Goal: Information Seeking & Learning: Find specific fact

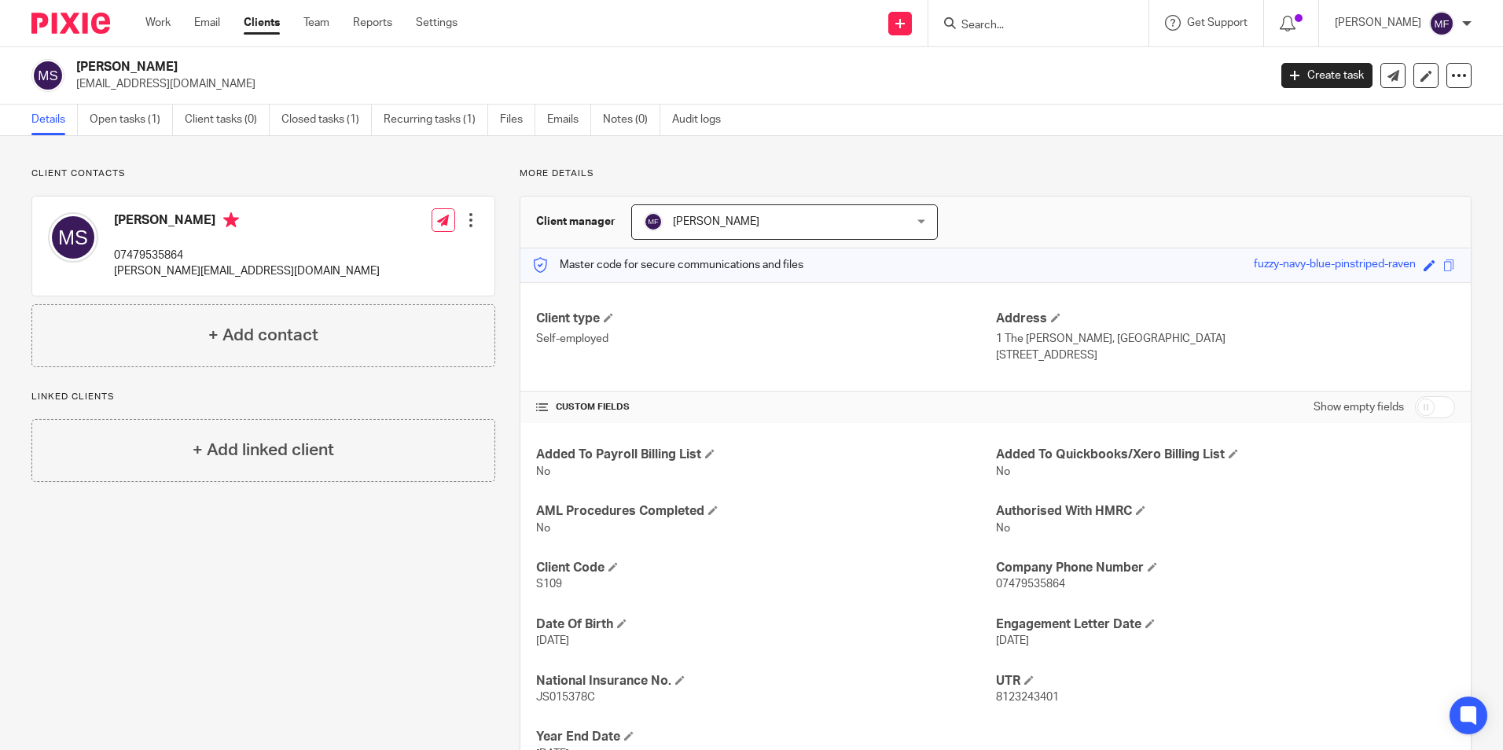
click at [1040, 28] on input "Search" at bounding box center [1030, 26] width 141 height 14
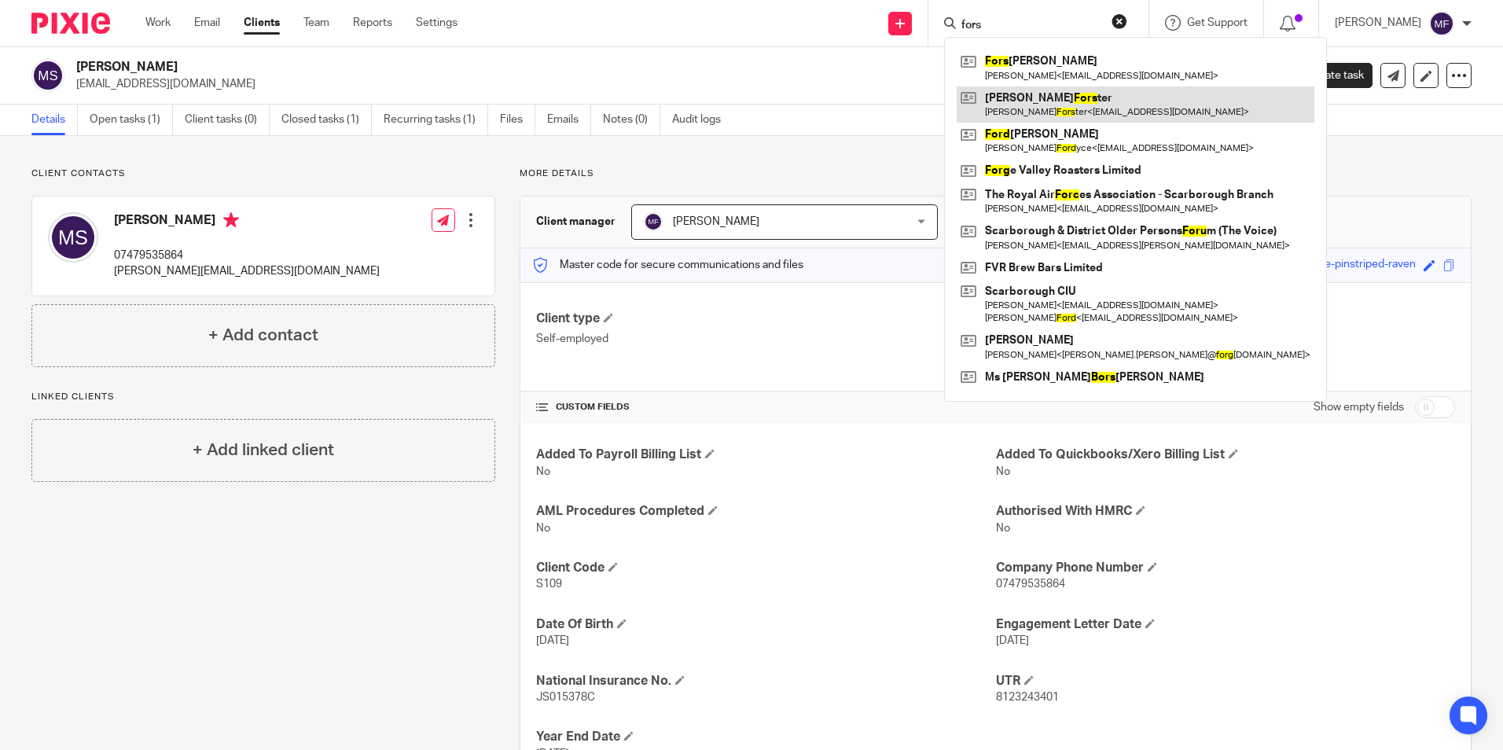
type input "fors"
click at [1051, 98] on link at bounding box center [1135, 104] width 358 height 36
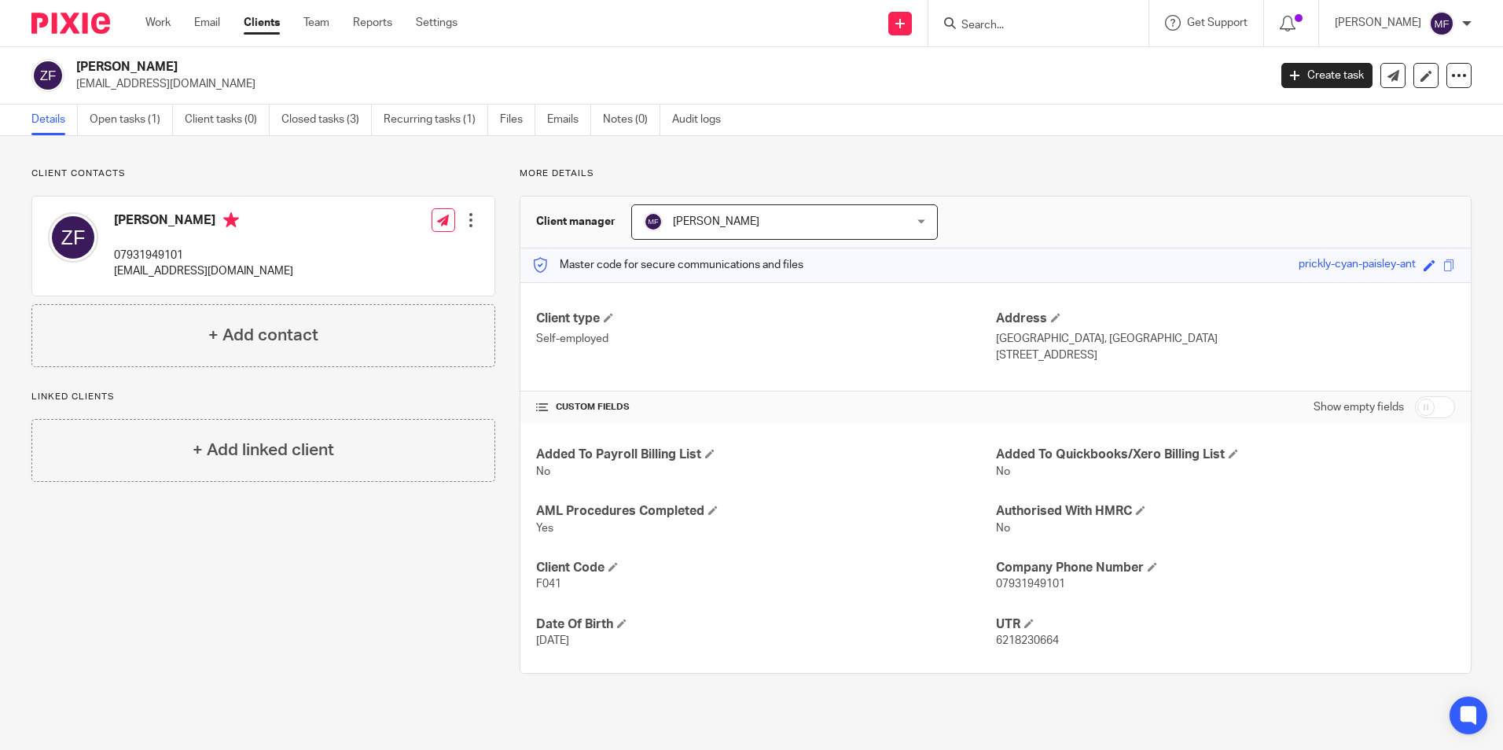
click at [1016, 19] on input "Search" at bounding box center [1030, 26] width 141 height 14
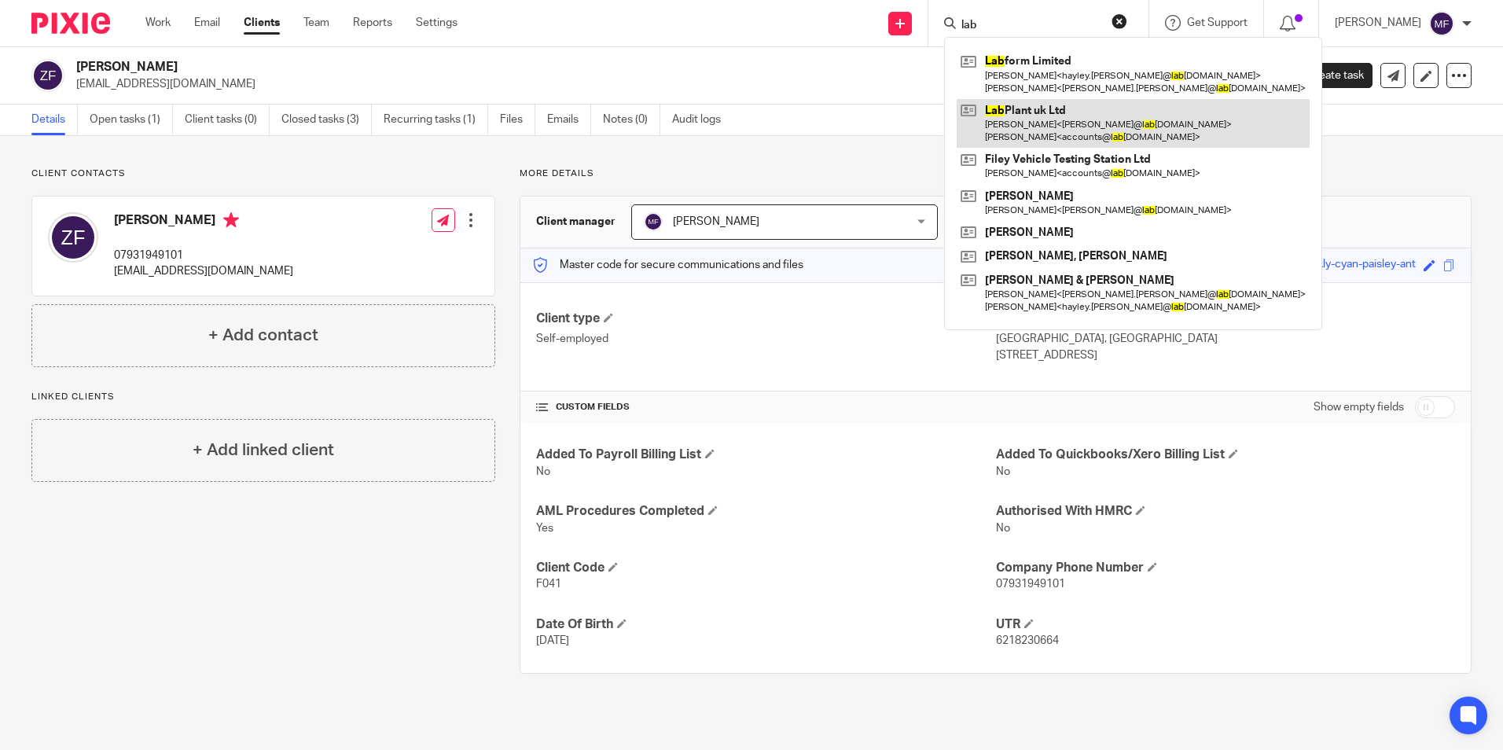
type input "lab"
click at [1085, 127] on link at bounding box center [1132, 123] width 353 height 49
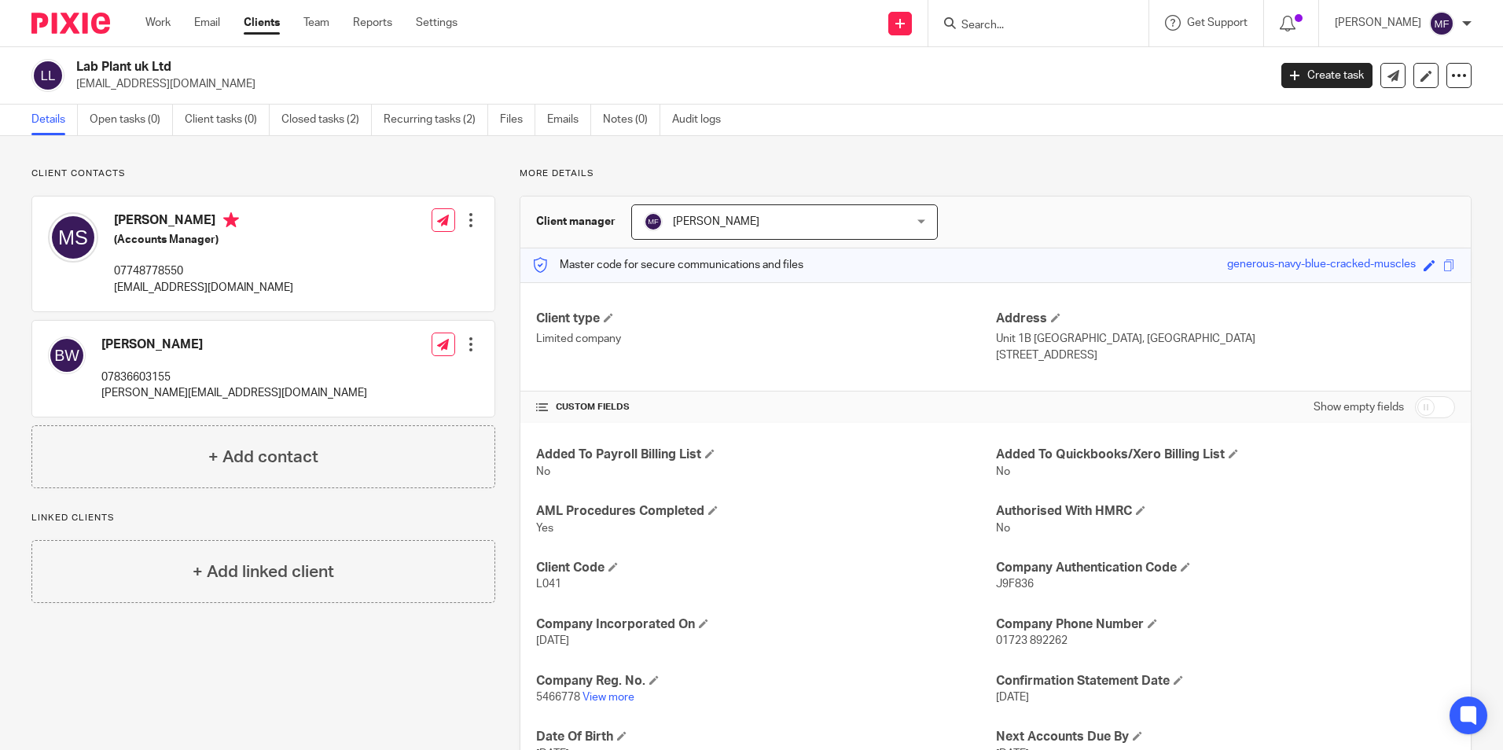
click at [1003, 25] on input "Search" at bounding box center [1030, 26] width 141 height 14
type input "PSG"
click at [1083, 64] on link at bounding box center [1089, 68] width 266 height 36
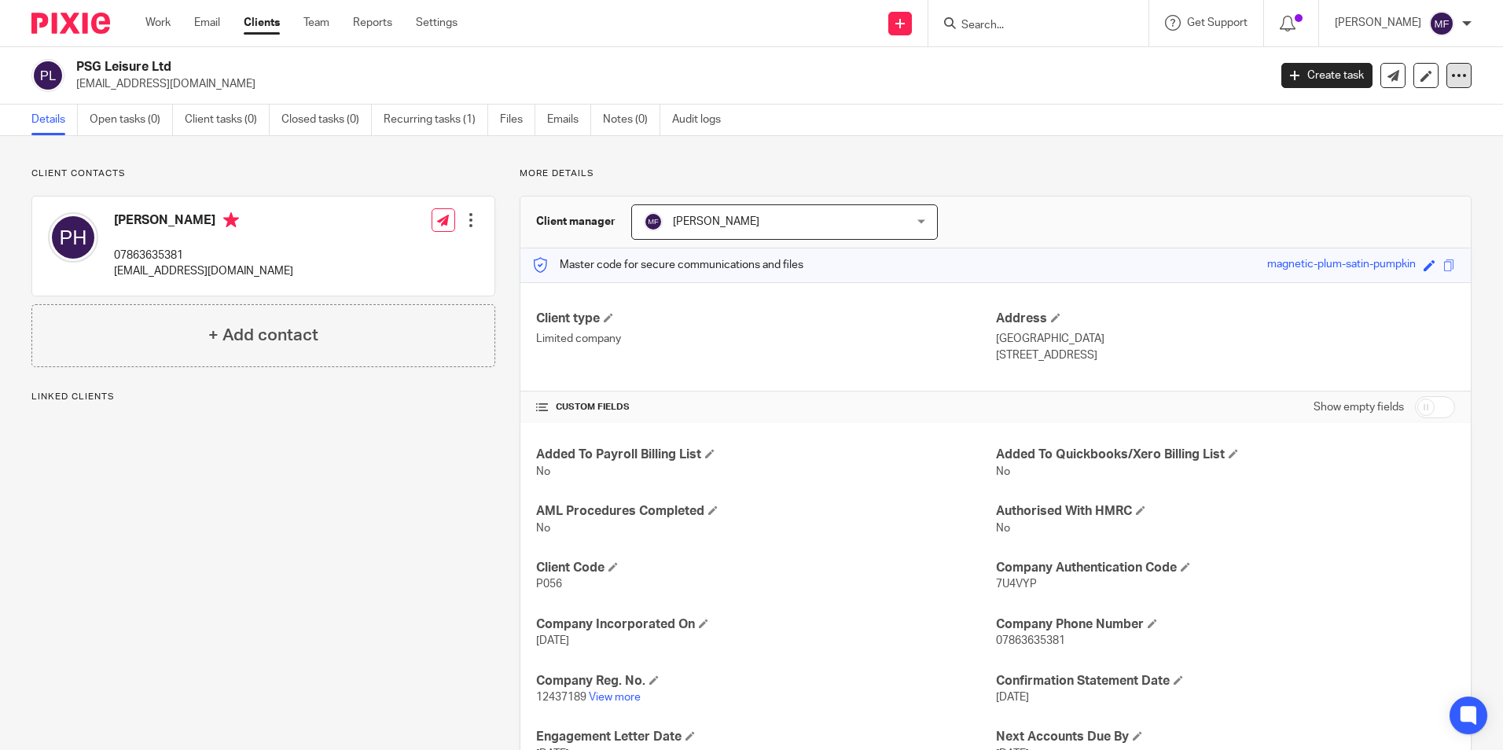
click at [1451, 75] on icon at bounding box center [1459, 76] width 16 height 16
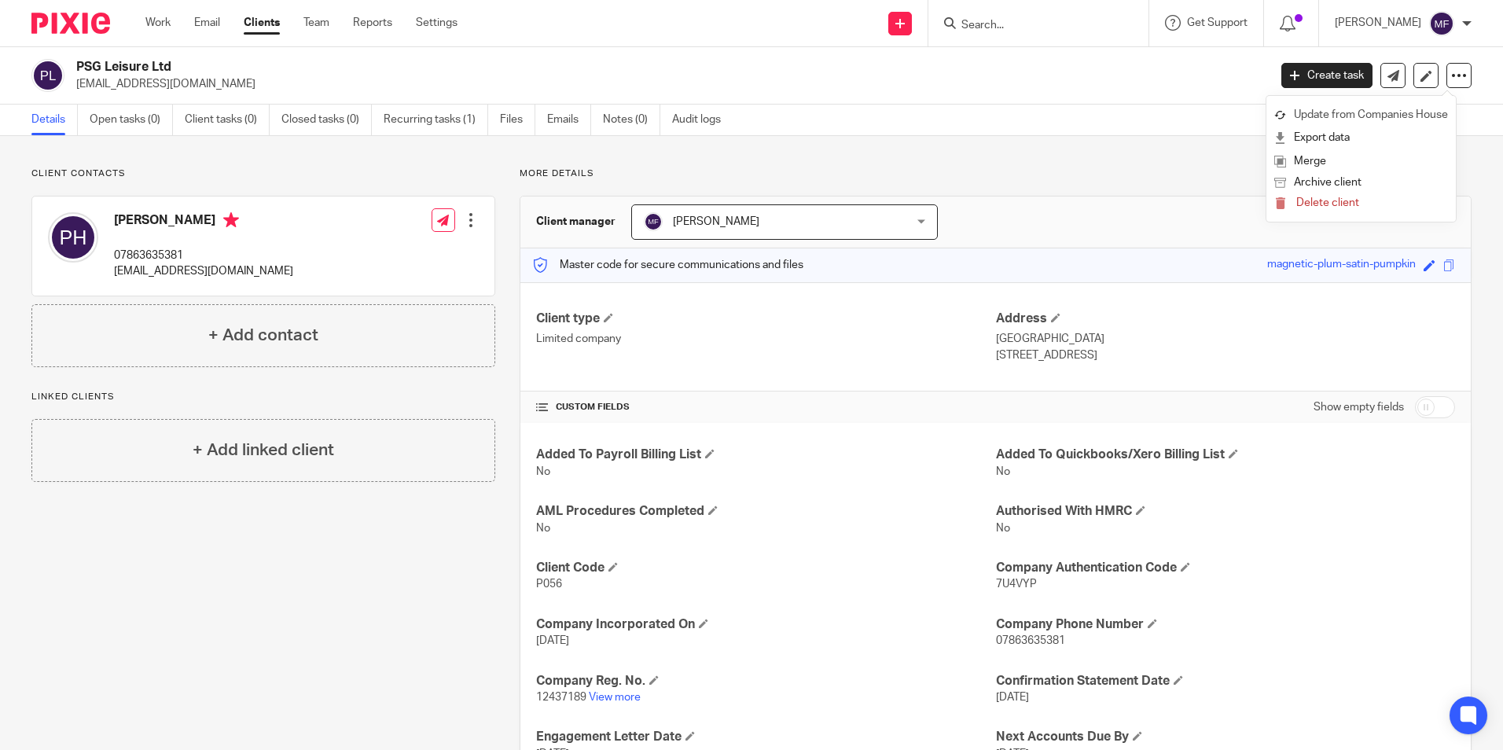
click at [1332, 109] on link "Update from Companies House" at bounding box center [1361, 115] width 174 height 23
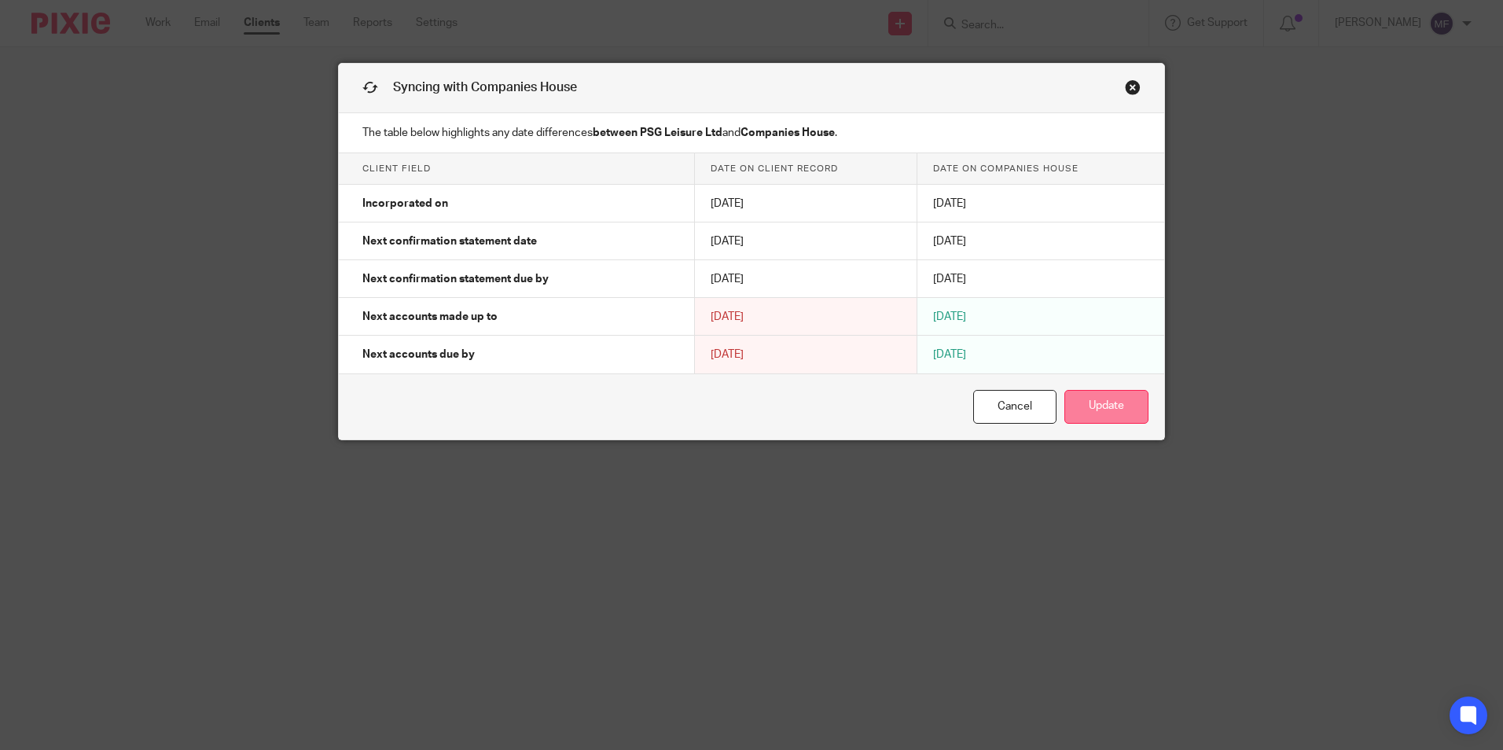
click at [1114, 413] on button "Update" at bounding box center [1106, 407] width 84 height 34
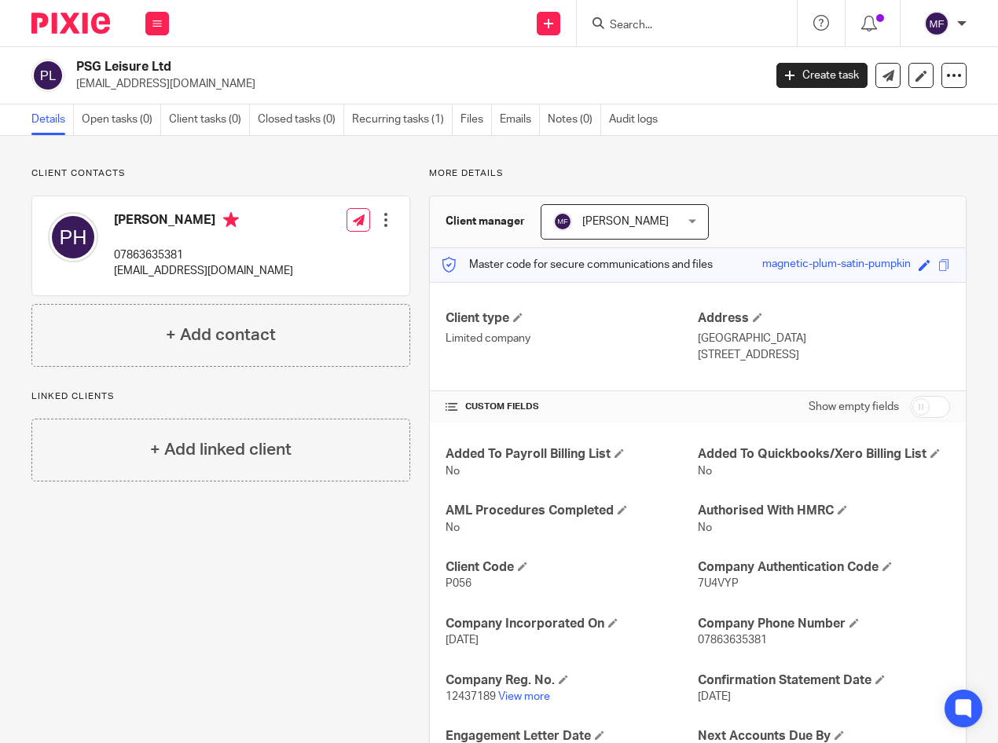
click at [654, 22] on input "Search" at bounding box center [678, 26] width 141 height 14
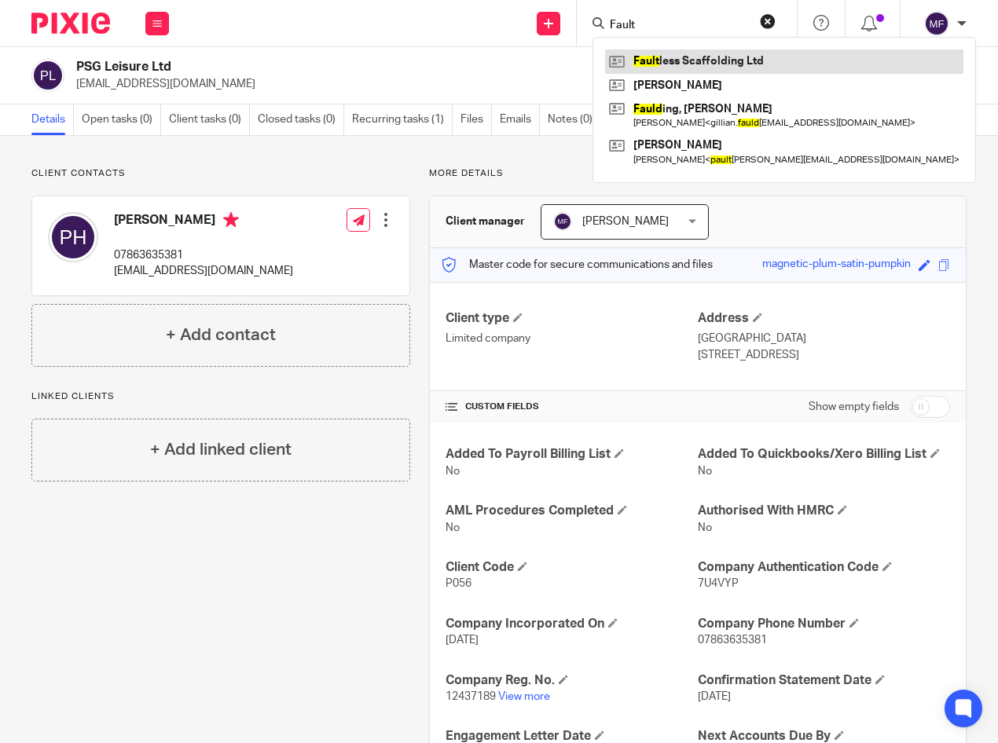
type input "Fault"
click at [675, 54] on link at bounding box center [784, 62] width 358 height 24
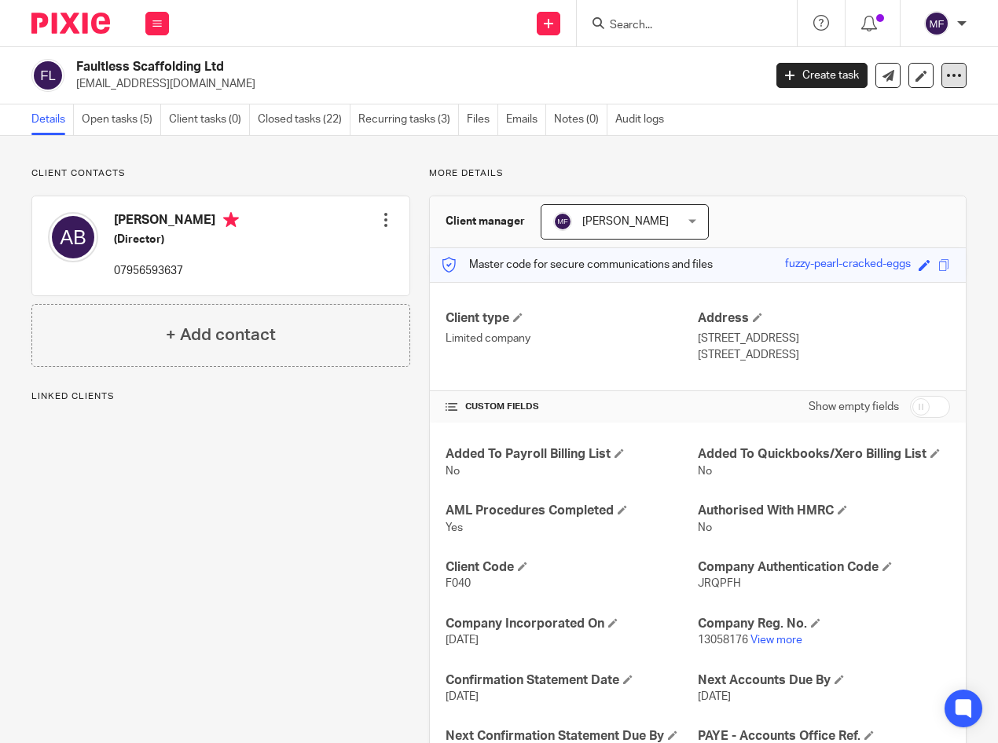
click at [946, 75] on icon at bounding box center [954, 76] width 16 height 16
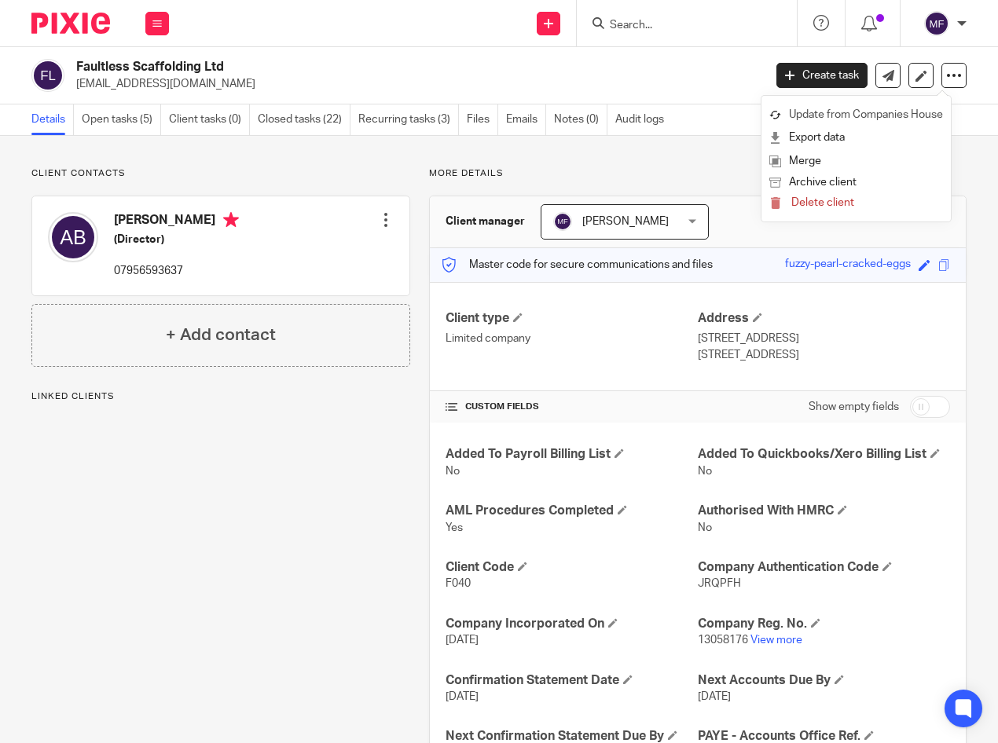
click at [897, 108] on link "Update from Companies House" at bounding box center [856, 115] width 174 height 23
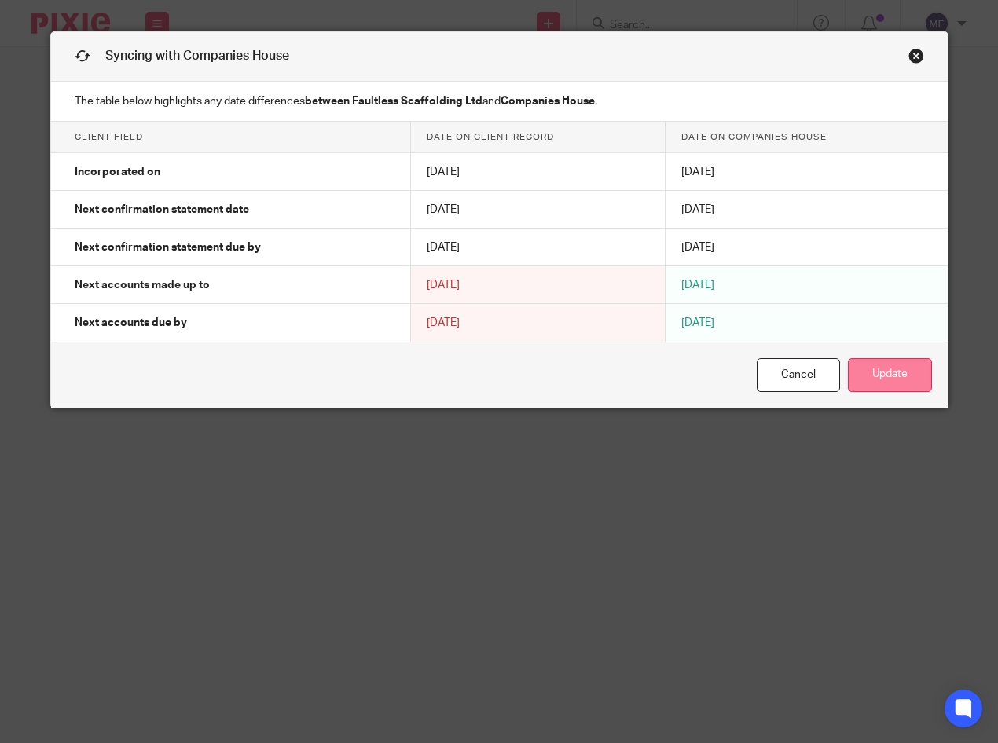
click at [878, 372] on button "Update" at bounding box center [890, 375] width 84 height 34
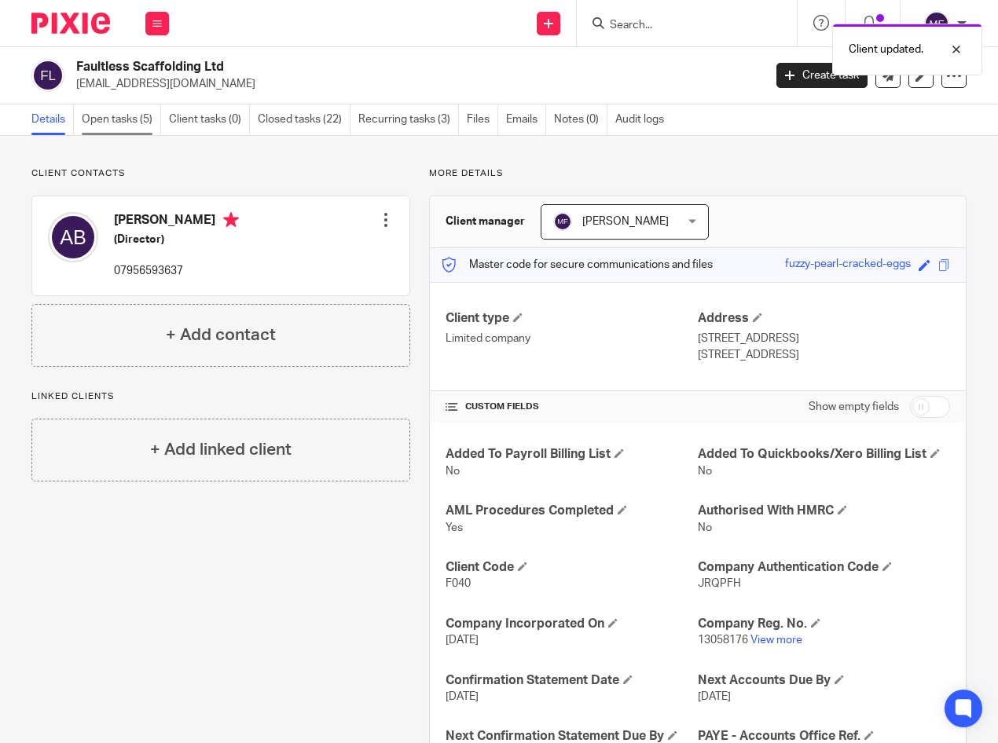
click at [123, 117] on link "Open tasks (5)" at bounding box center [121, 120] width 79 height 31
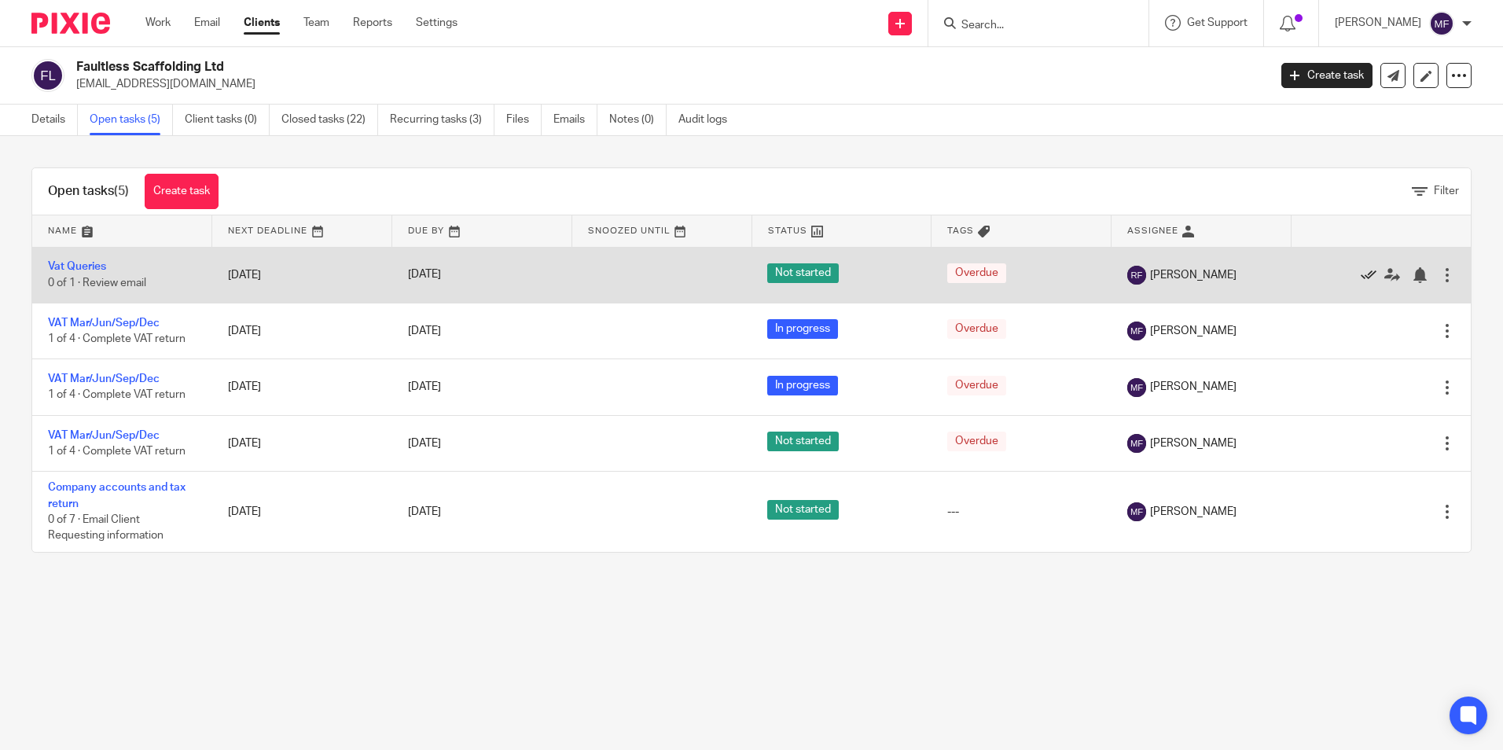
click at [997, 271] on icon at bounding box center [1368, 275] width 16 height 16
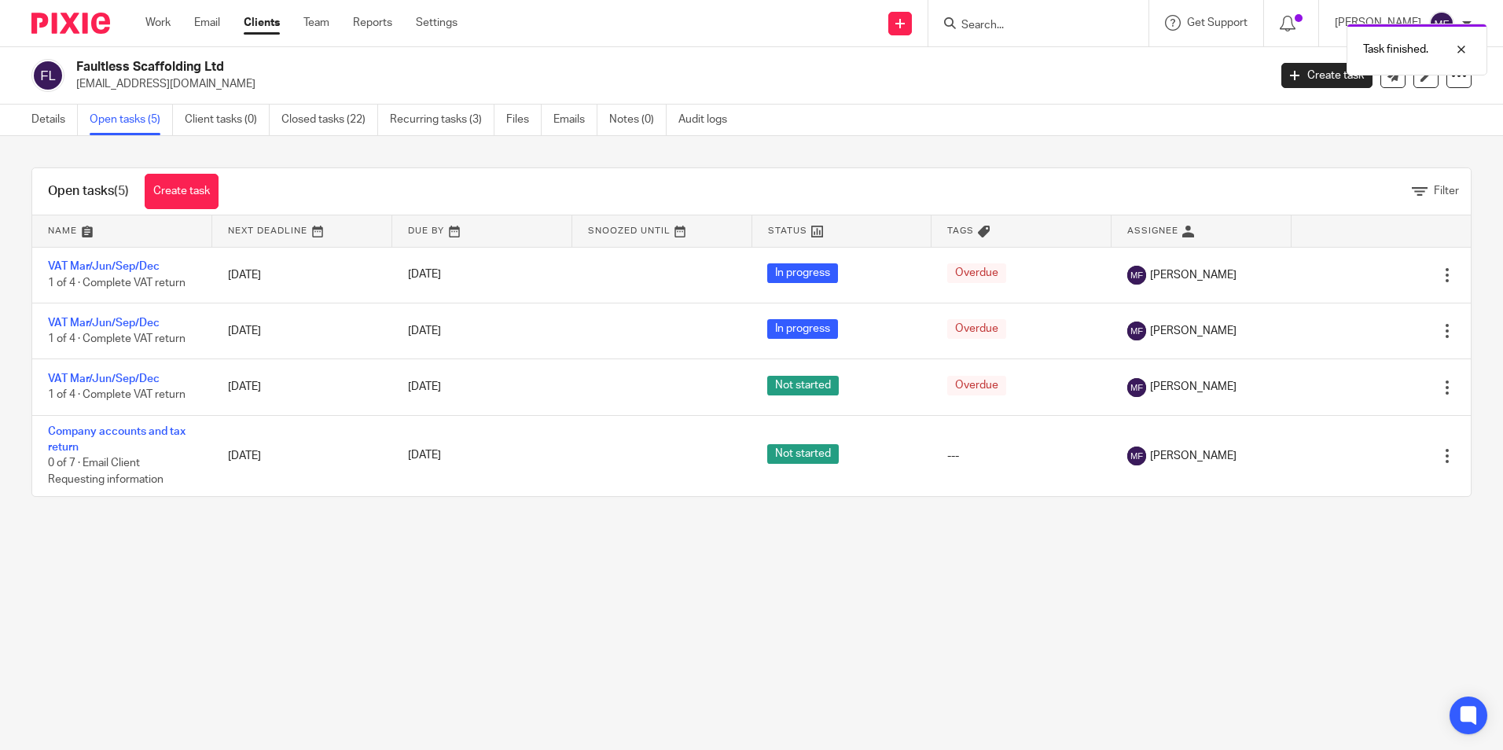
click at [997, 271] on icon at bounding box center [1368, 275] width 16 height 16
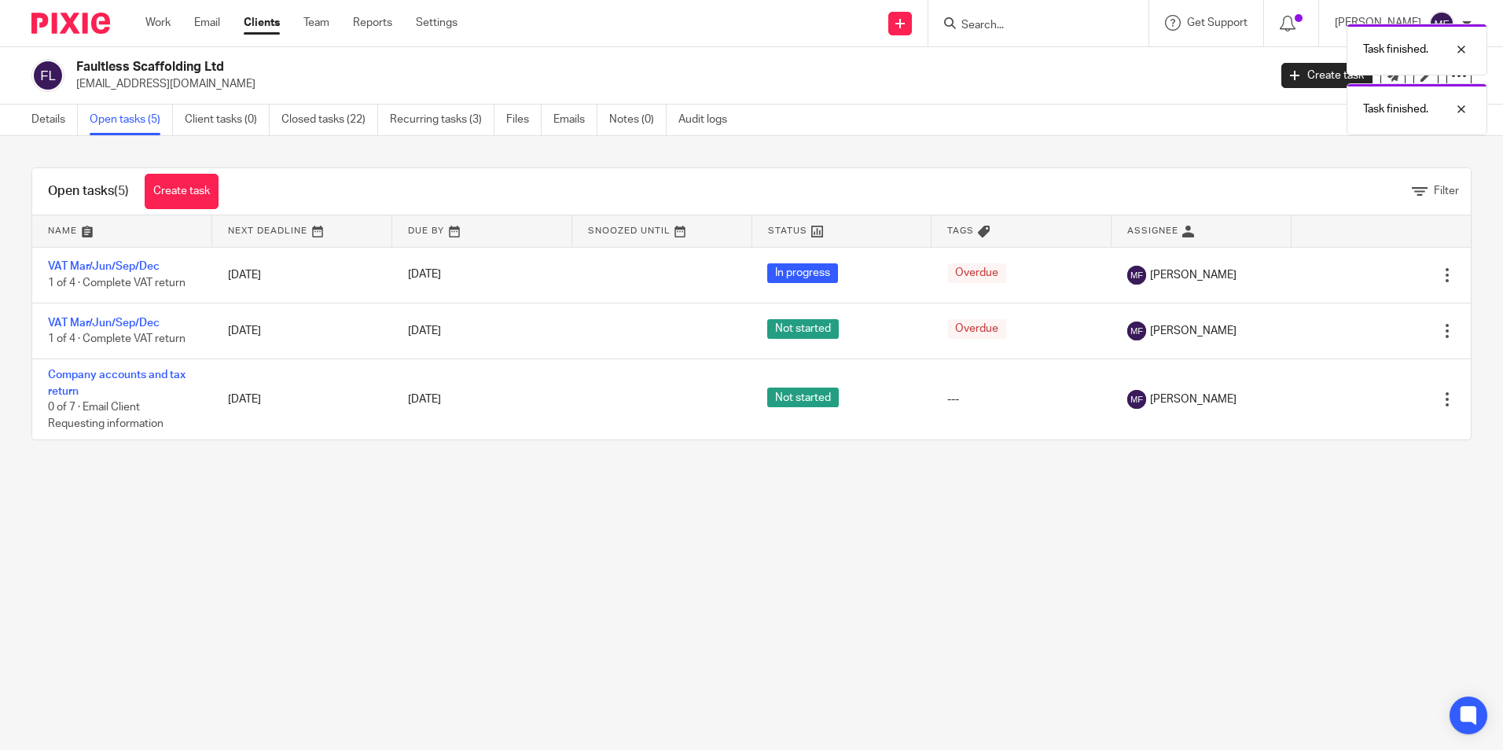
click at [997, 271] on icon at bounding box center [1368, 275] width 16 height 16
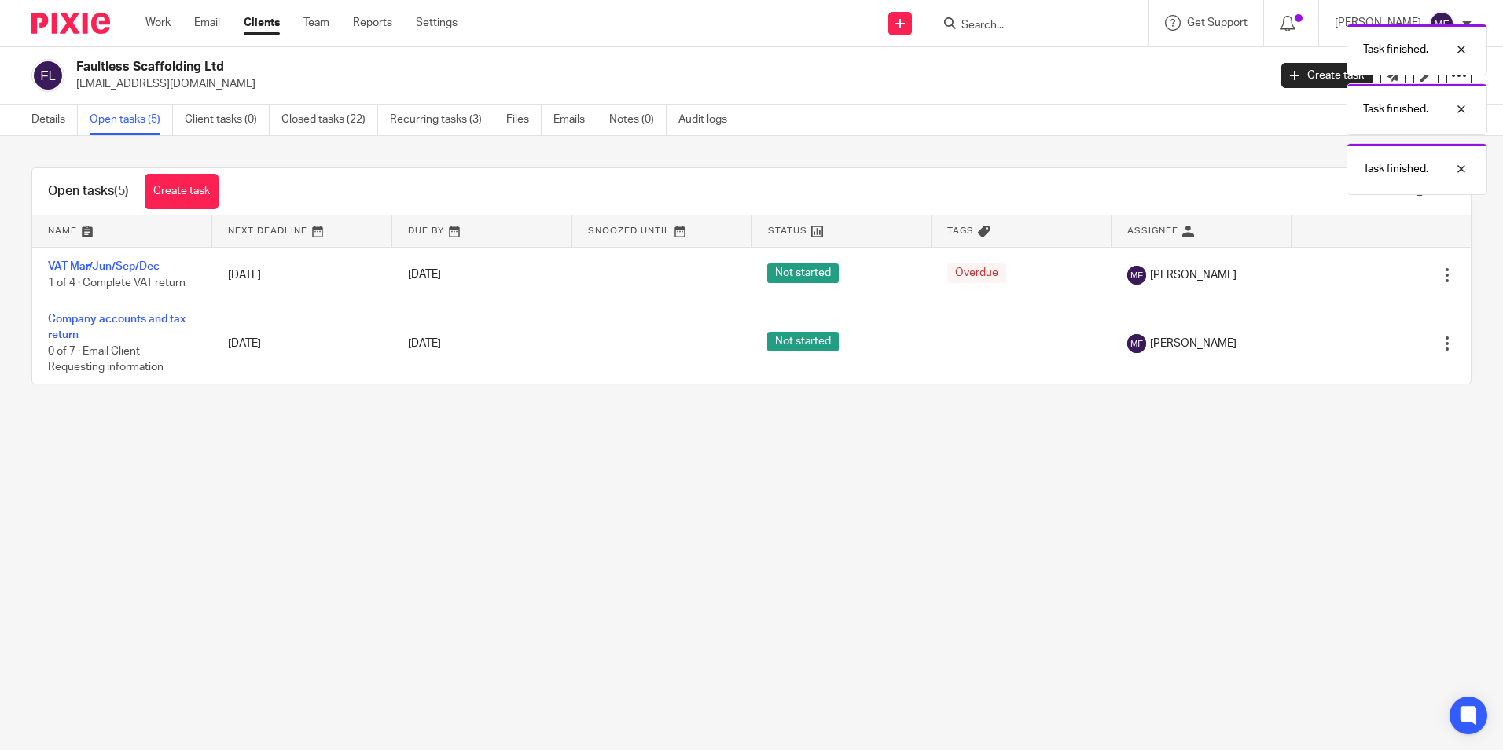
click at [997, 271] on icon at bounding box center [1368, 275] width 16 height 16
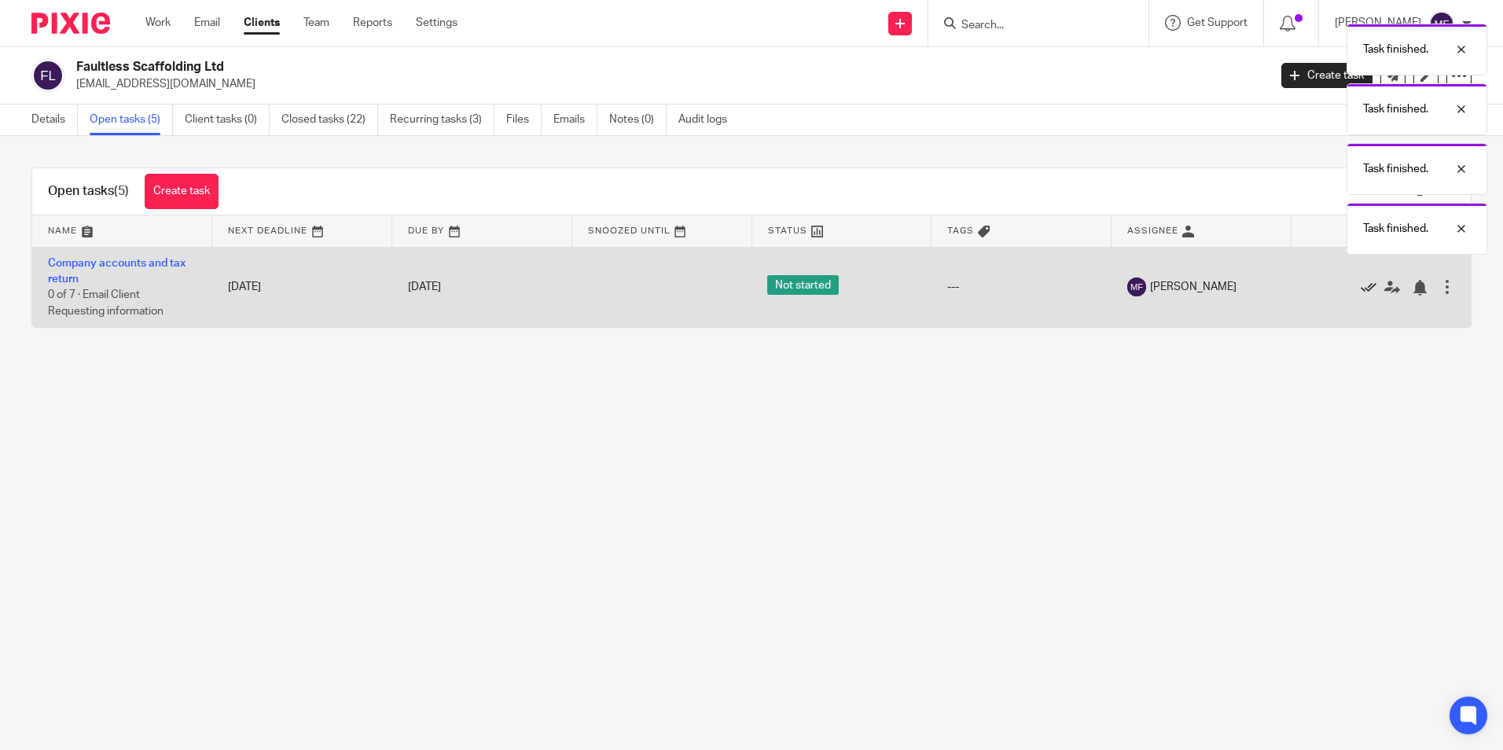
click at [997, 284] on icon at bounding box center [1368, 288] width 16 height 16
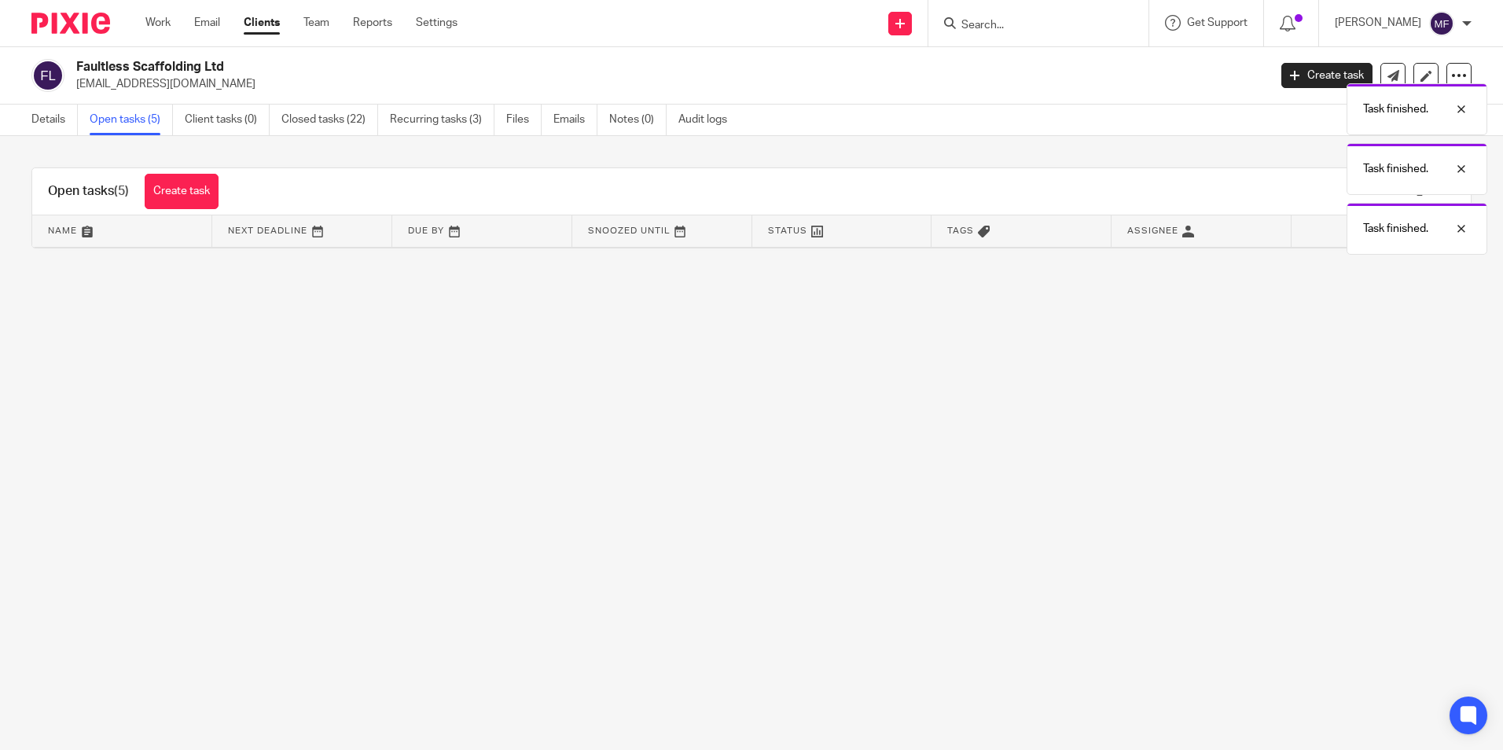
click at [997, 25] on div "Task finished. Task finished. Task finished. Task finished." at bounding box center [1119, 135] width 736 height 239
click at [158, 19] on link "Work" at bounding box center [157, 23] width 25 height 16
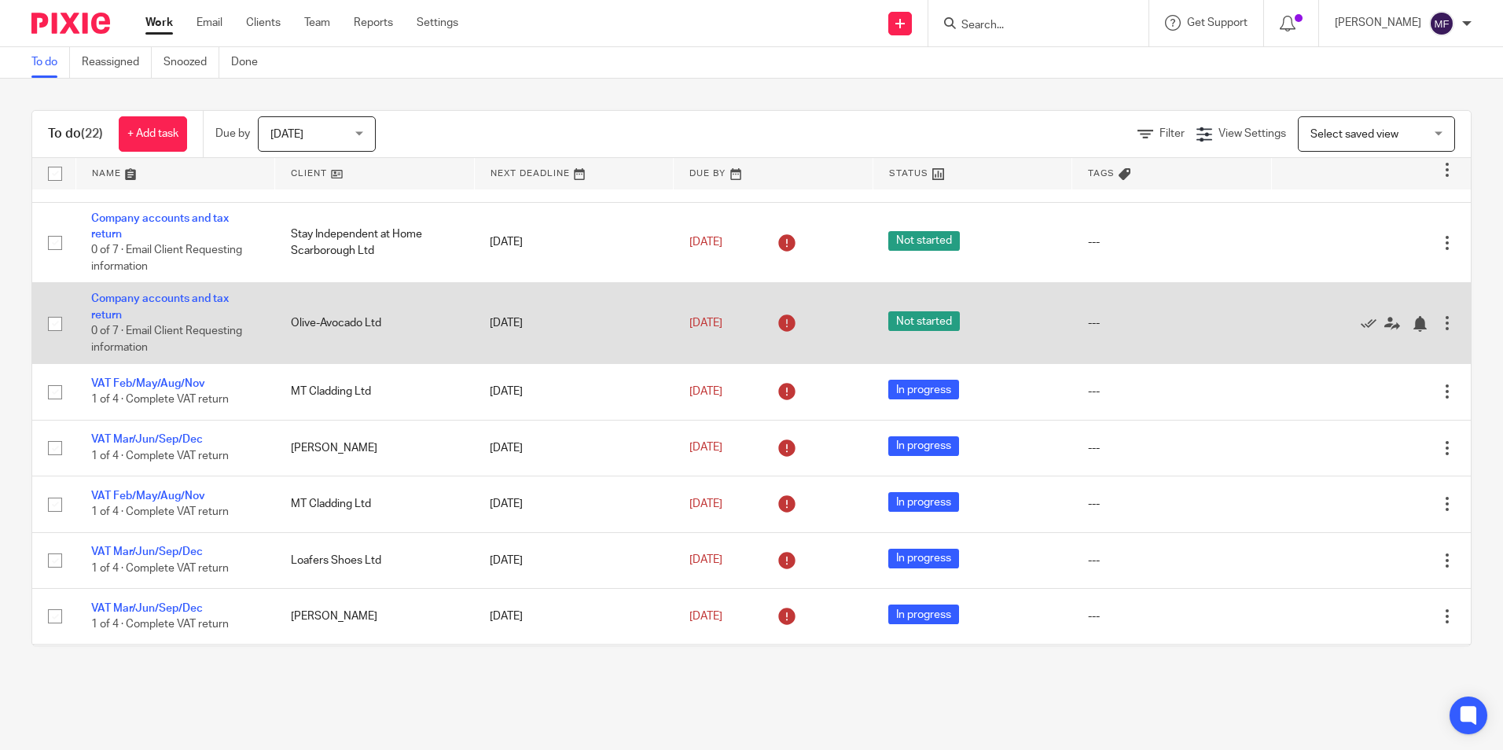
scroll to position [79, 0]
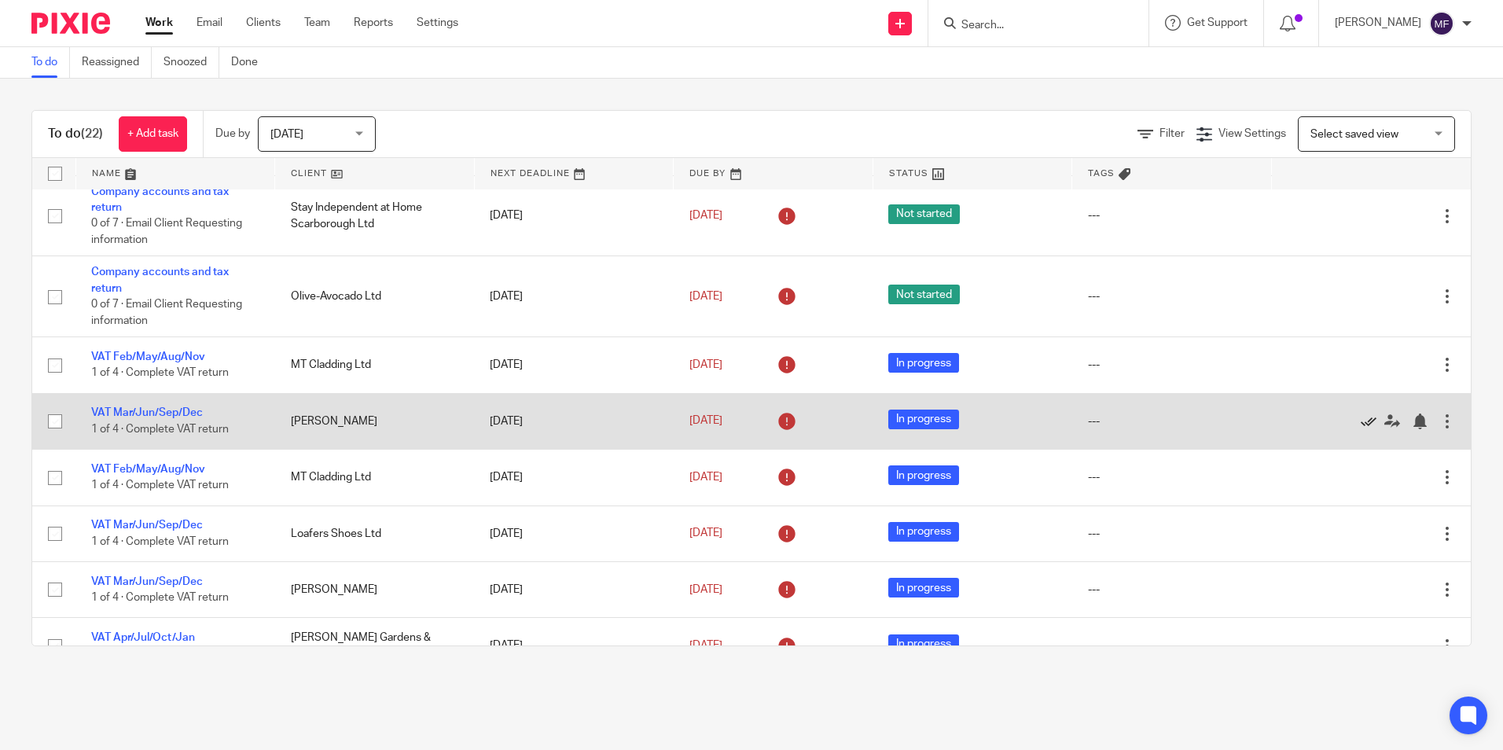
click at [1360, 420] on icon at bounding box center [1368, 421] width 16 height 16
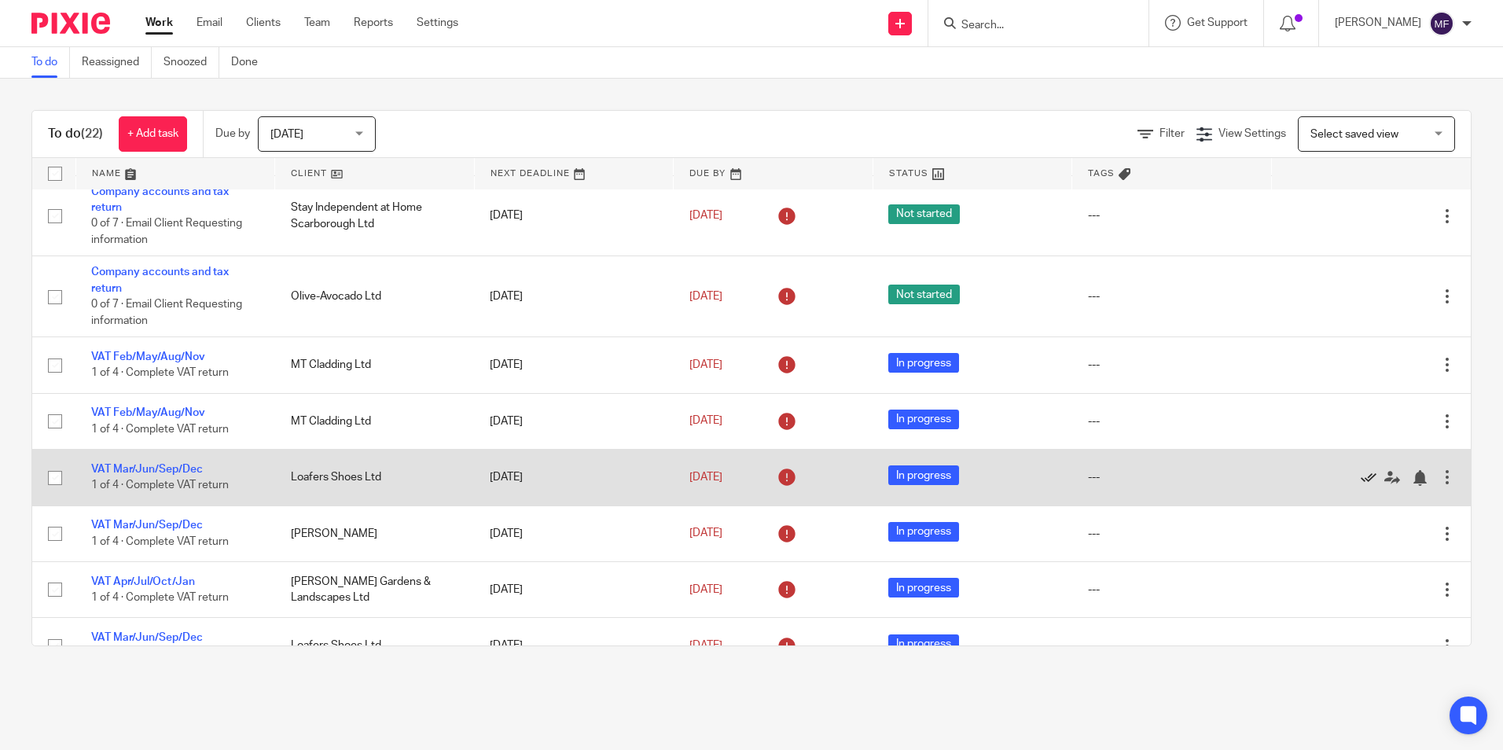
click at [1360, 475] on icon at bounding box center [1368, 478] width 16 height 16
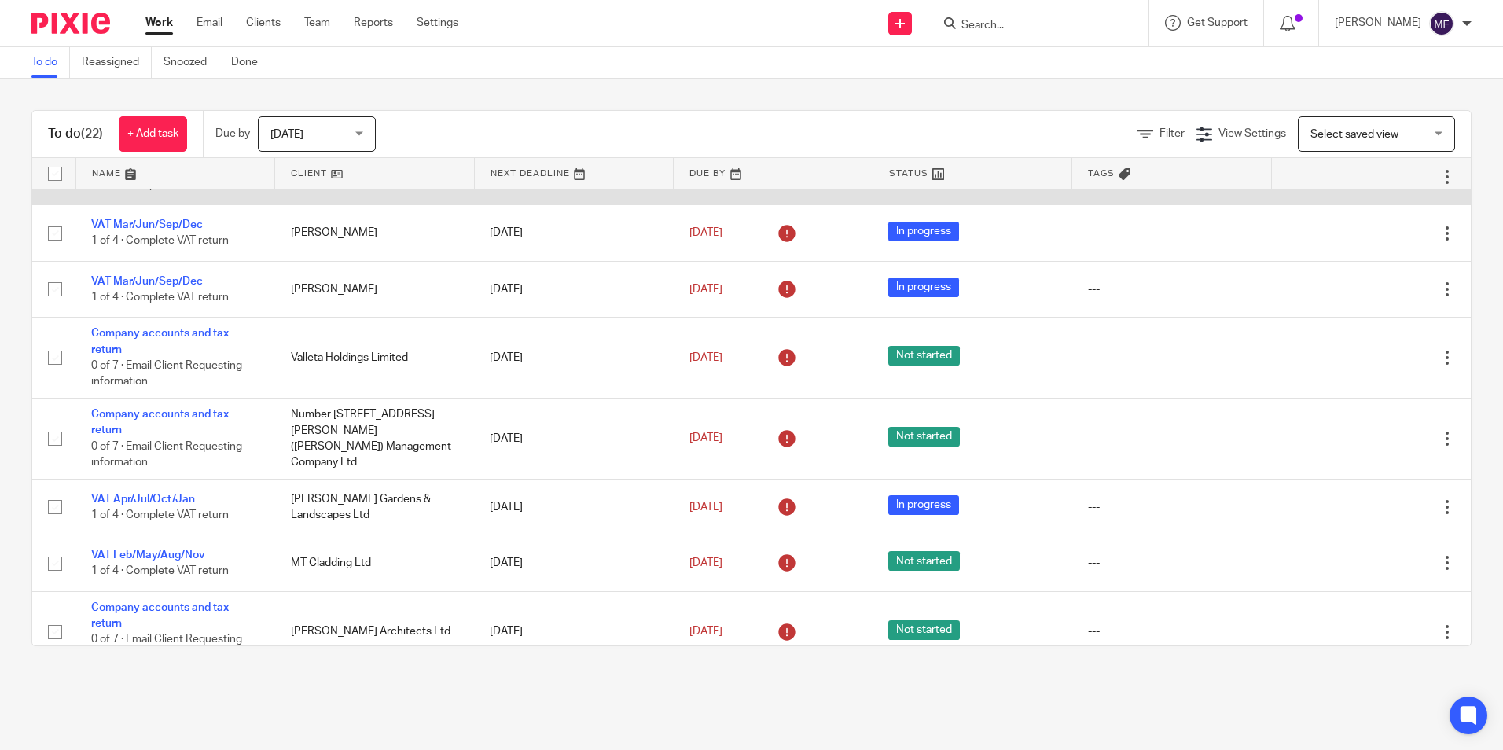
scroll to position [550, 0]
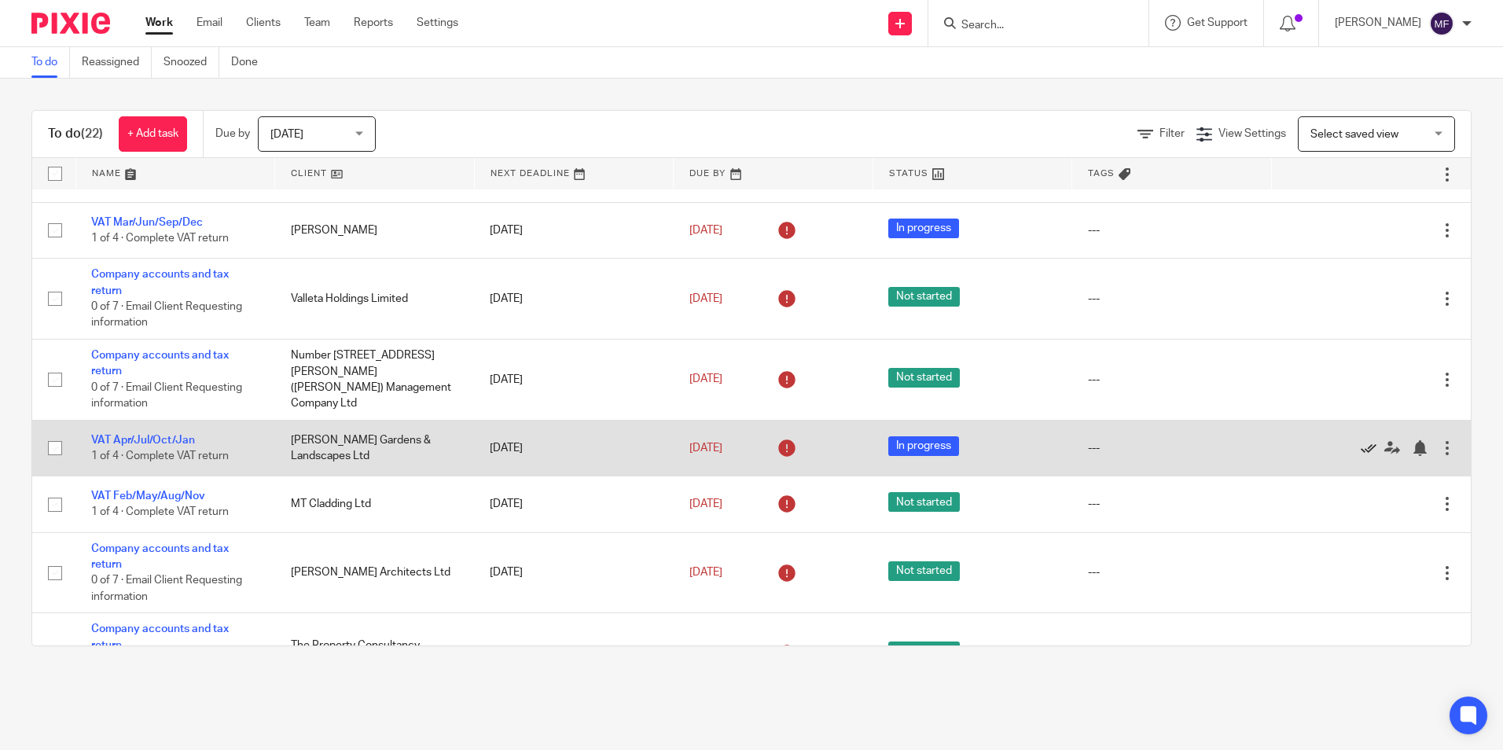
click at [1360, 443] on icon at bounding box center [1368, 448] width 16 height 16
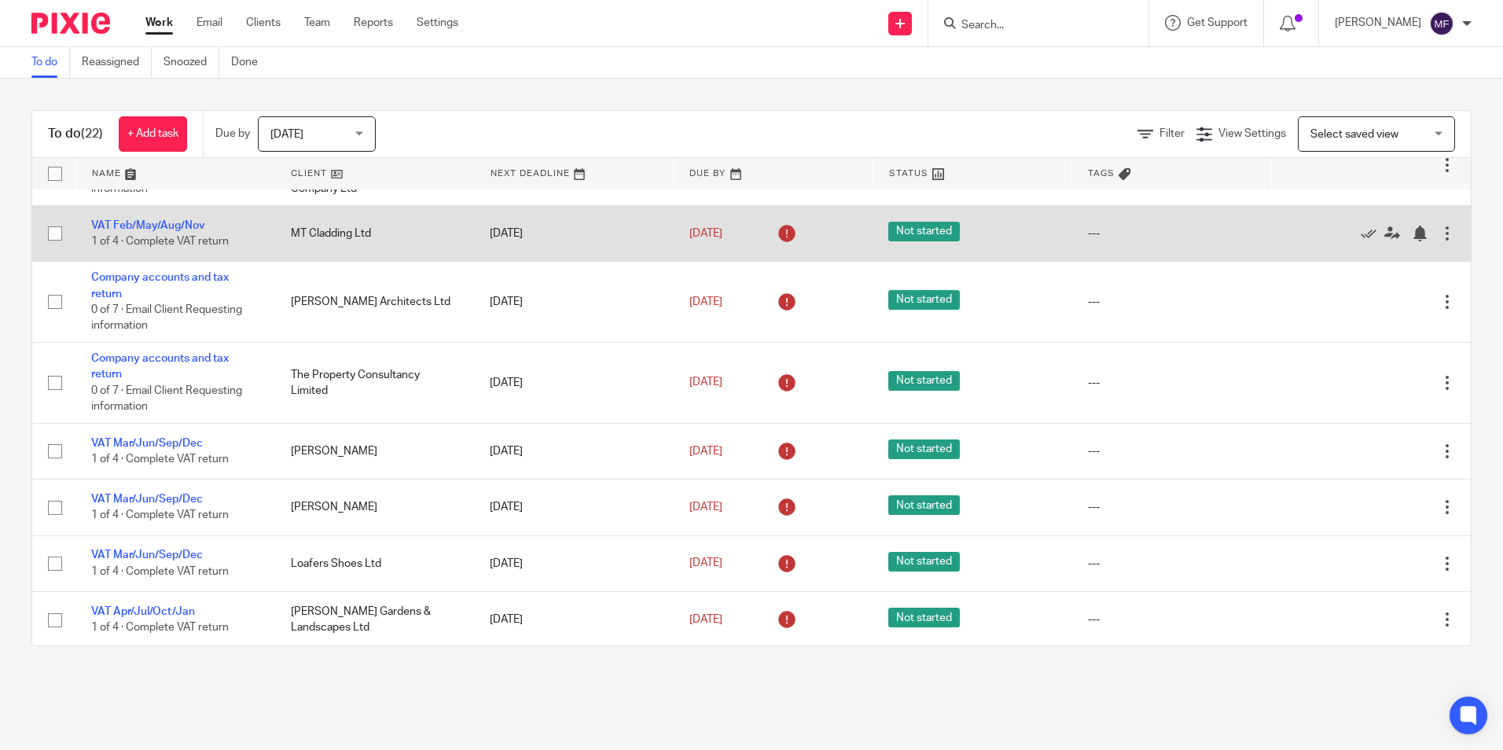
scroll to position [766, 0]
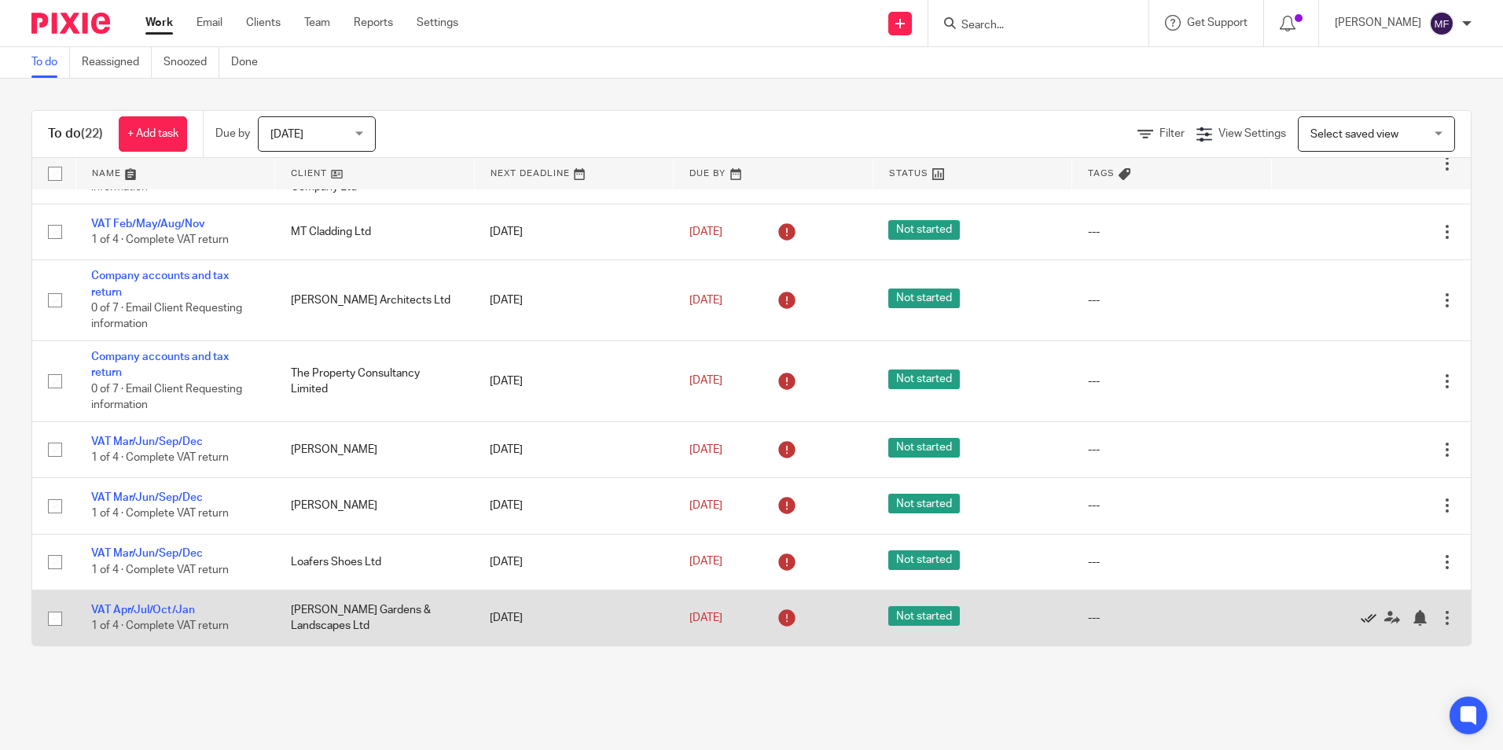
click at [1360, 614] on icon at bounding box center [1368, 618] width 16 height 16
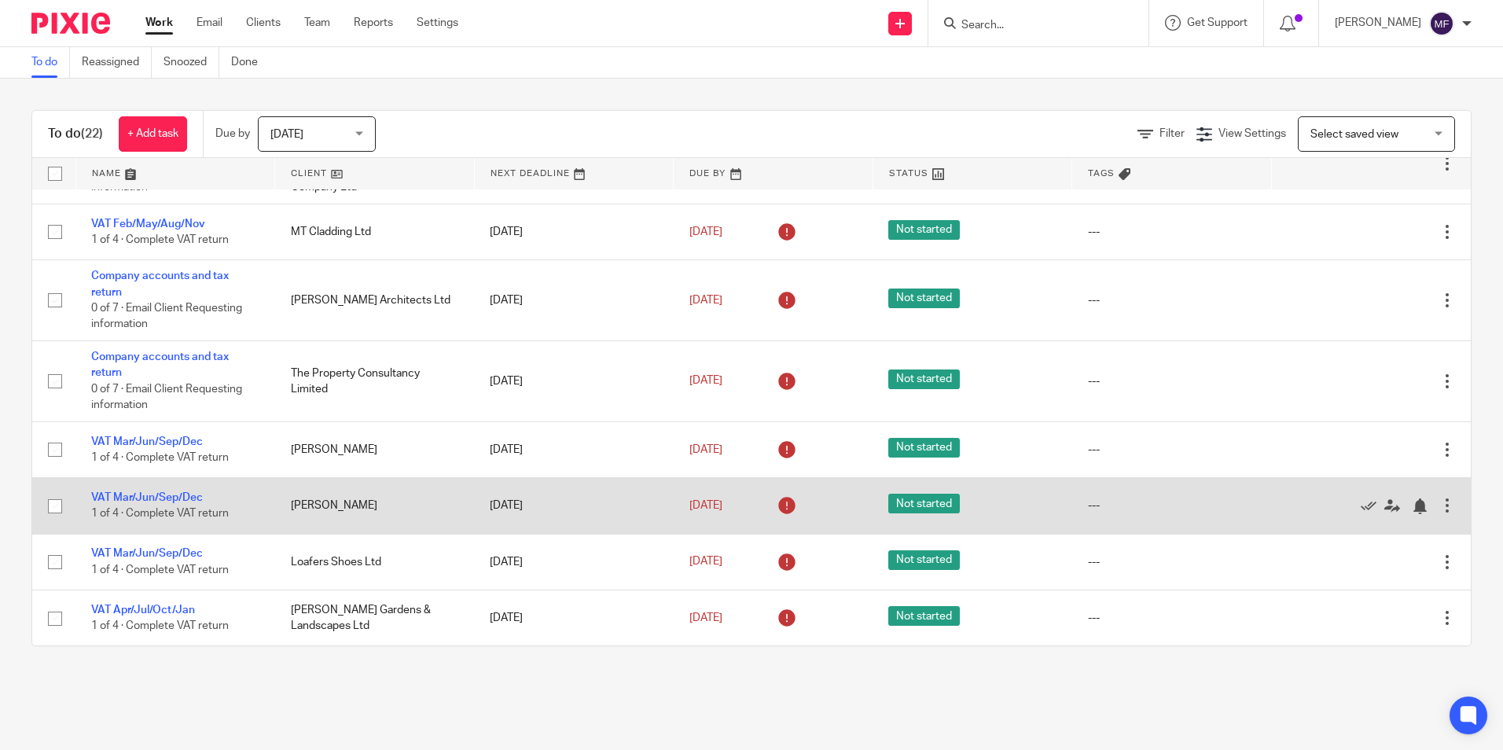
scroll to position [710, 0]
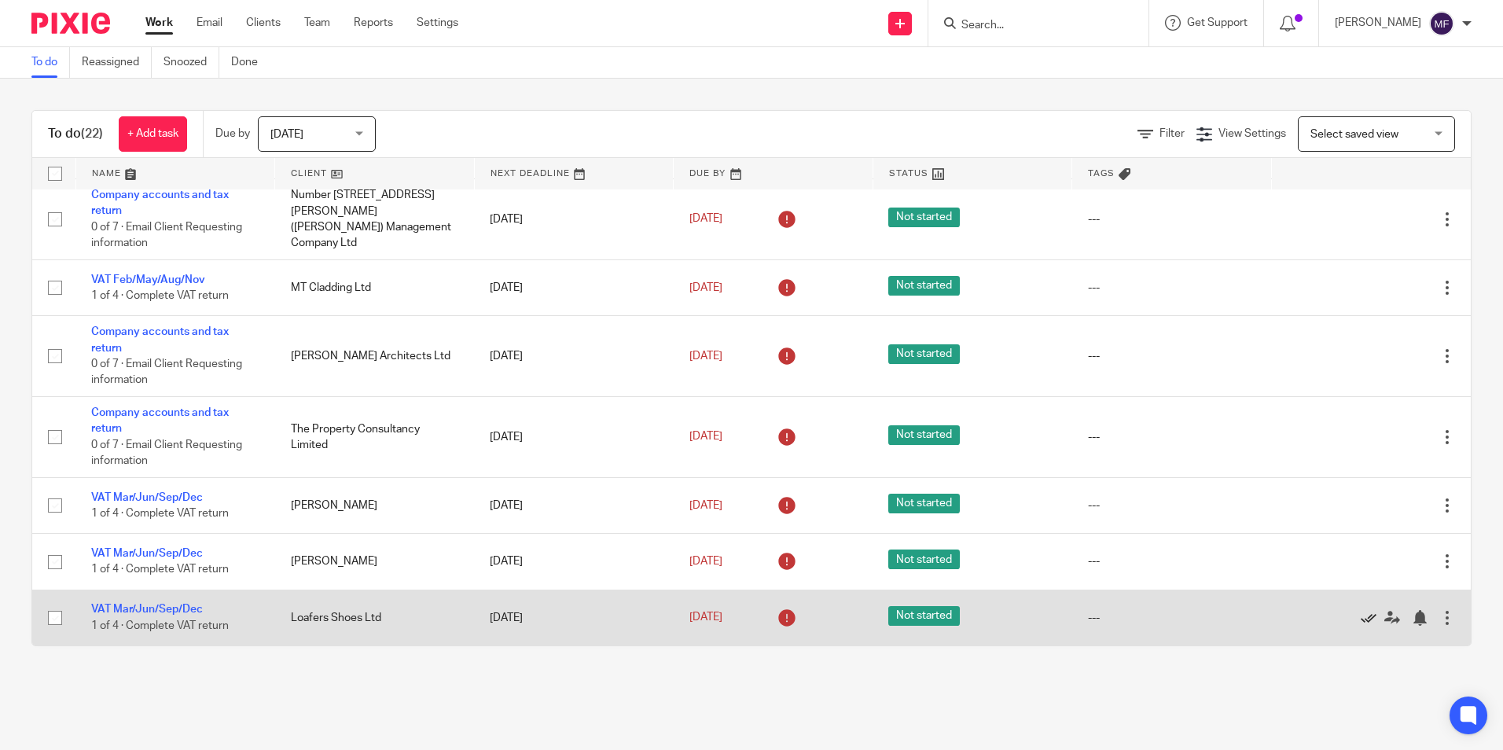
click at [1360, 610] on icon at bounding box center [1368, 618] width 16 height 16
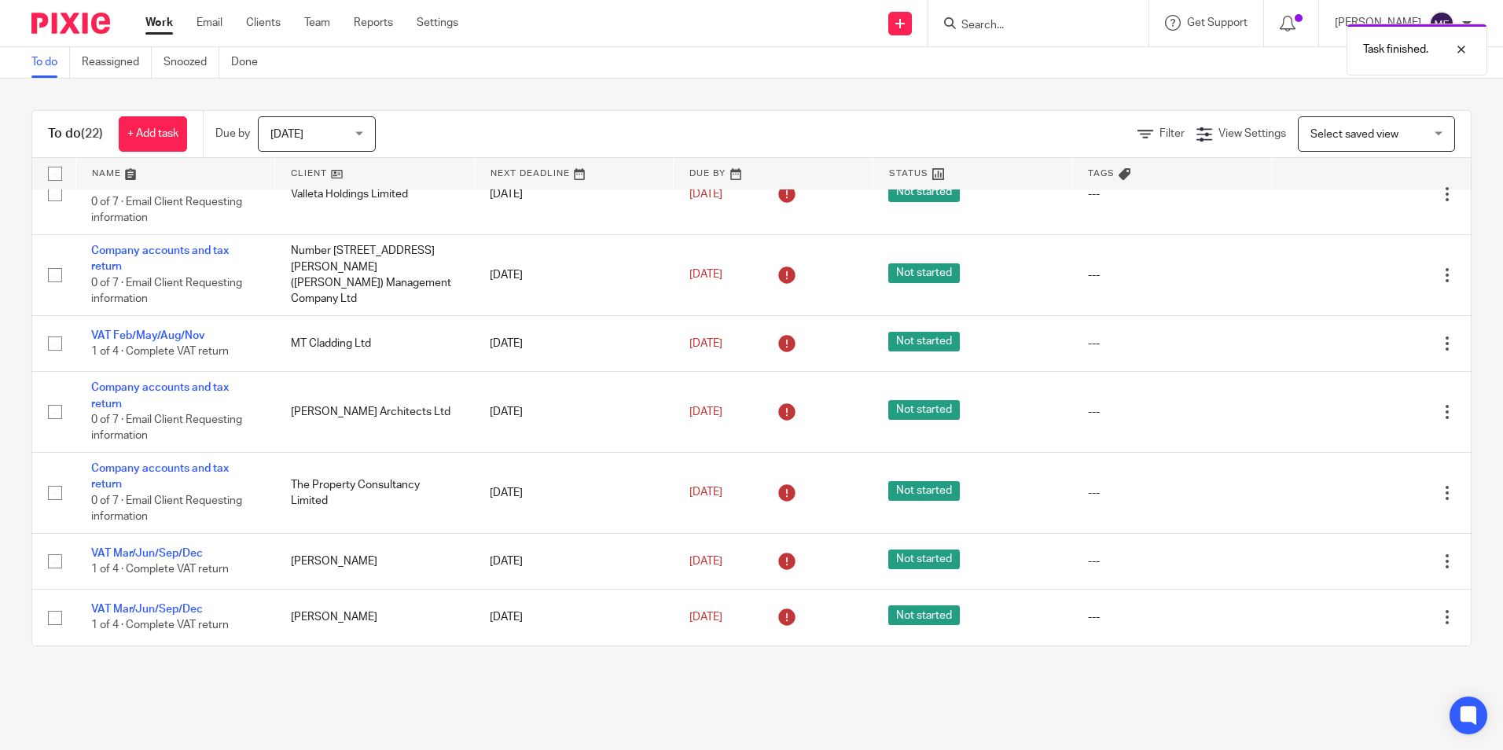
scroll to position [655, 0]
click at [1360, 610] on icon at bounding box center [1368, 618] width 16 height 16
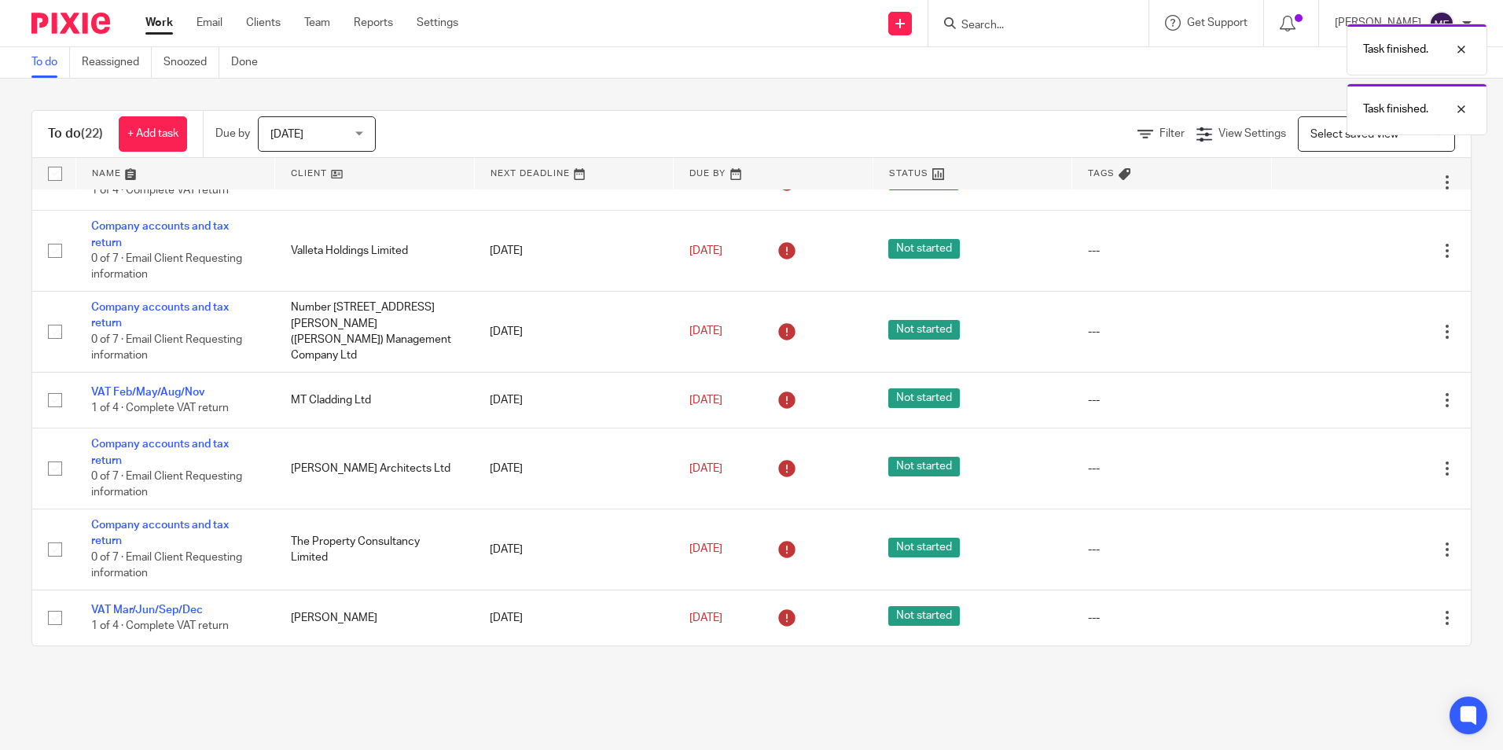
click at [1360, 610] on icon at bounding box center [1368, 618] width 16 height 16
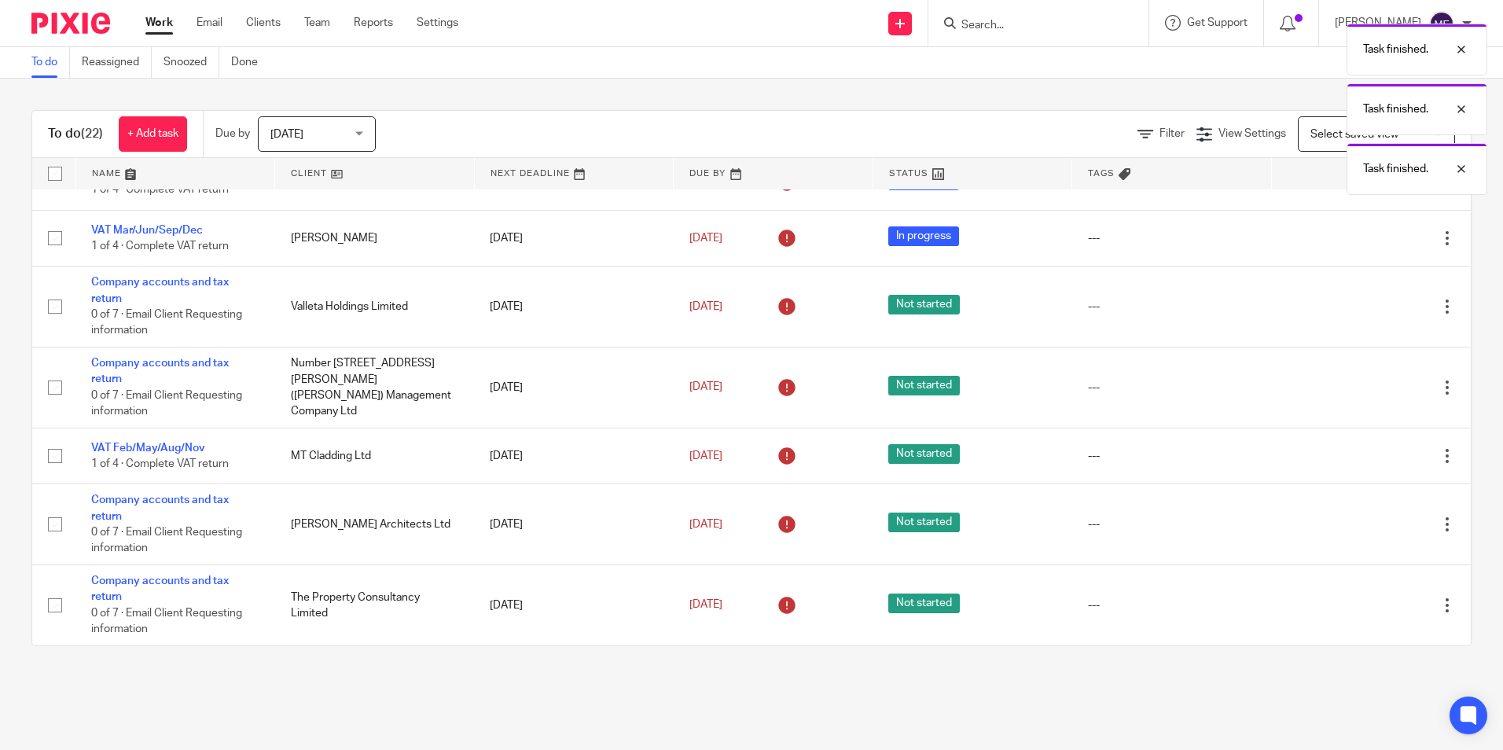
click at [1360, 610] on icon at bounding box center [1368, 605] width 16 height 16
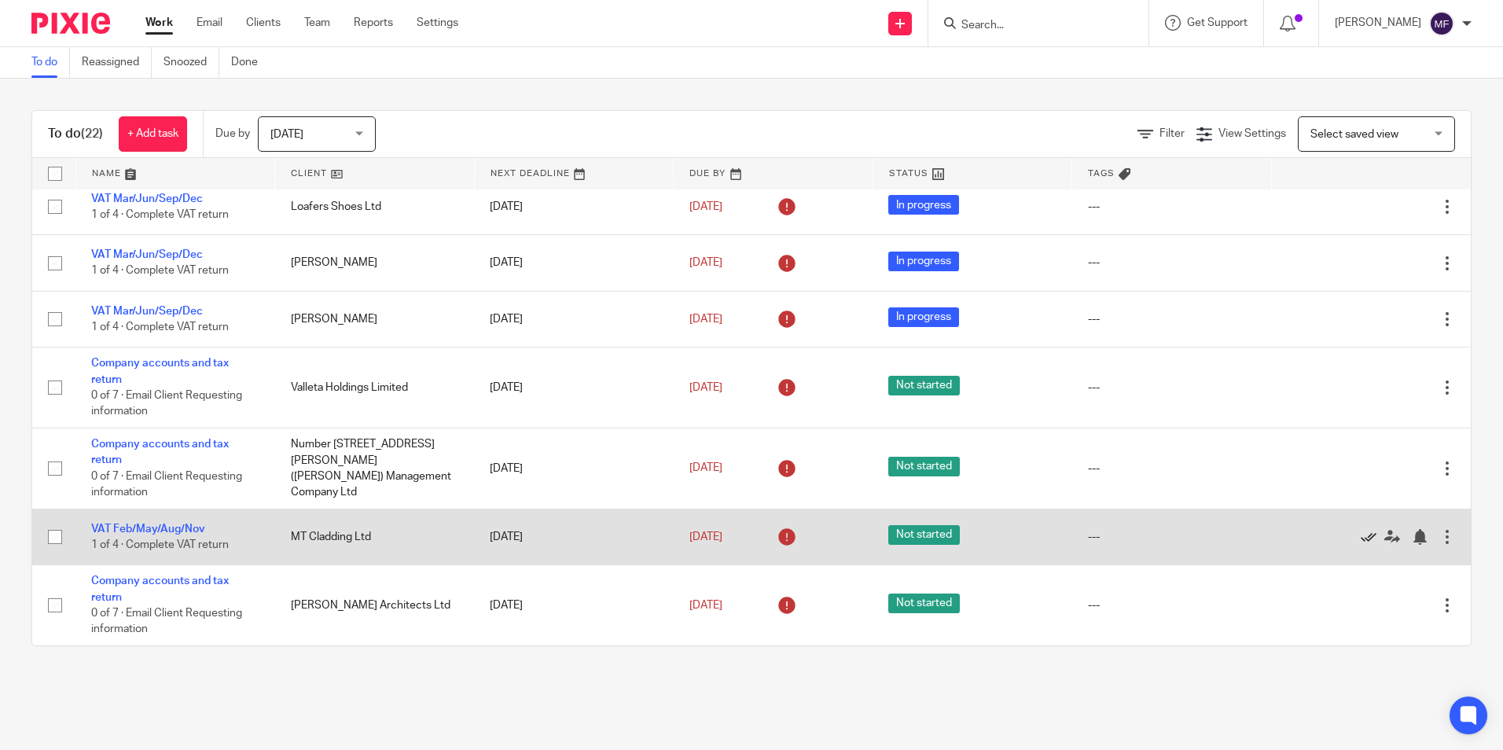
click at [1360, 534] on icon at bounding box center [1368, 537] width 16 height 16
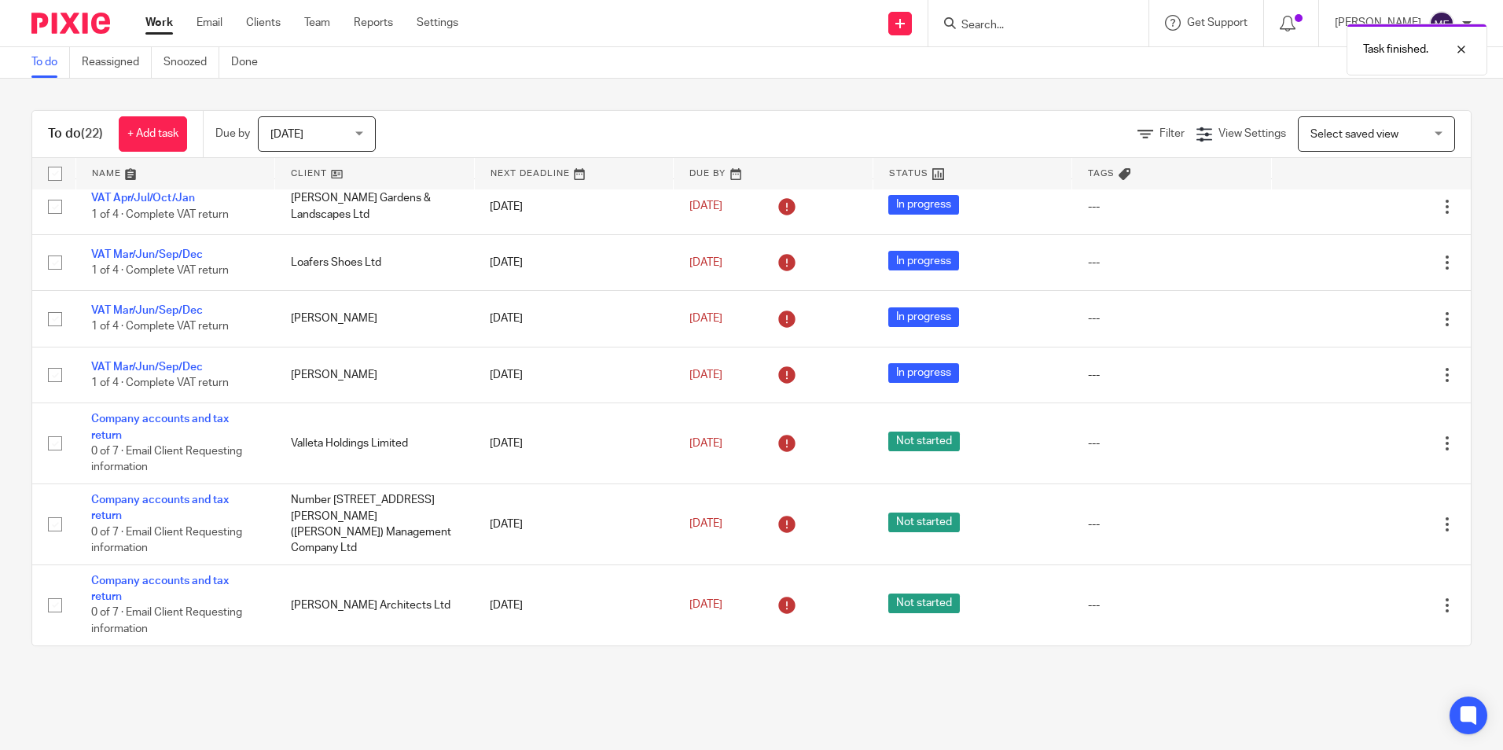
scroll to position [406, 0]
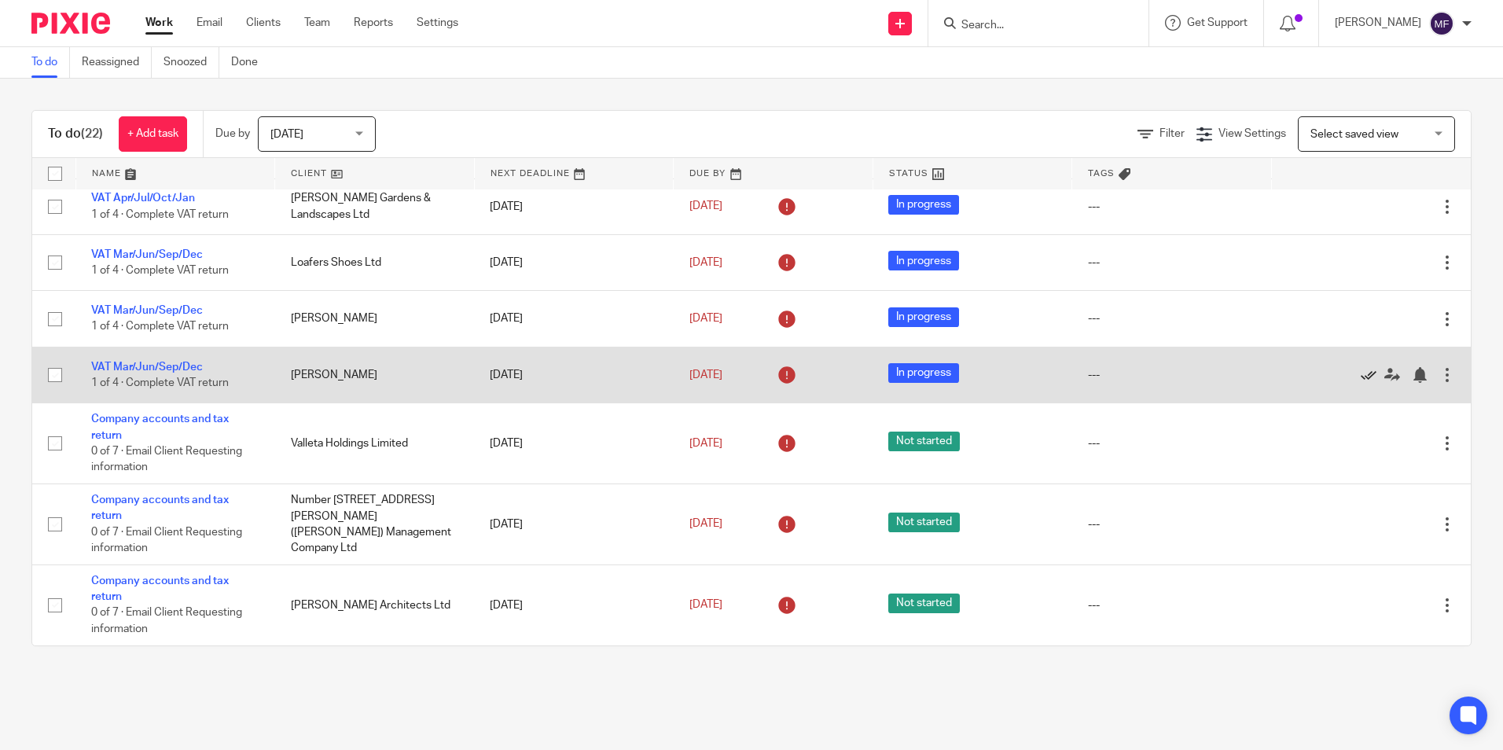
click at [1360, 373] on icon at bounding box center [1368, 375] width 16 height 16
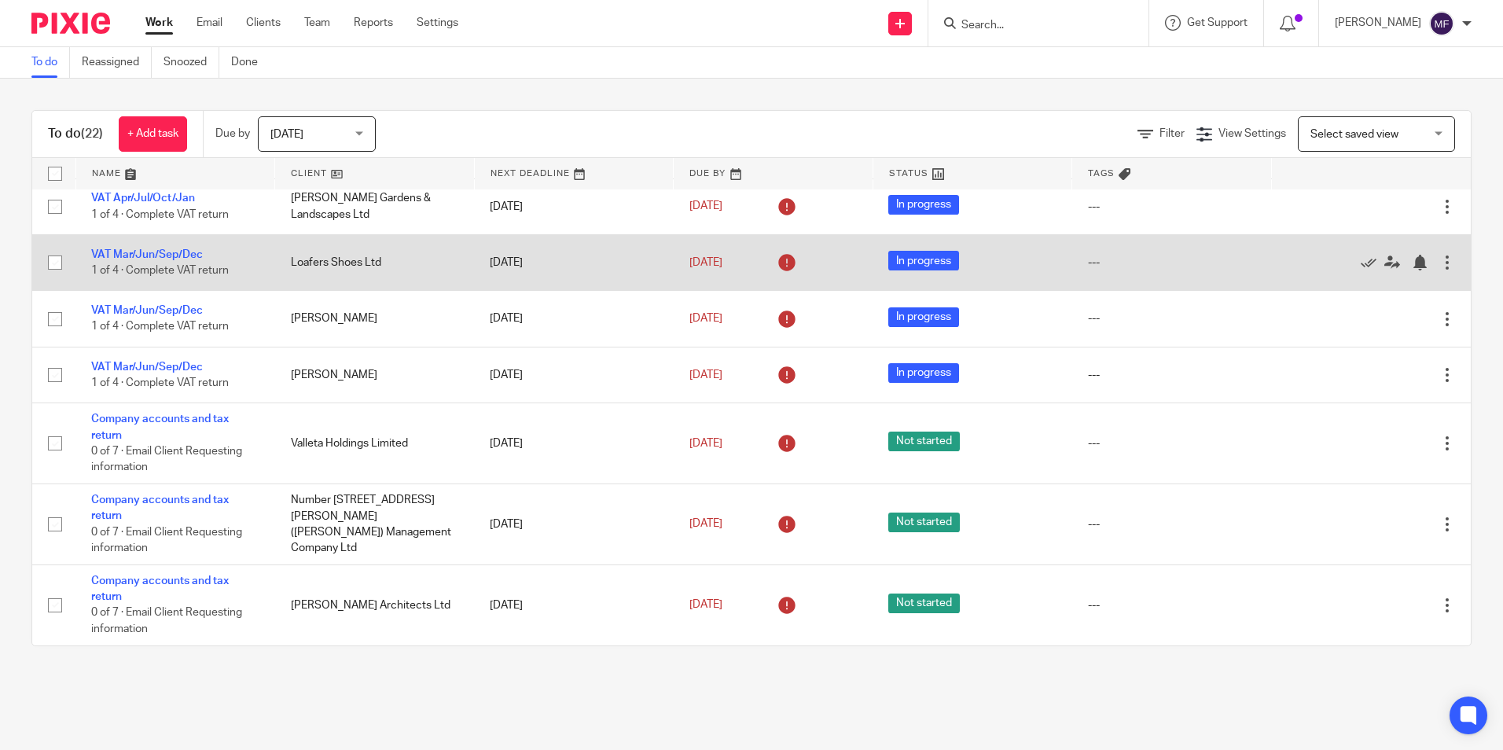
scroll to position [349, 0]
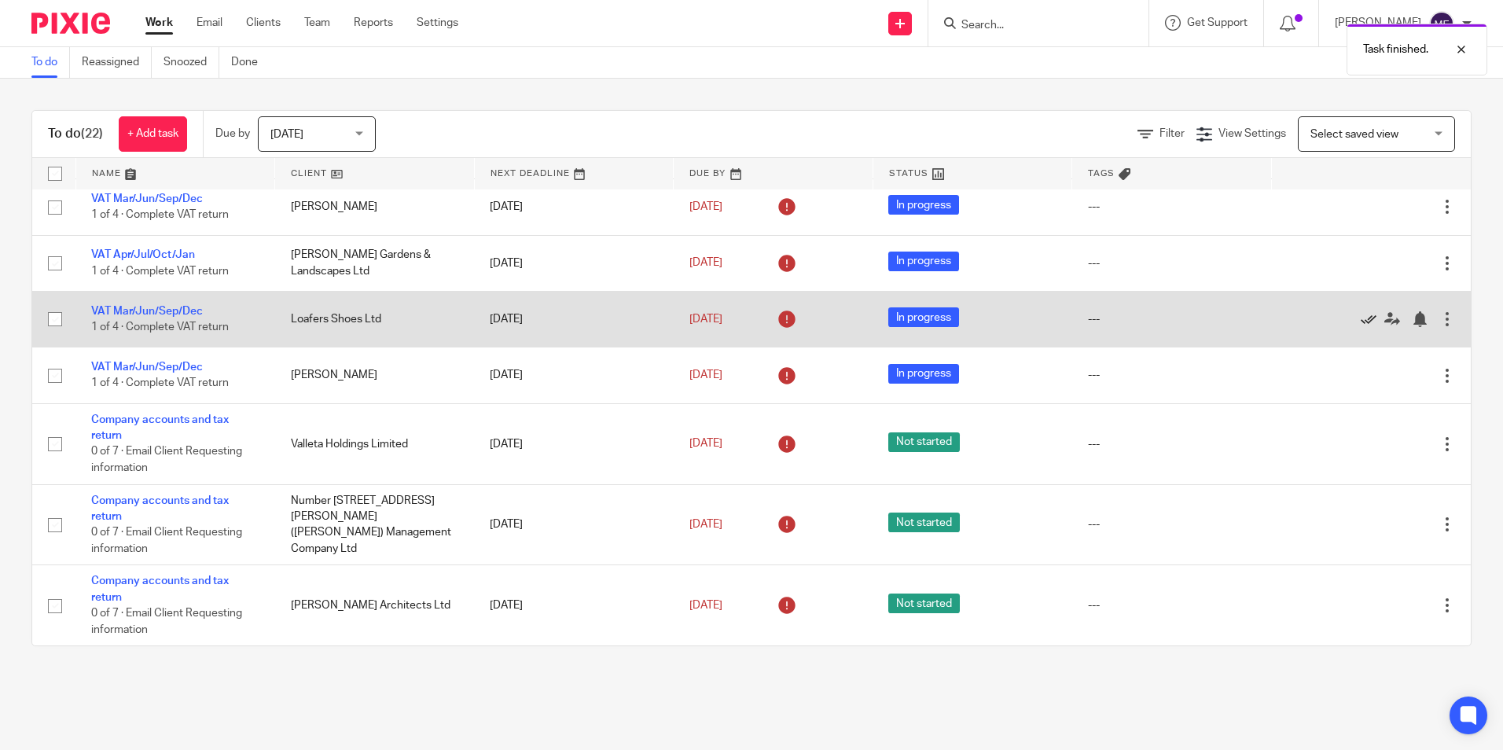
click at [1360, 317] on icon at bounding box center [1368, 319] width 16 height 16
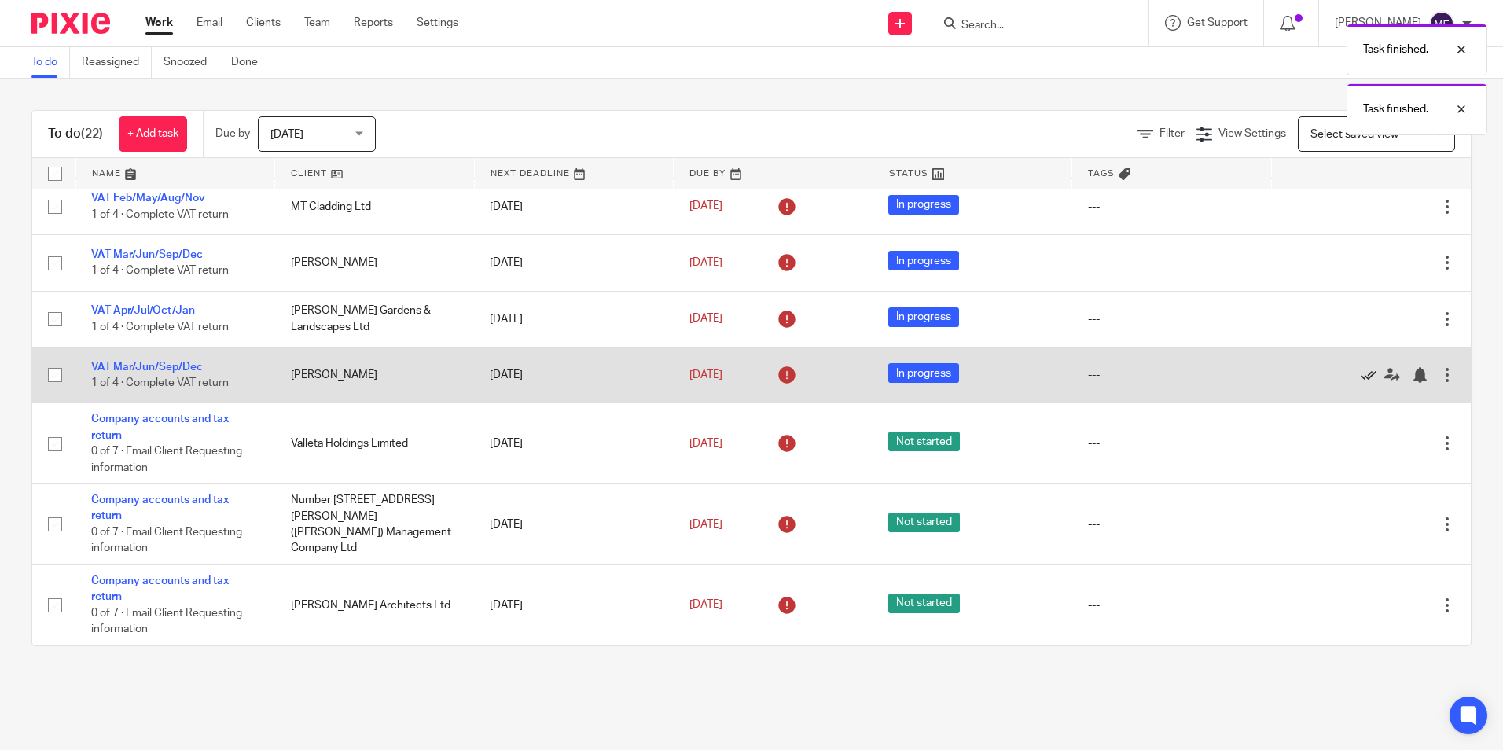
click at [1360, 368] on icon at bounding box center [1368, 375] width 16 height 16
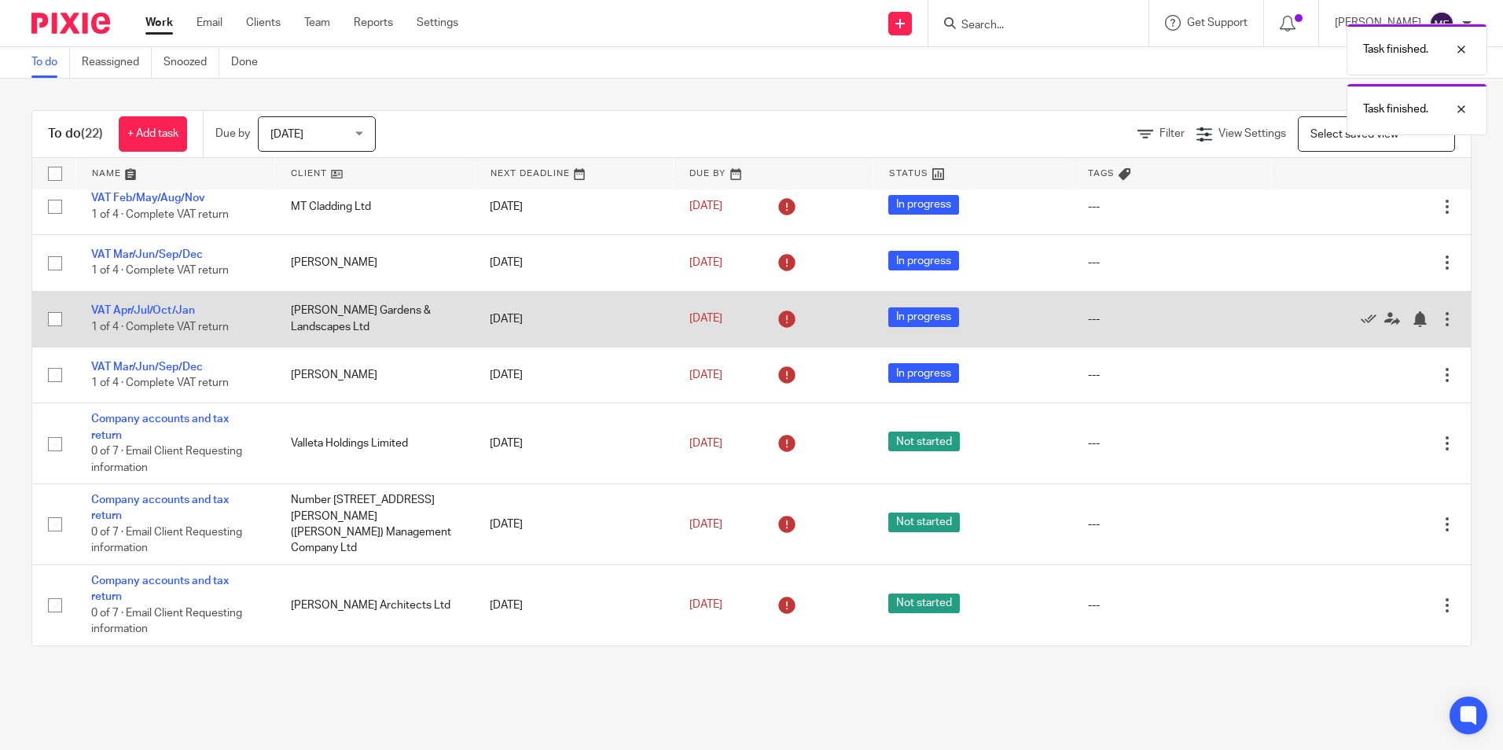
scroll to position [237, 0]
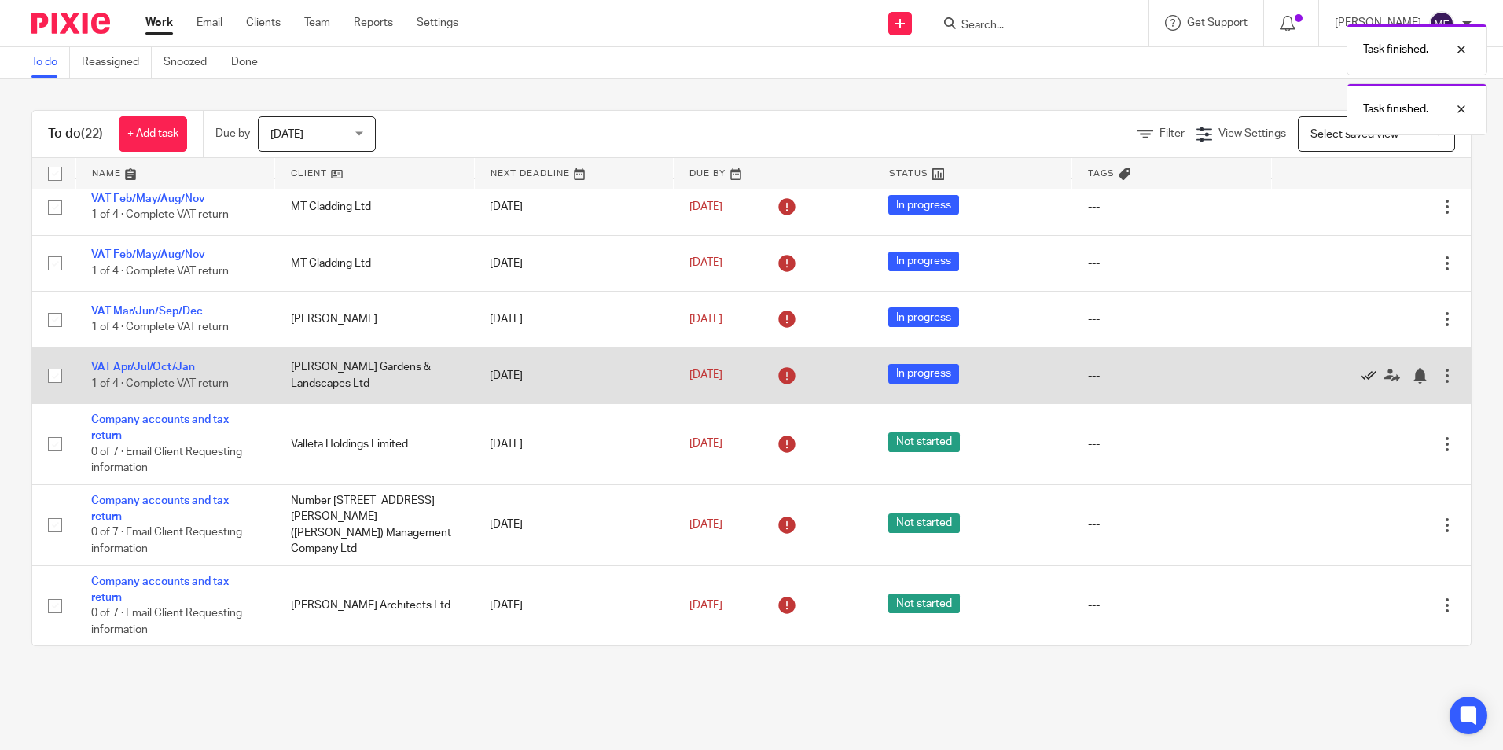
click at [1360, 375] on icon at bounding box center [1368, 376] width 16 height 16
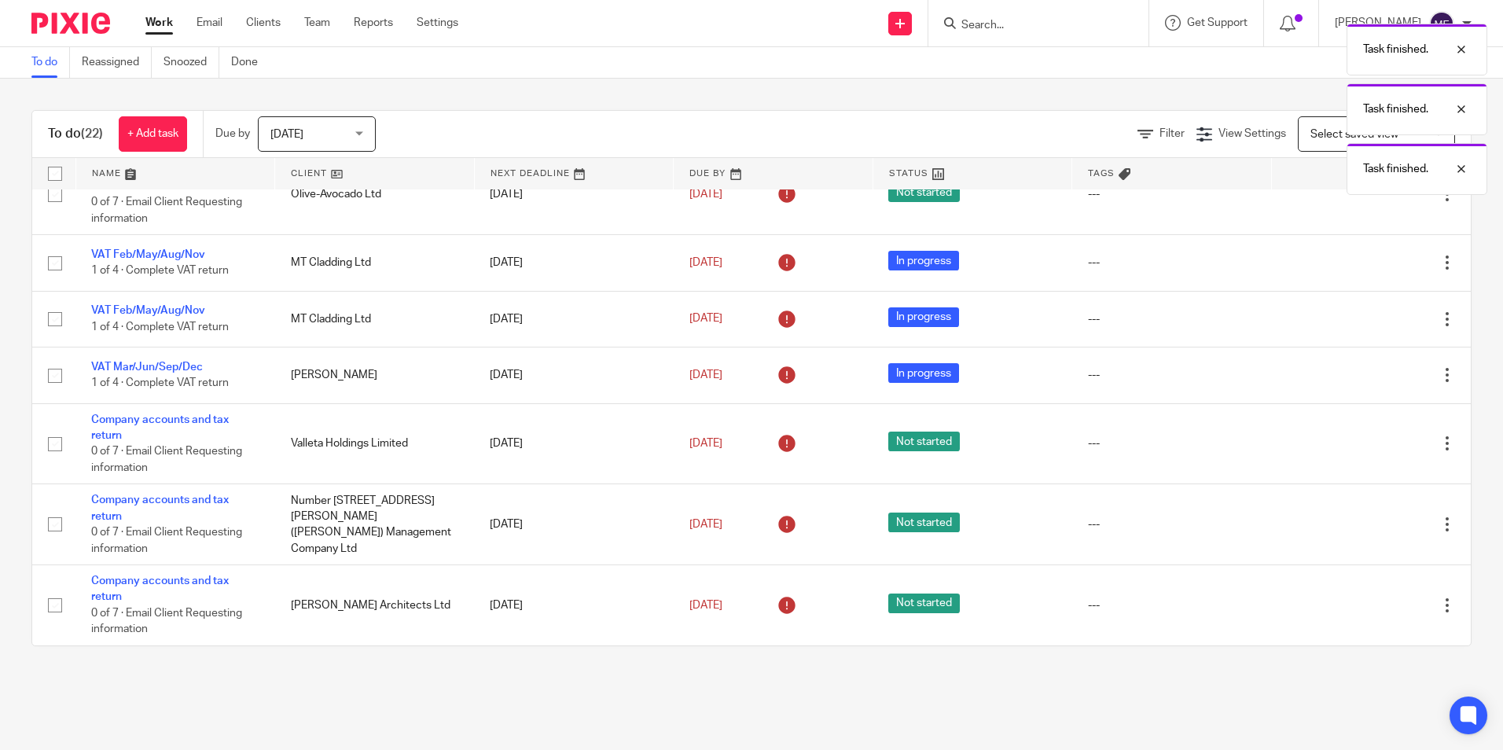
click at [1360, 375] on icon at bounding box center [1368, 376] width 16 height 16
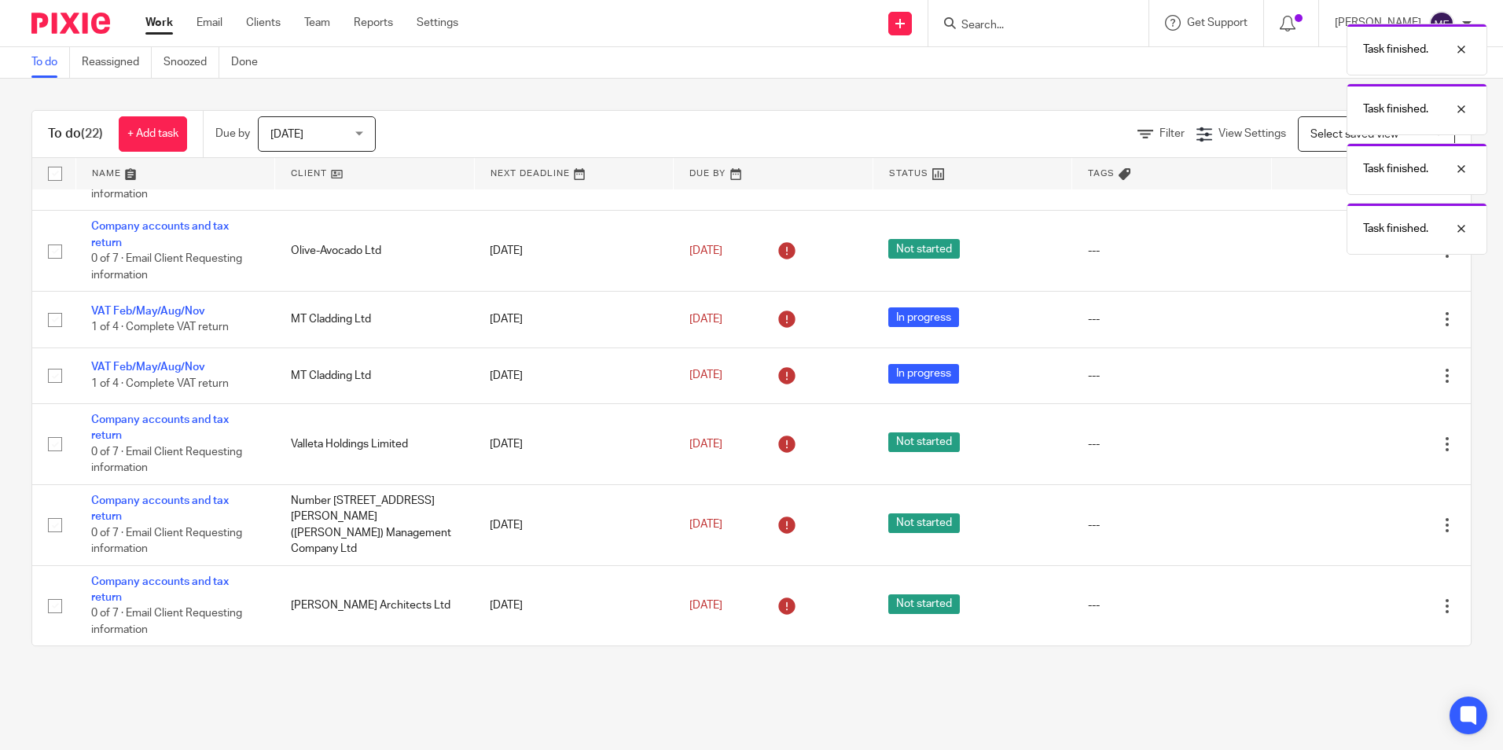
click at [1360, 375] on icon at bounding box center [1368, 376] width 16 height 16
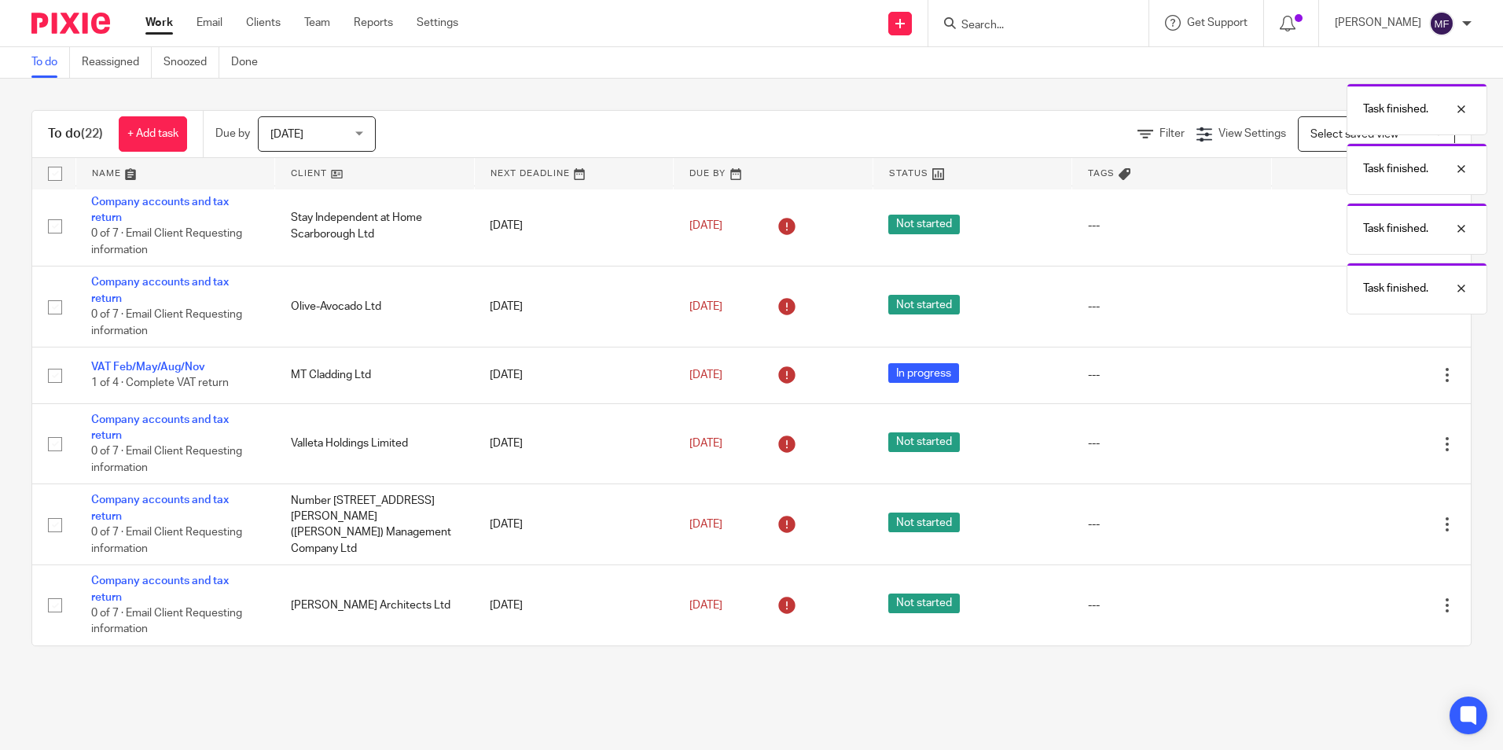
click at [1360, 375] on icon at bounding box center [1368, 376] width 16 height 16
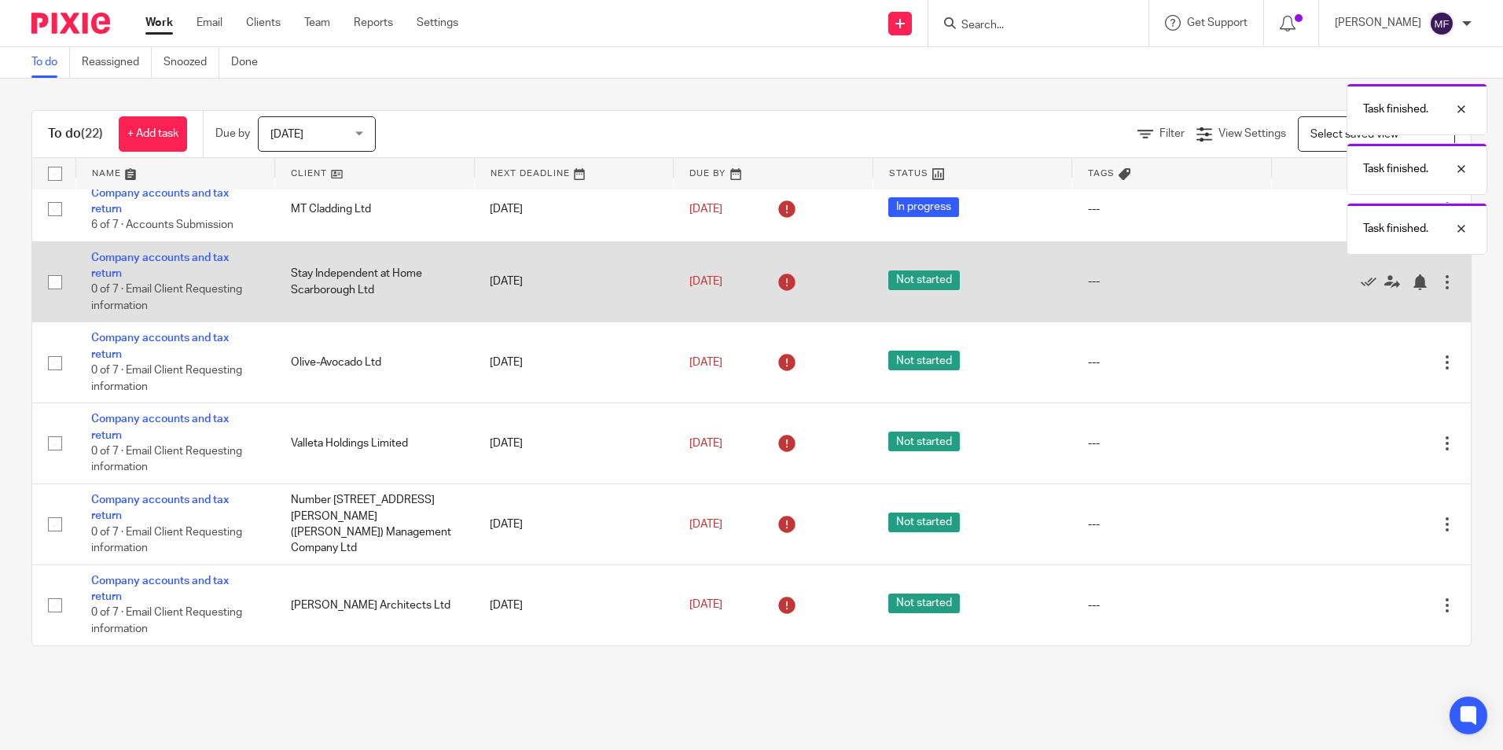
scroll to position [0, 0]
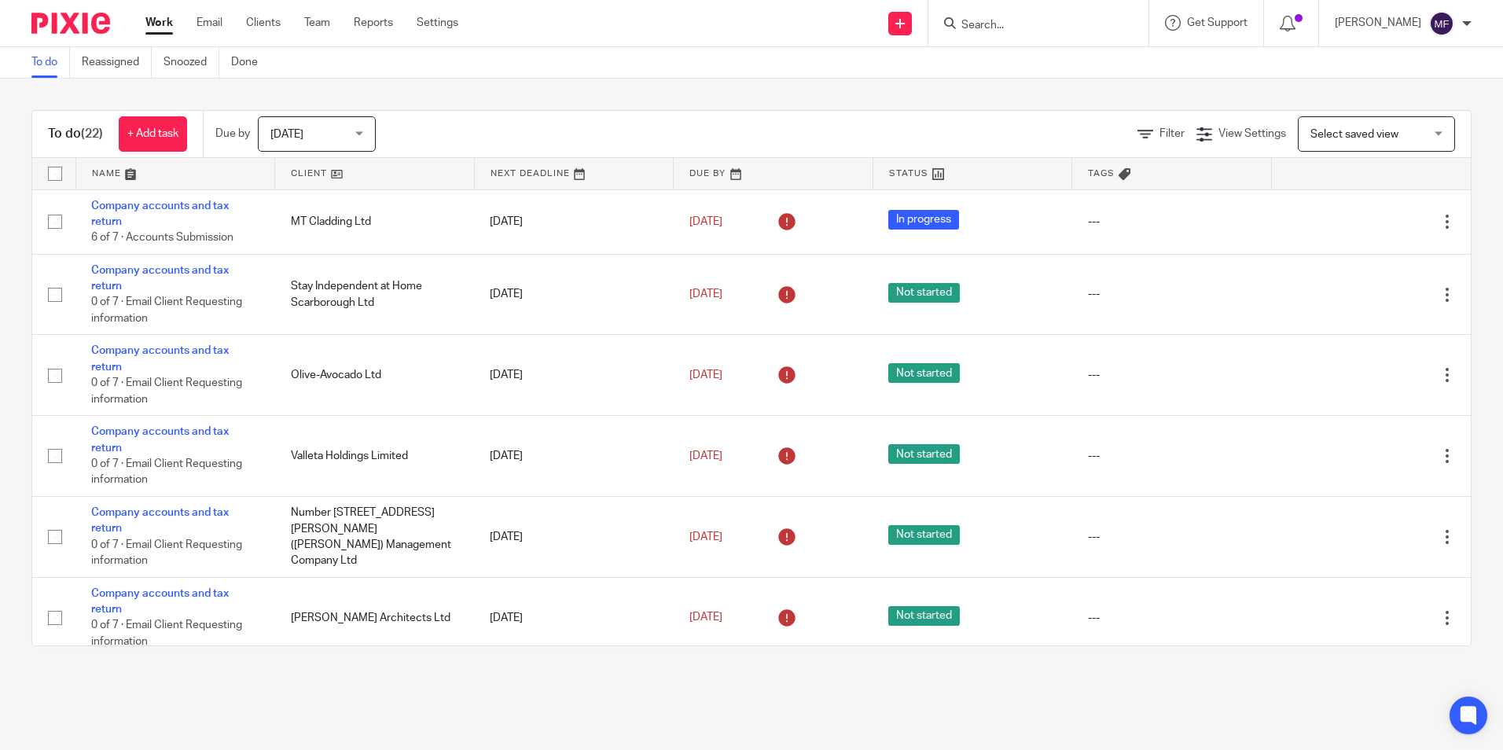
click at [1032, 28] on input "Search" at bounding box center [1030, 26] width 141 height 14
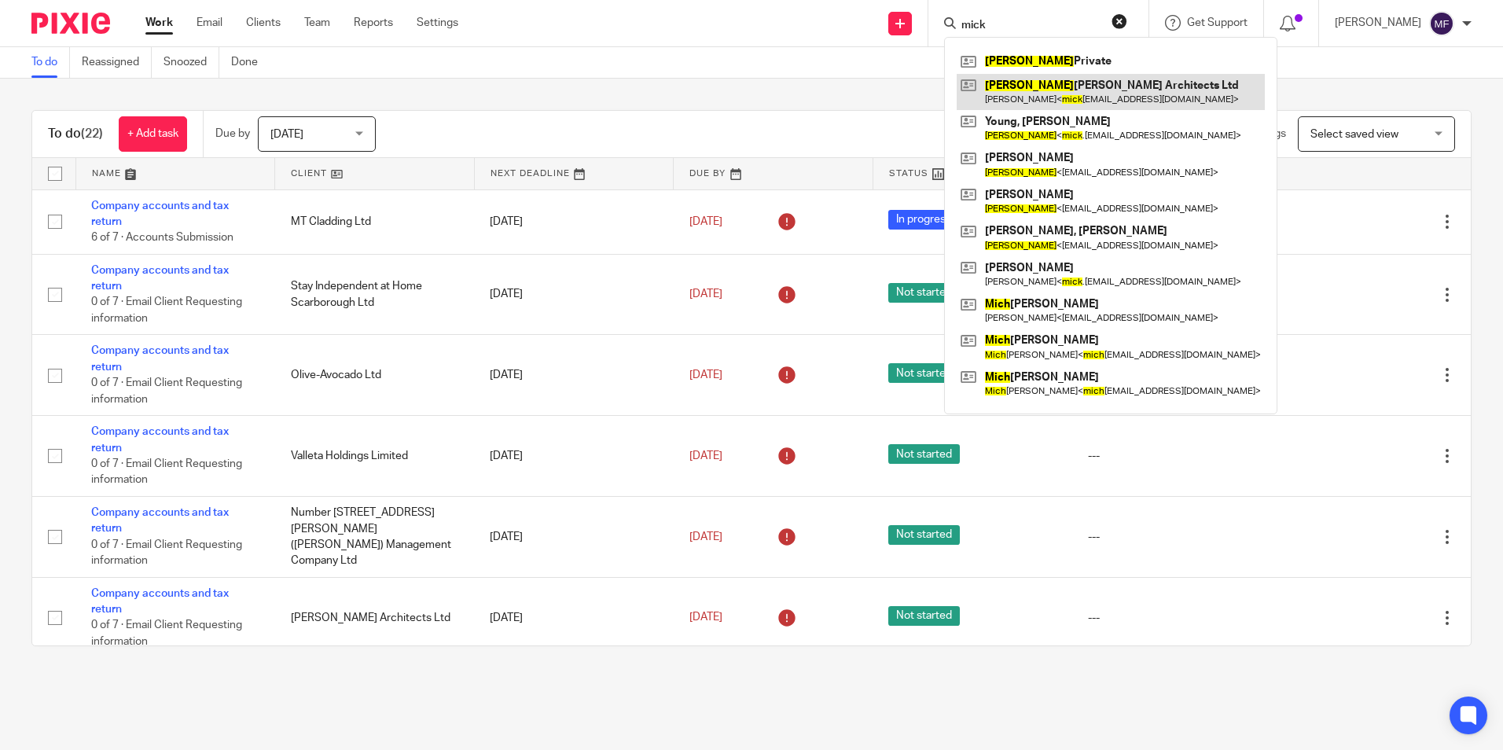
type input "mick"
click at [1041, 93] on link at bounding box center [1110, 92] width 308 height 36
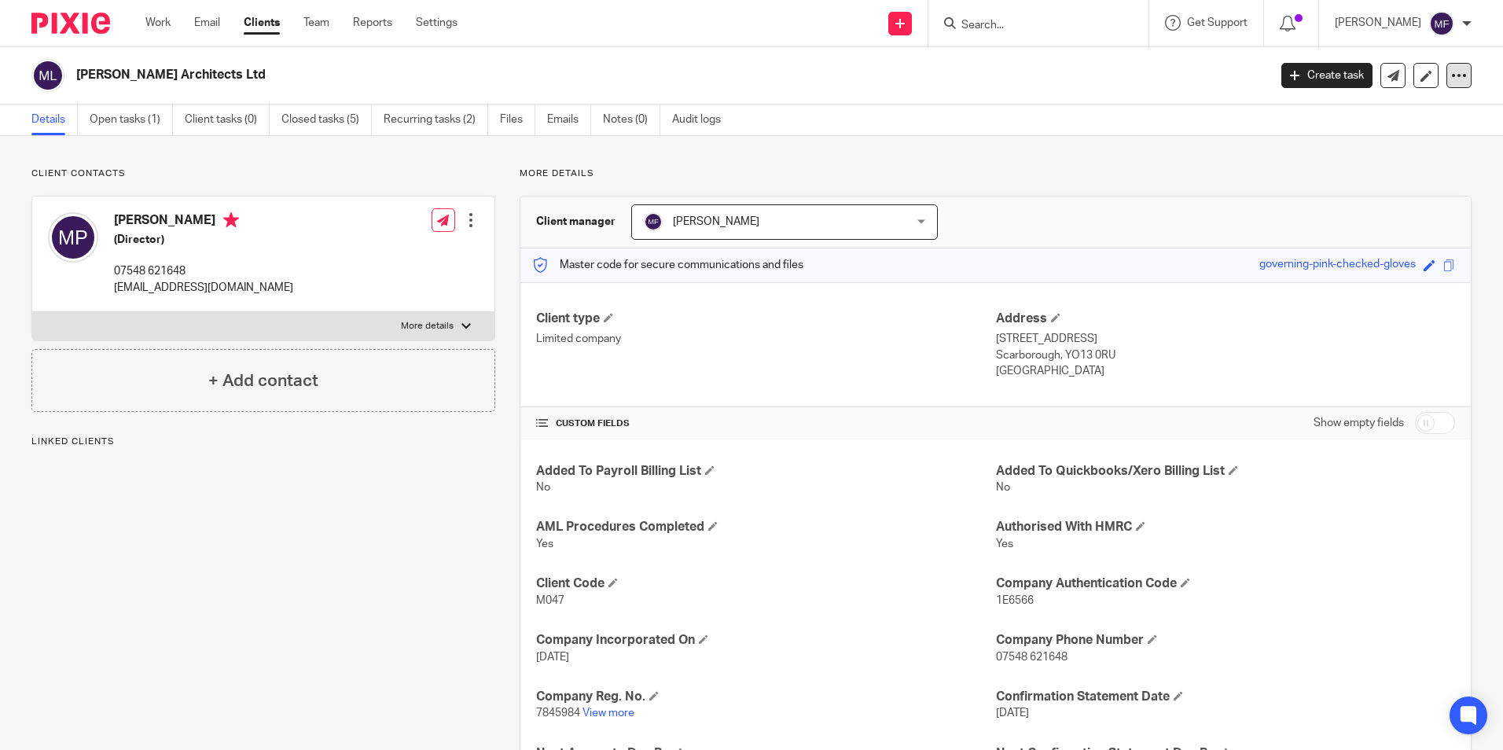
click at [1451, 73] on icon at bounding box center [1459, 76] width 16 height 16
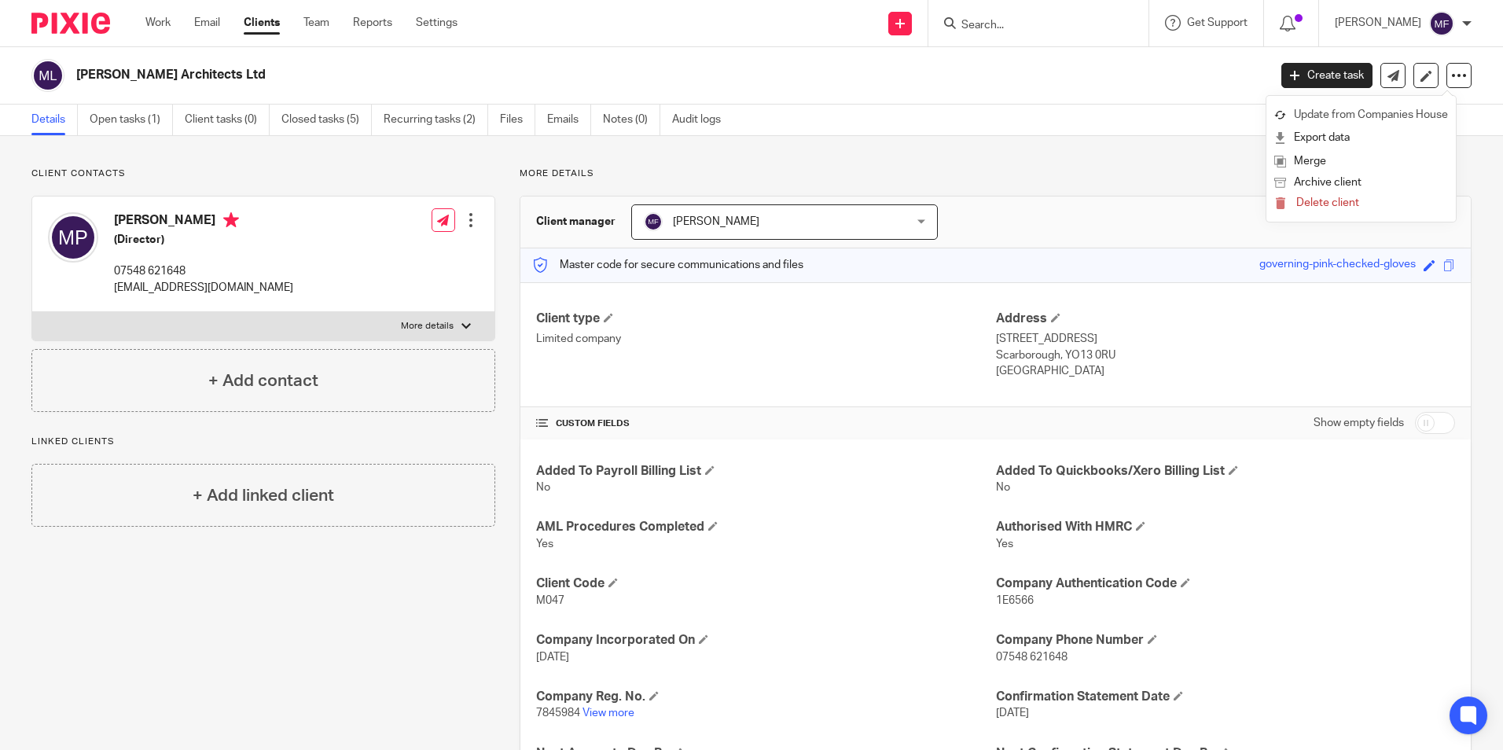
click at [1367, 111] on link "Update from Companies House" at bounding box center [1361, 115] width 174 height 23
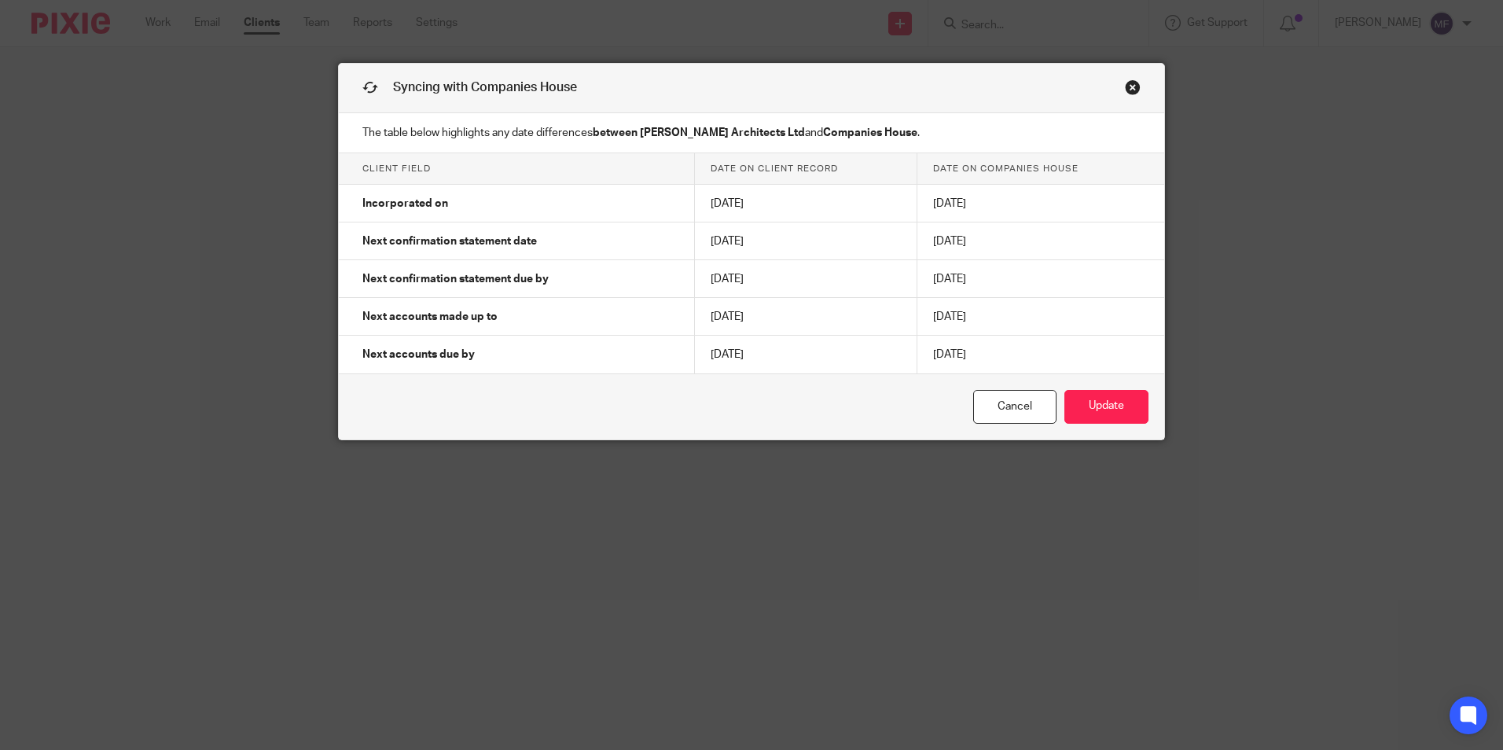
click at [1129, 87] on link "Close this dialog window" at bounding box center [1133, 89] width 16 height 21
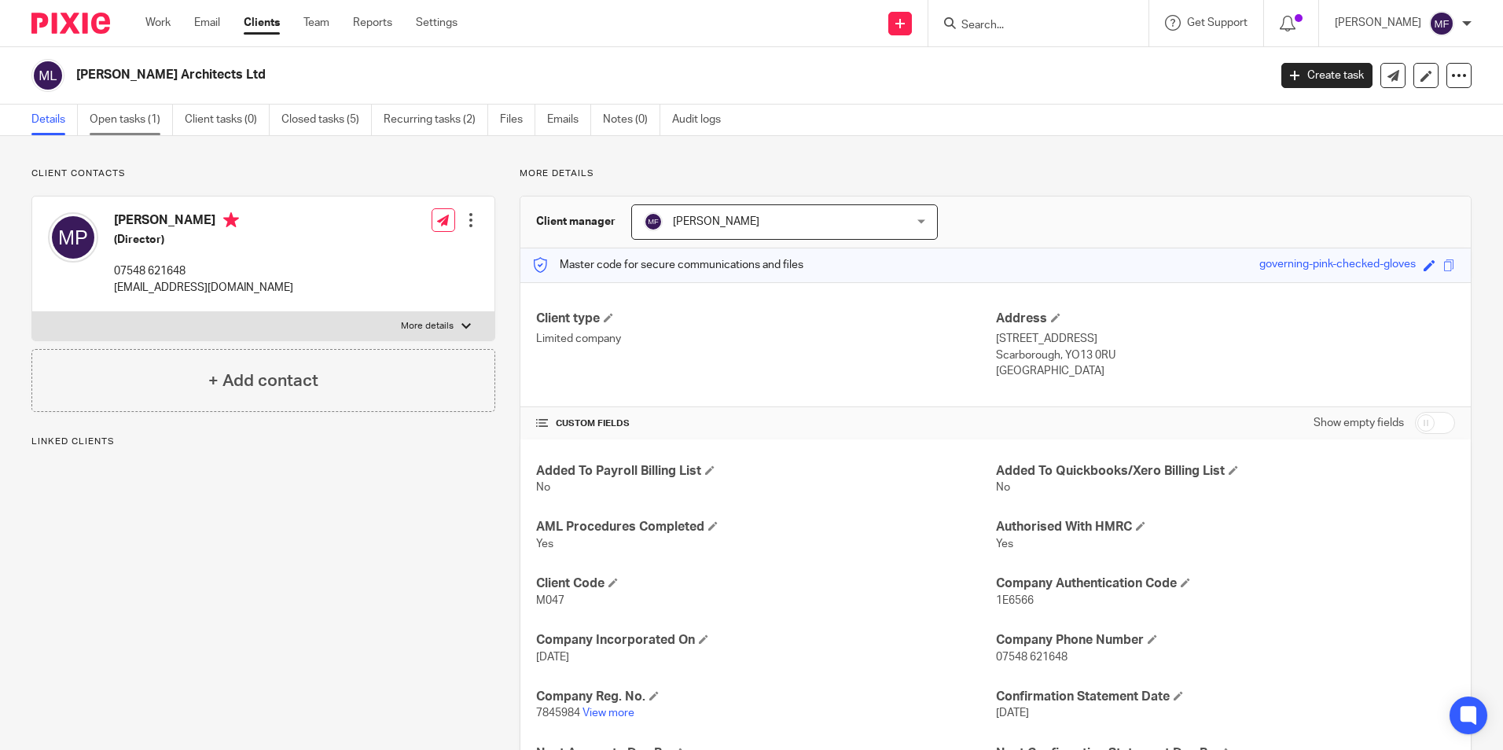
click at [132, 117] on link "Open tasks (1)" at bounding box center [131, 120] width 83 height 31
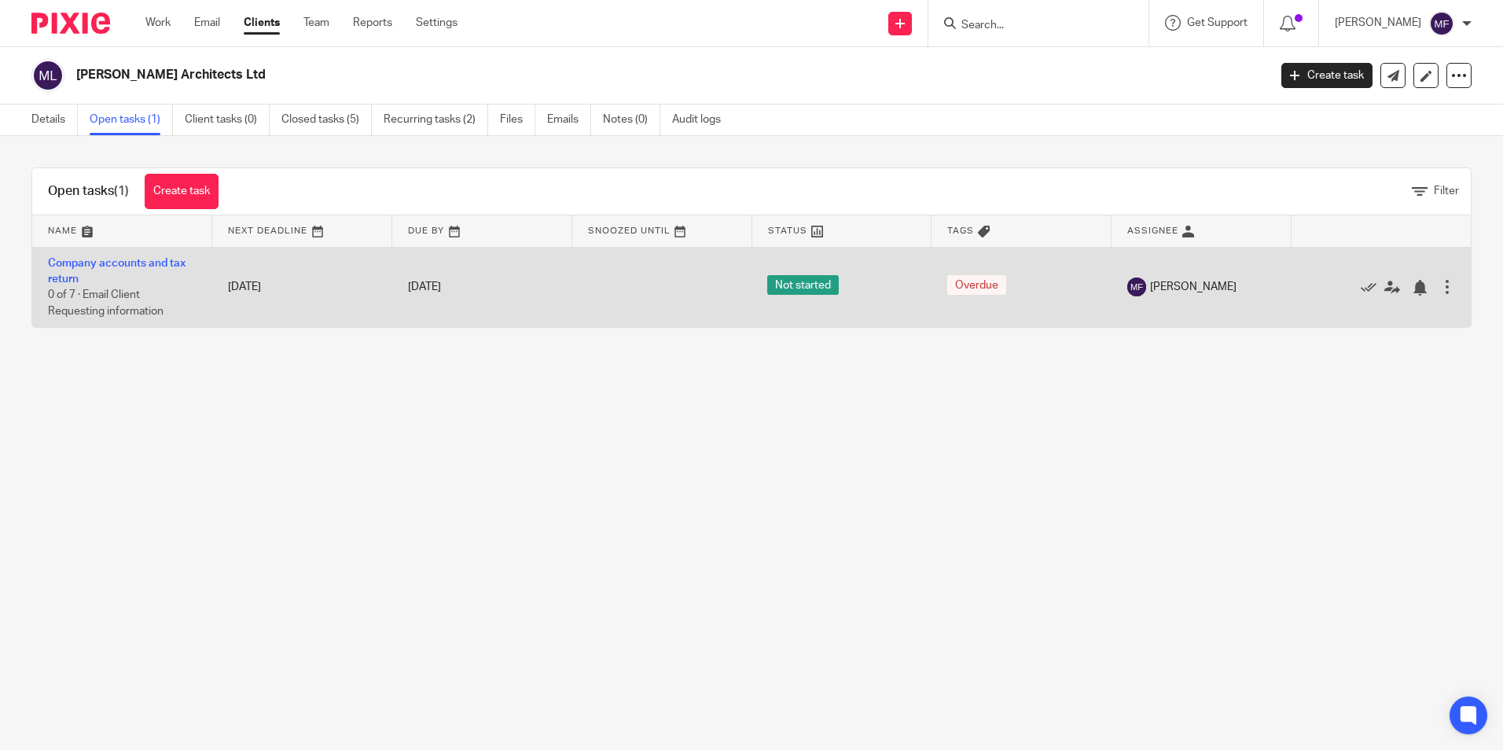
click at [1344, 278] on div "Edit task Delete" at bounding box center [1380, 286] width 149 height 39
click at [1360, 284] on icon at bounding box center [1368, 288] width 16 height 16
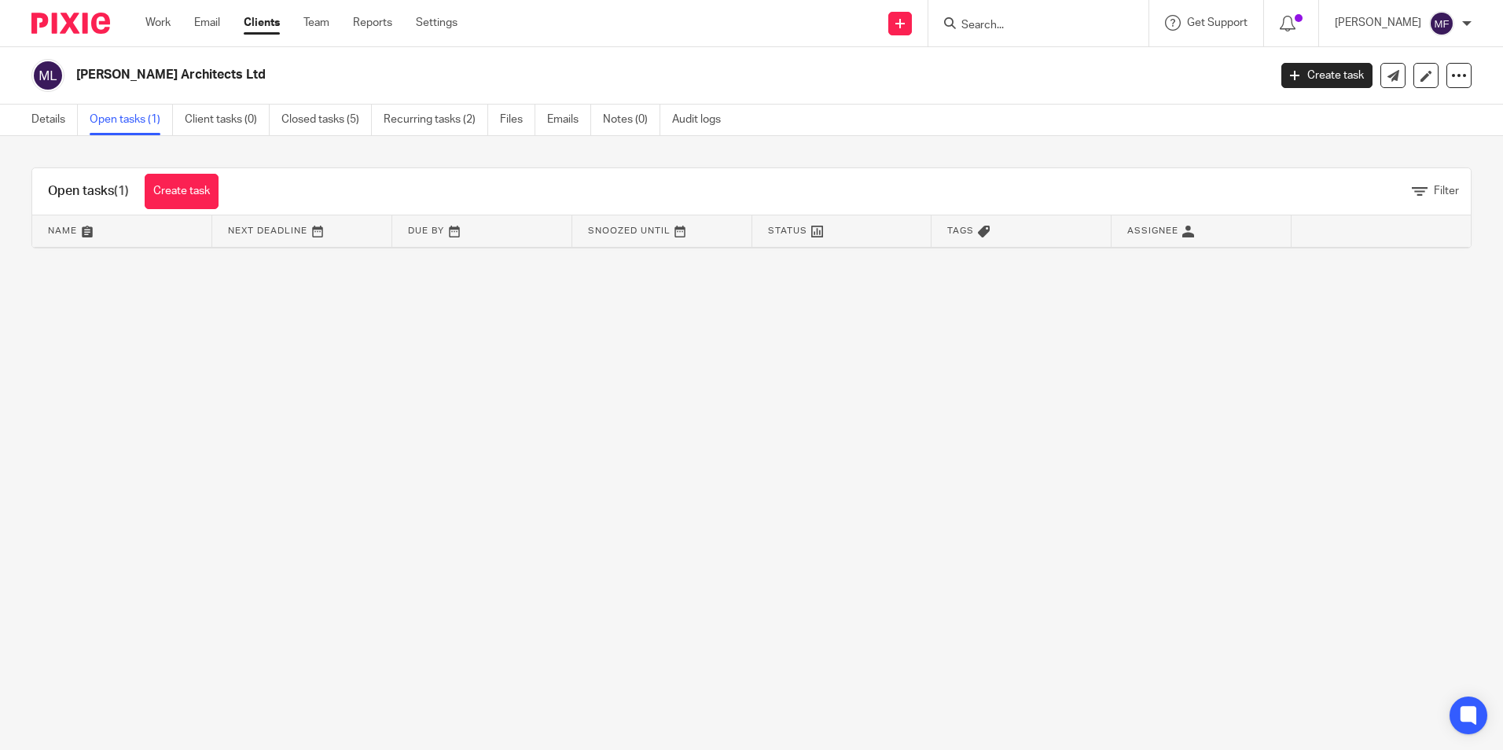
click at [1015, 26] on input "Search" at bounding box center [1030, 26] width 141 height 14
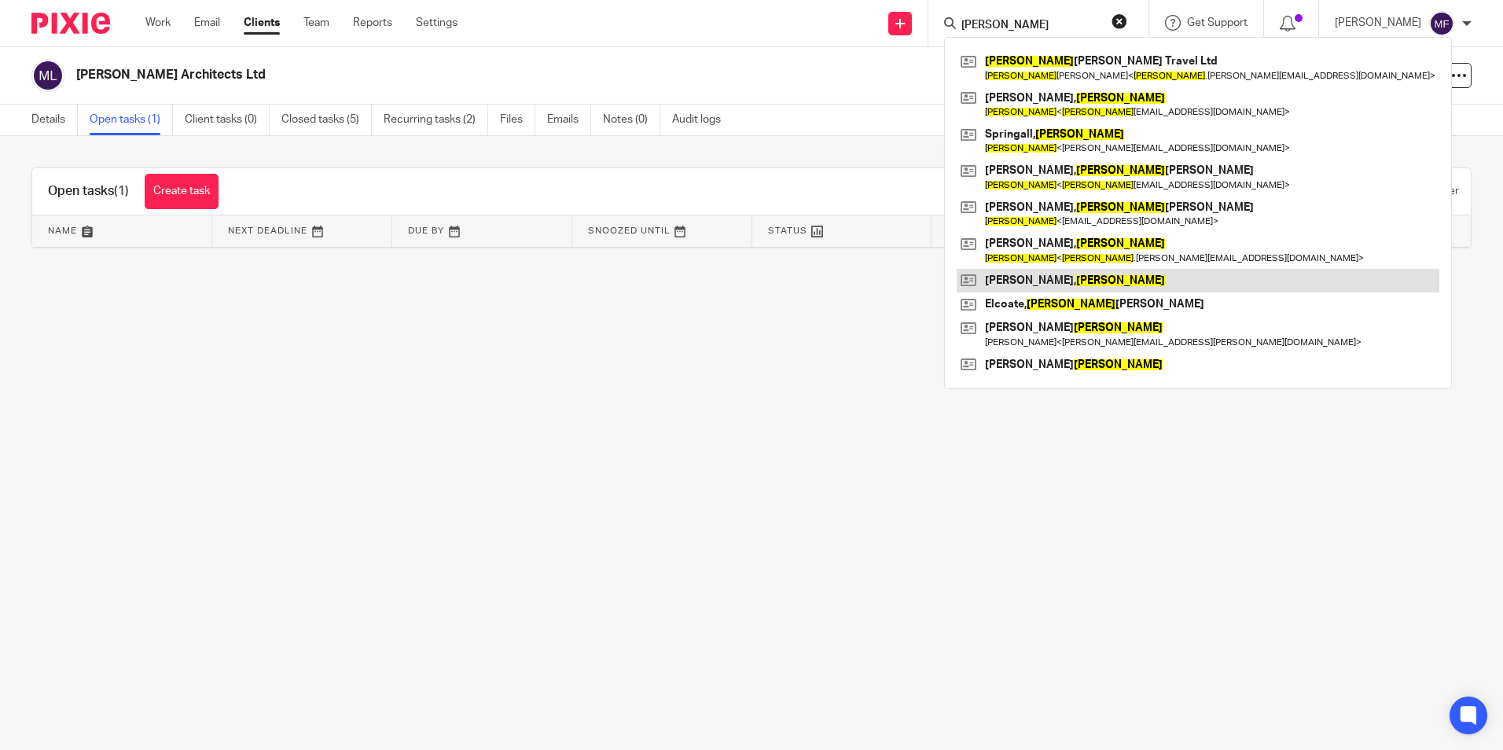
type input "helen"
click at [1060, 284] on link at bounding box center [1197, 281] width 483 height 24
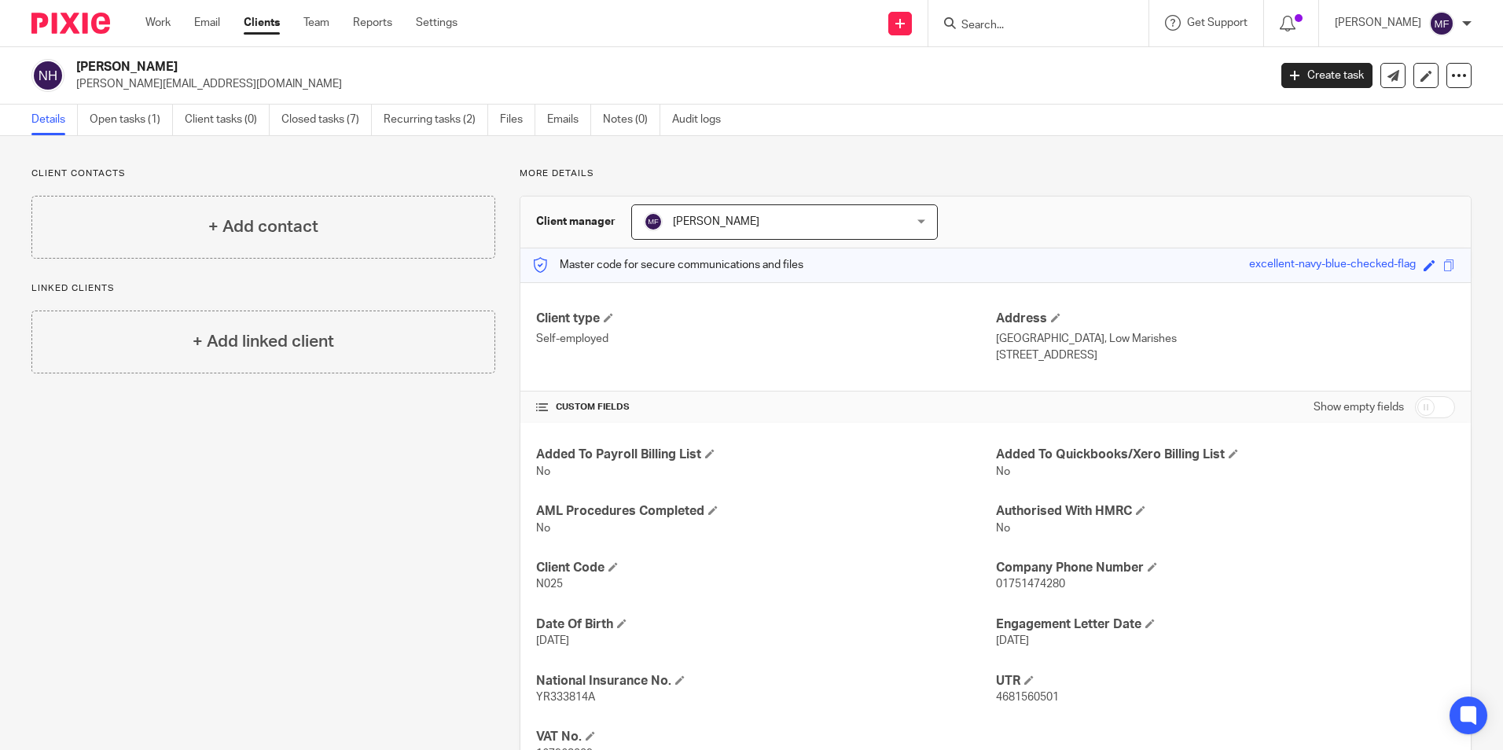
click at [1034, 23] on input "Search" at bounding box center [1030, 26] width 141 height 14
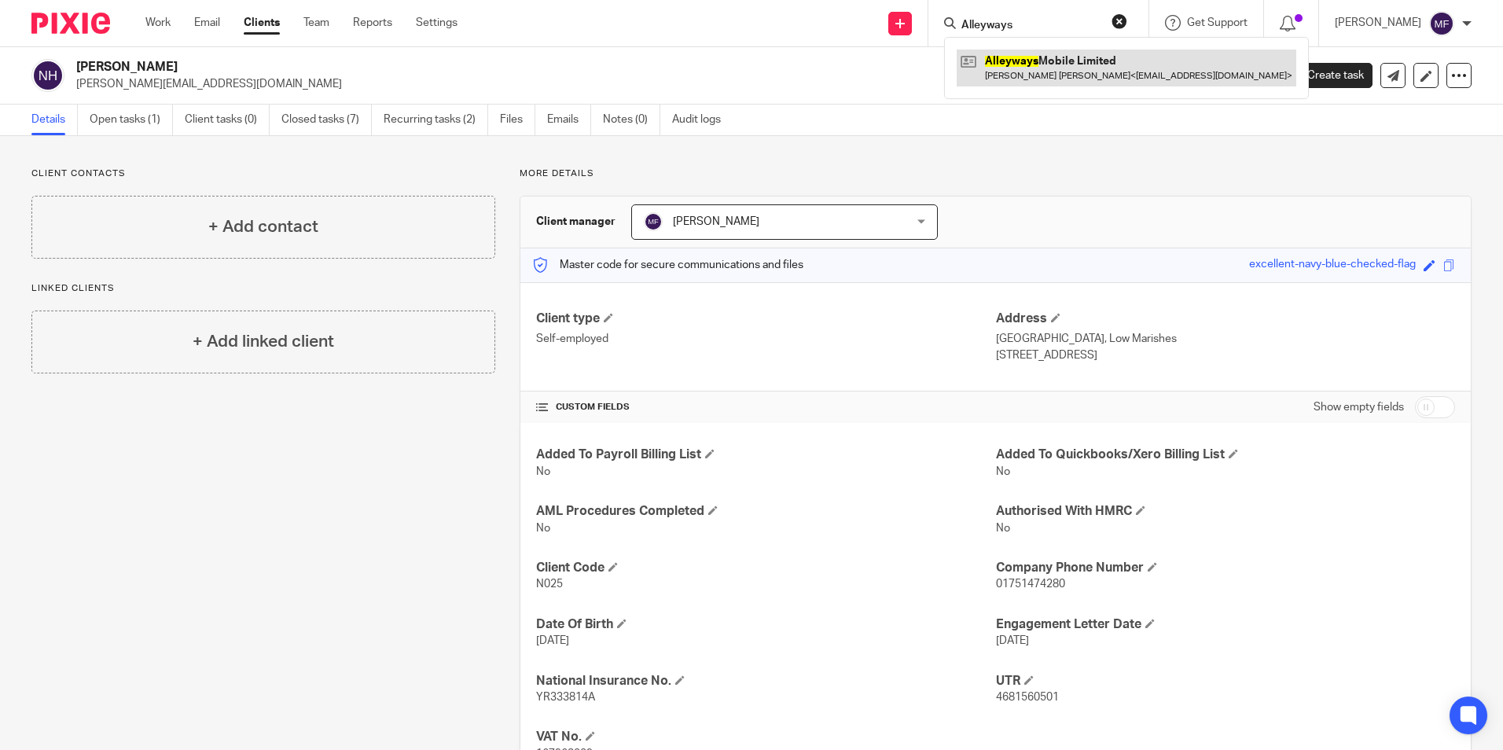
type input "Alleyways"
click at [1041, 66] on link at bounding box center [1126, 68] width 340 height 36
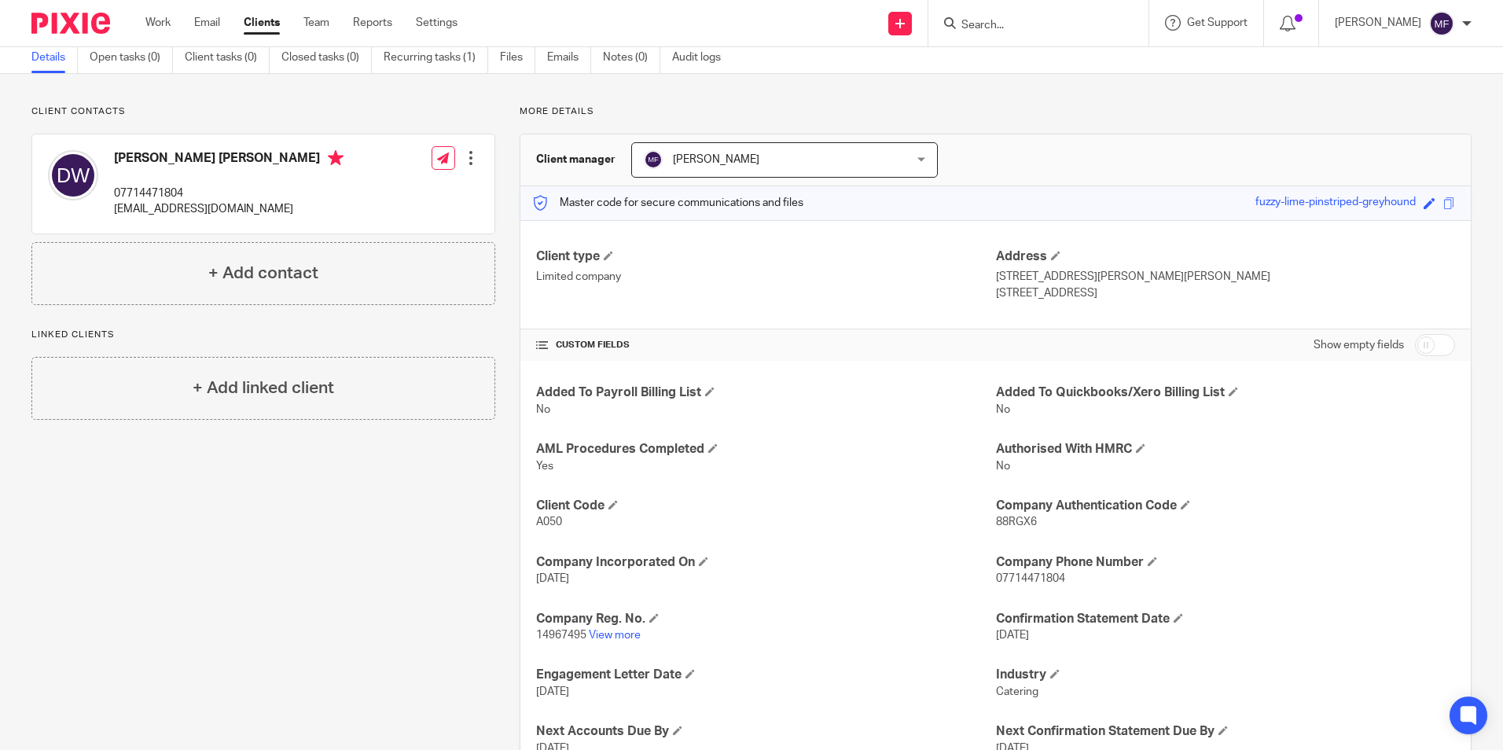
scroll to position [79, 0]
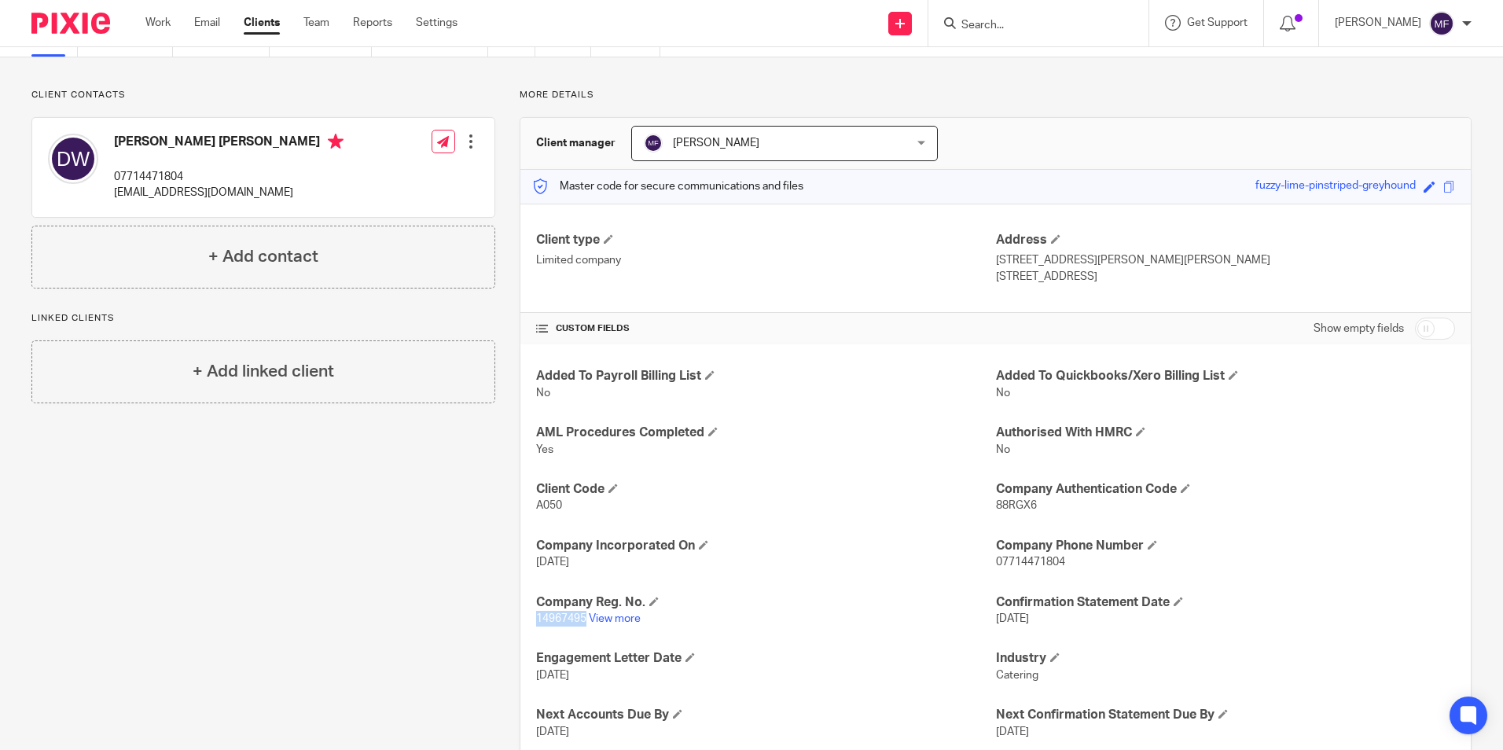
drag, startPoint x: 582, startPoint y: 619, endPoint x: 532, endPoint y: 623, distance: 50.5
click at [536, 623] on span "14967495" at bounding box center [561, 618] width 50 height 11
copy span "14967495"
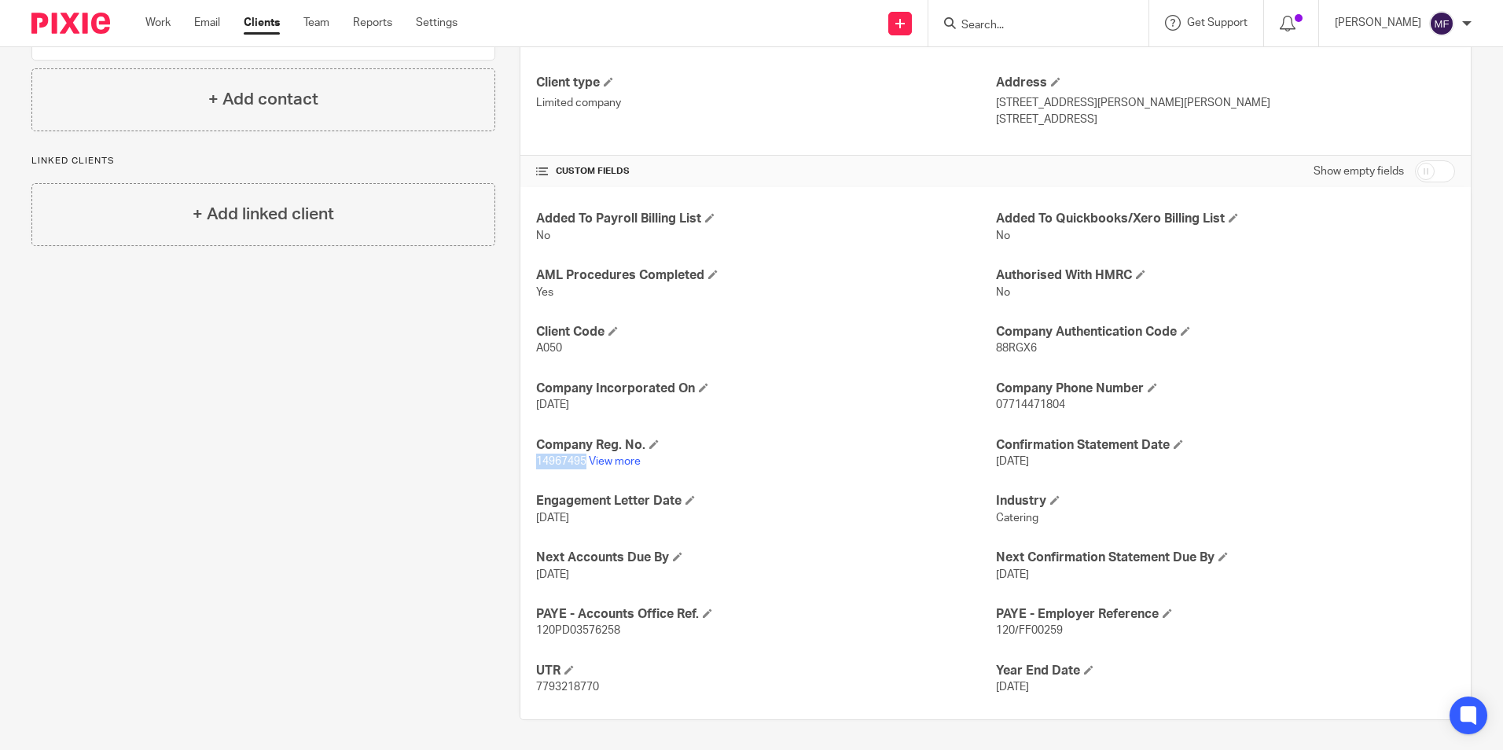
scroll to position [237, 0]
drag, startPoint x: 599, startPoint y: 685, endPoint x: 534, endPoint y: 687, distance: 65.2
click at [536, 687] on p "7793218770" at bounding box center [765, 685] width 459 height 16
copy span "7793218770"
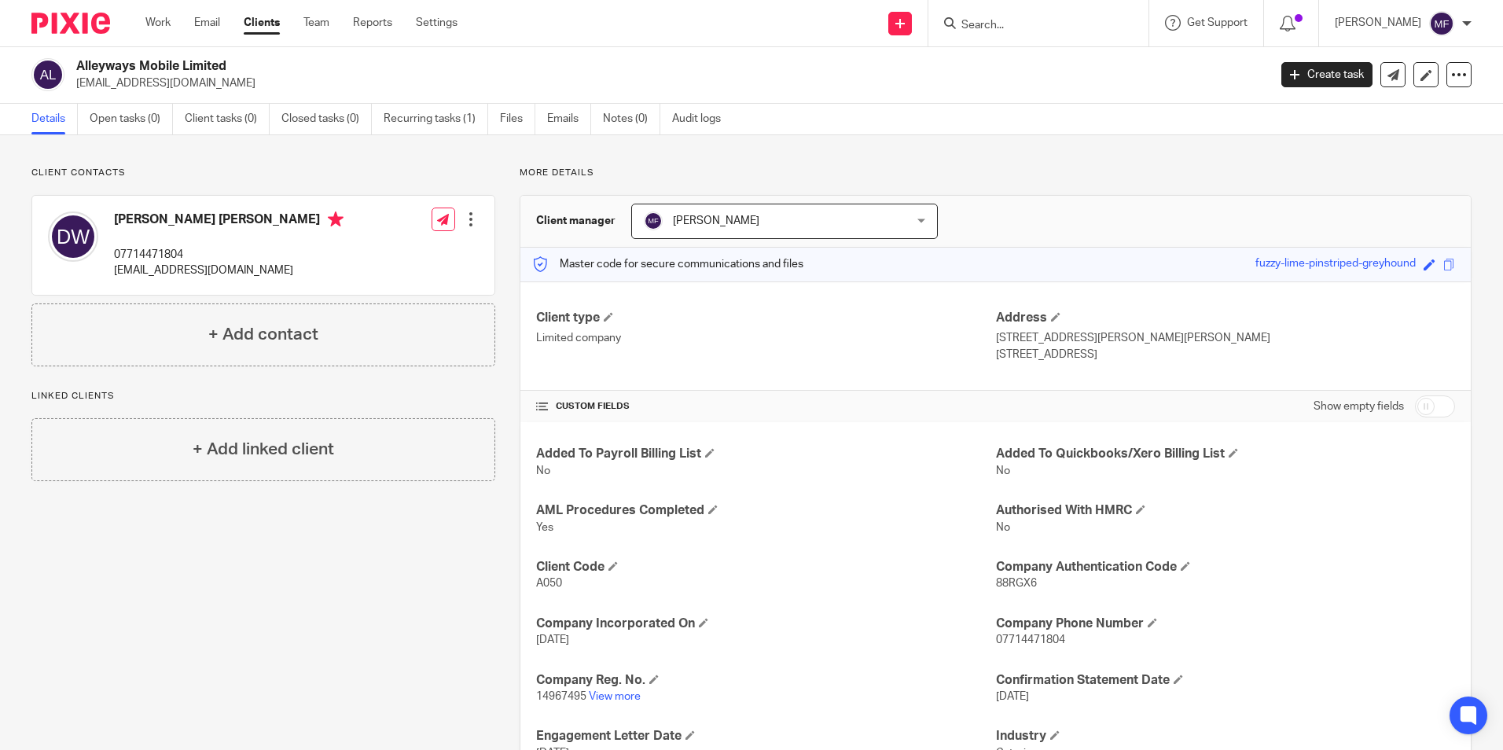
scroll to position [0, 0]
click at [1020, 24] on input "Search" at bounding box center [1030, 26] width 141 height 14
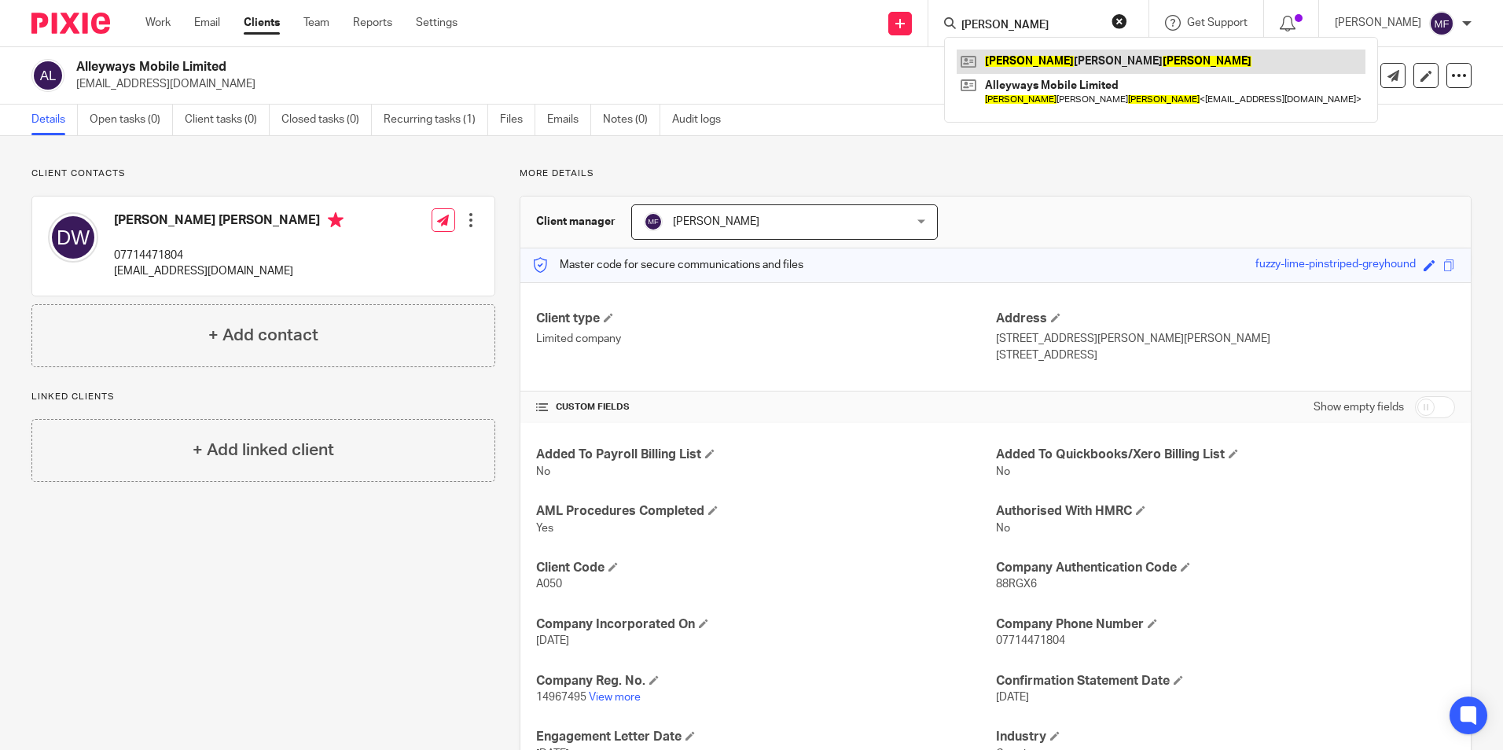
type input "David walker"
click at [1075, 64] on link at bounding box center [1160, 62] width 409 height 24
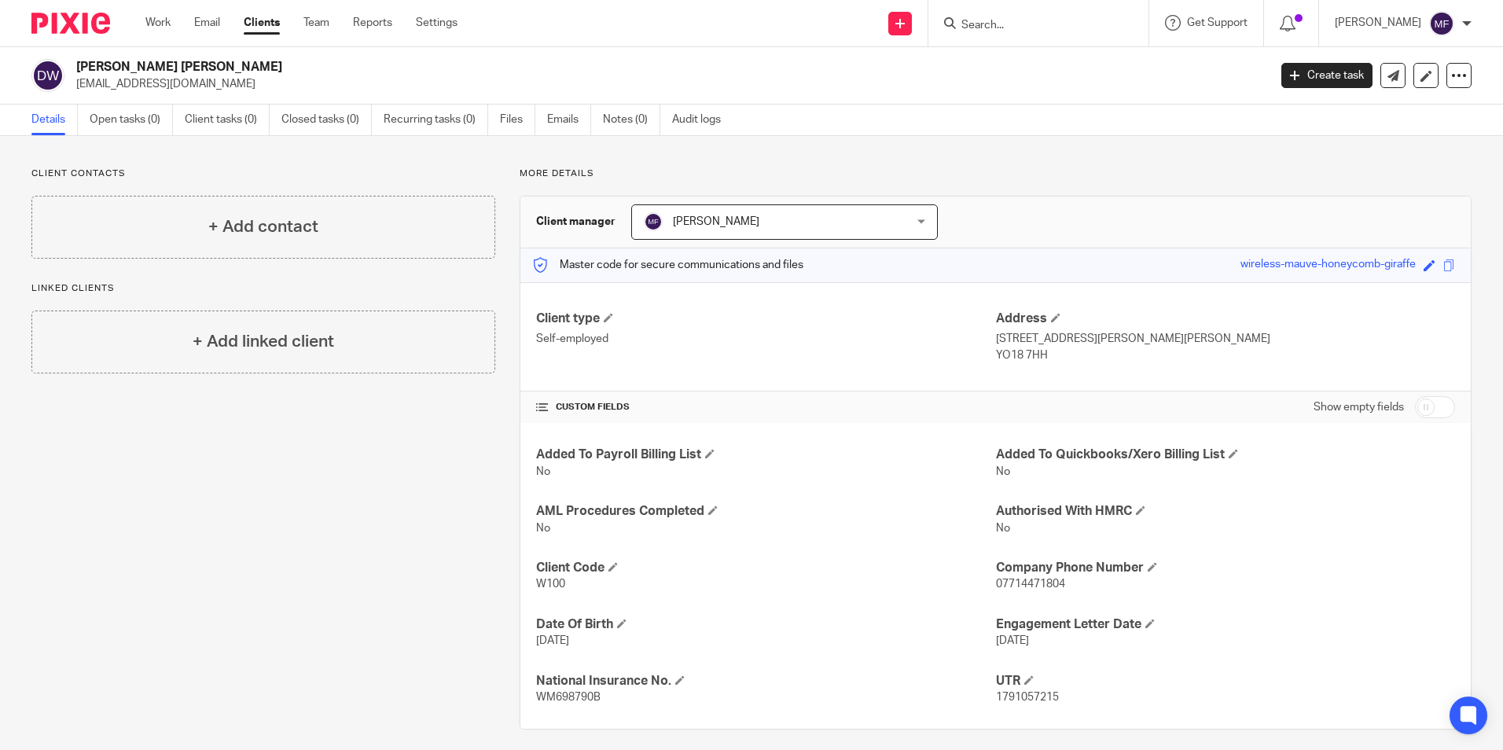
drag, startPoint x: 598, startPoint y: 643, endPoint x: 530, endPoint y: 643, distance: 68.4
click at [530, 643] on div "Added To Payroll Billing List No Added To Quickbooks/Xero Billing List No AML P…" at bounding box center [995, 576] width 950 height 306
drag, startPoint x: 603, startPoint y: 697, endPoint x: 534, endPoint y: 697, distance: 69.2
click at [536, 697] on p "WM698790B" at bounding box center [765, 697] width 459 height 16
copy span "WM698790B"
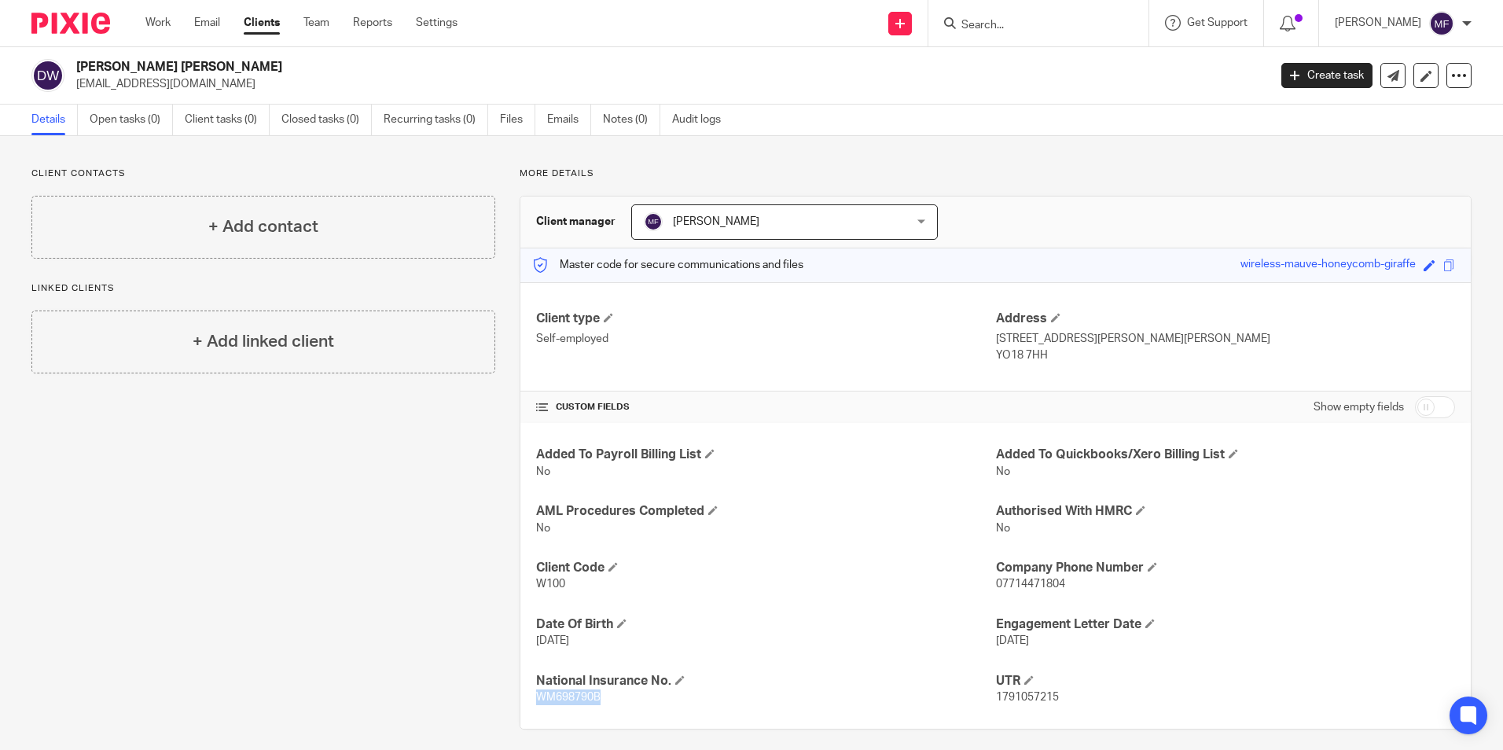
drag, startPoint x: 1044, startPoint y: 356, endPoint x: 988, endPoint y: 352, distance: 55.9
click at [996, 352] on p "YO18 7HH" at bounding box center [1225, 355] width 459 height 16
copy p "YO18 7HH"
drag, startPoint x: 194, startPoint y: 83, endPoint x: 75, endPoint y: 84, distance: 118.7
click at [75, 84] on div "[PERSON_NAME] [PERSON_NAME] [EMAIL_ADDRESS][DOMAIN_NAME]" at bounding box center [644, 75] width 1226 height 33
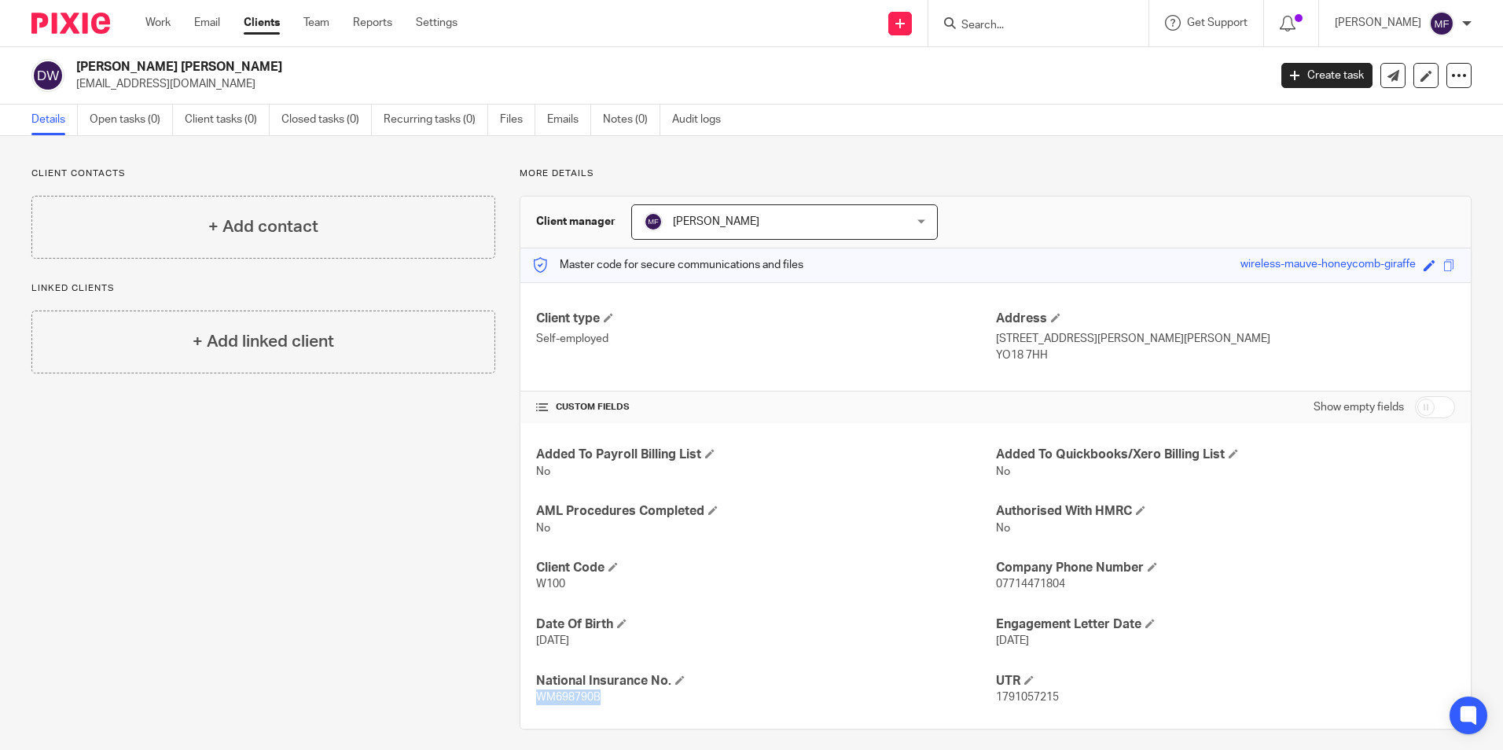
copy p "[EMAIL_ADDRESS][DOMAIN_NAME]"
drag, startPoint x: 1065, startPoint y: 582, endPoint x: 986, endPoint y: 580, distance: 78.6
click at [986, 580] on div "Added To Payroll Billing List No Added To Quickbooks/Xero Billing List No AML P…" at bounding box center [995, 576] width 950 height 306
click at [996, 580] on span "07714471804" at bounding box center [1030, 583] width 69 height 11
drag, startPoint x: 1059, startPoint y: 582, endPoint x: 988, endPoint y: 587, distance: 71.7
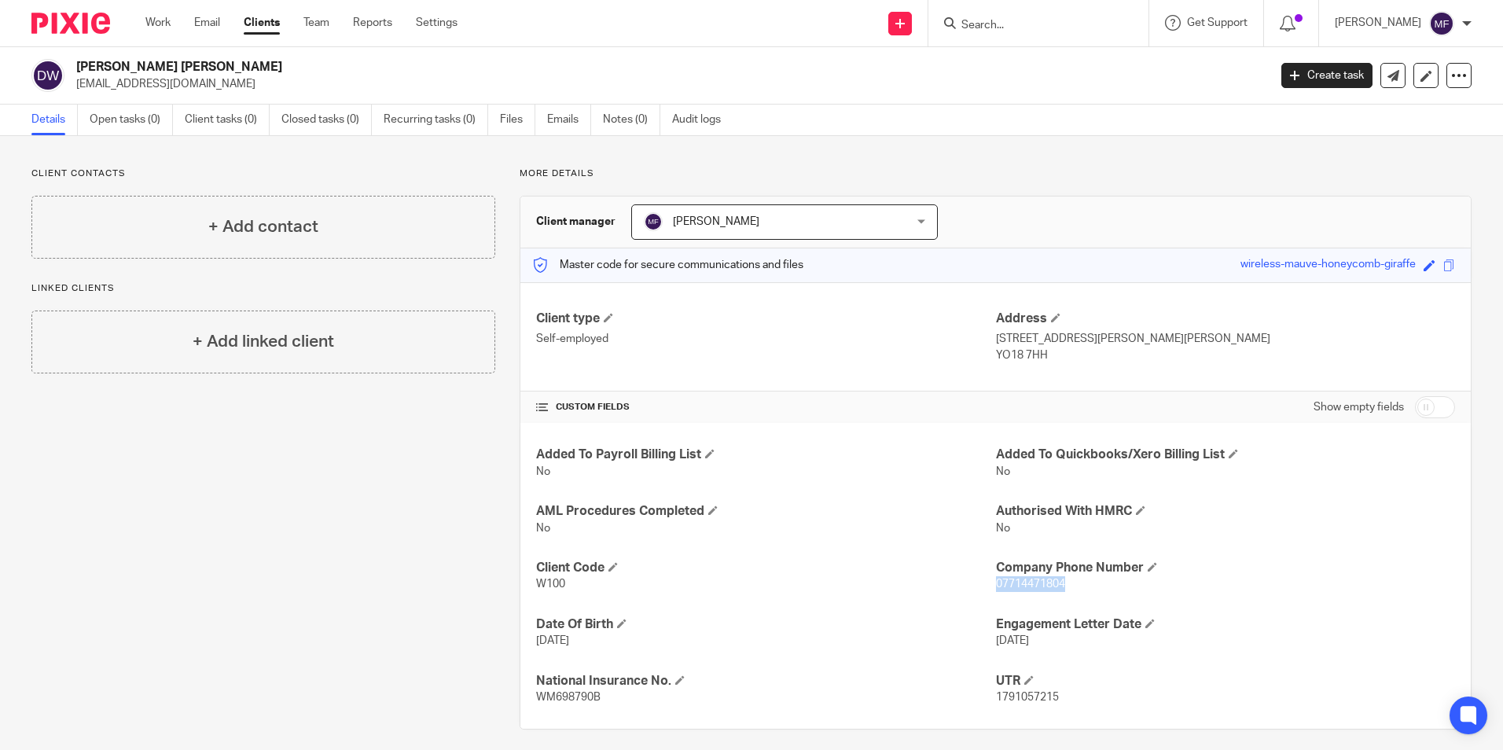
click at [996, 587] on p "07714471804" at bounding box center [1225, 584] width 459 height 16
copy span "07714471804"
click at [1037, 353] on p "YO18 7HH" at bounding box center [1225, 355] width 459 height 16
drag, startPoint x: 1050, startPoint y: 355, endPoint x: 988, endPoint y: 356, distance: 62.1
click at [996, 356] on p "YO18 7HH" at bounding box center [1225, 355] width 459 height 16
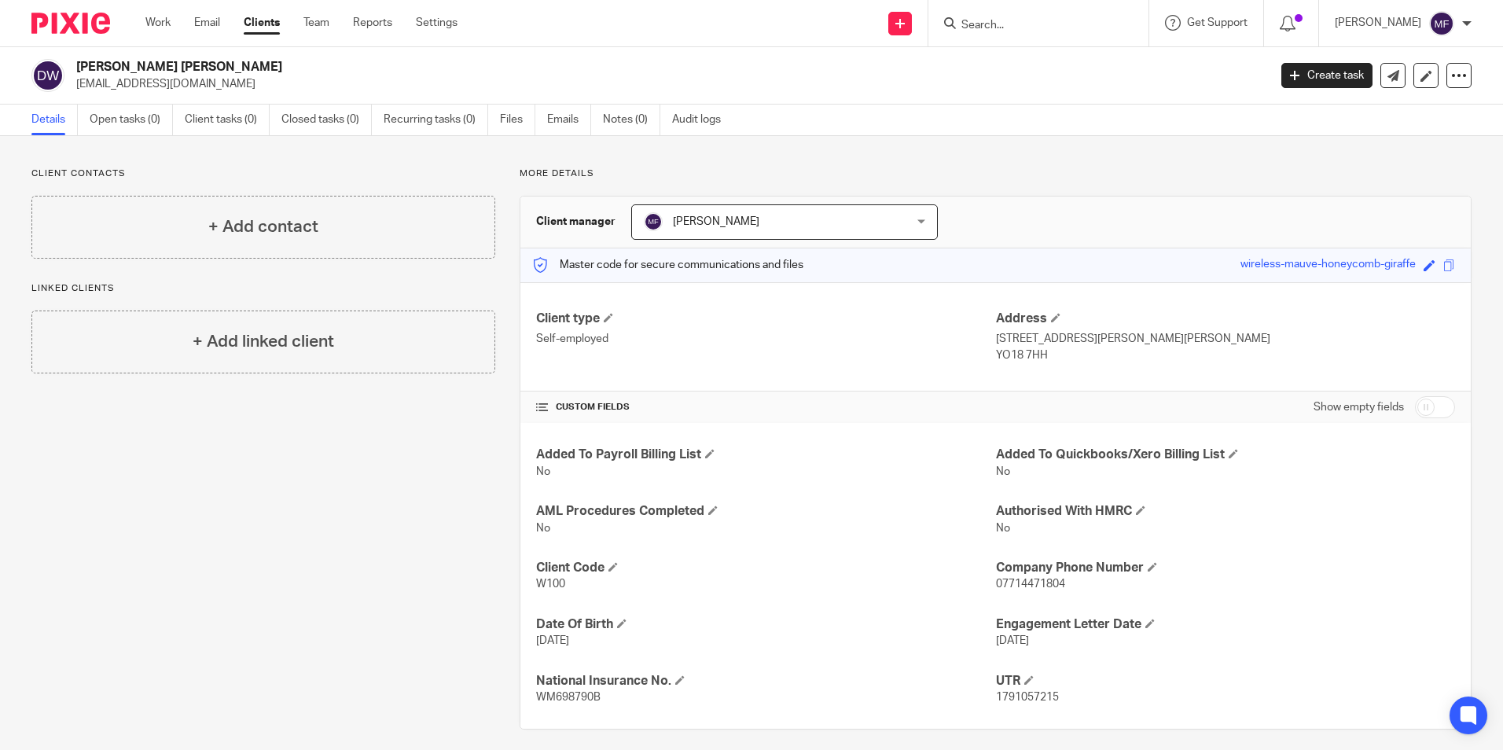
drag, startPoint x: 988, startPoint y: 356, endPoint x: 1000, endPoint y: 354, distance: 12.8
copy p "YO18 7HH"
drag, startPoint x: 1066, startPoint y: 583, endPoint x: 989, endPoint y: 589, distance: 76.4
click at [996, 589] on p "07714471804" at bounding box center [1225, 584] width 459 height 16
drag, startPoint x: 989, startPoint y: 589, endPoint x: 999, endPoint y: 578, distance: 13.9
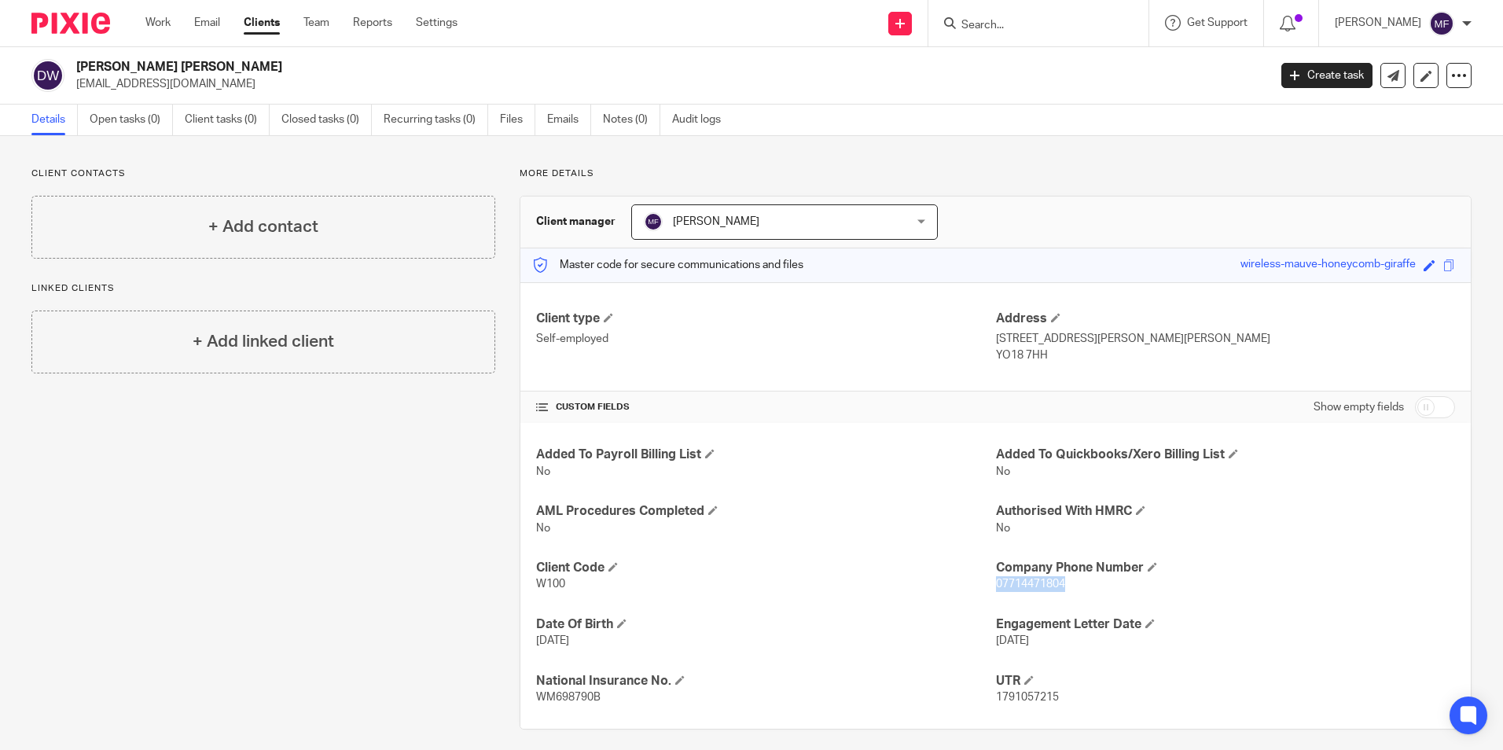
copy span "07714471804"
click at [1027, 31] on input "Search" at bounding box center [1030, 26] width 141 height 14
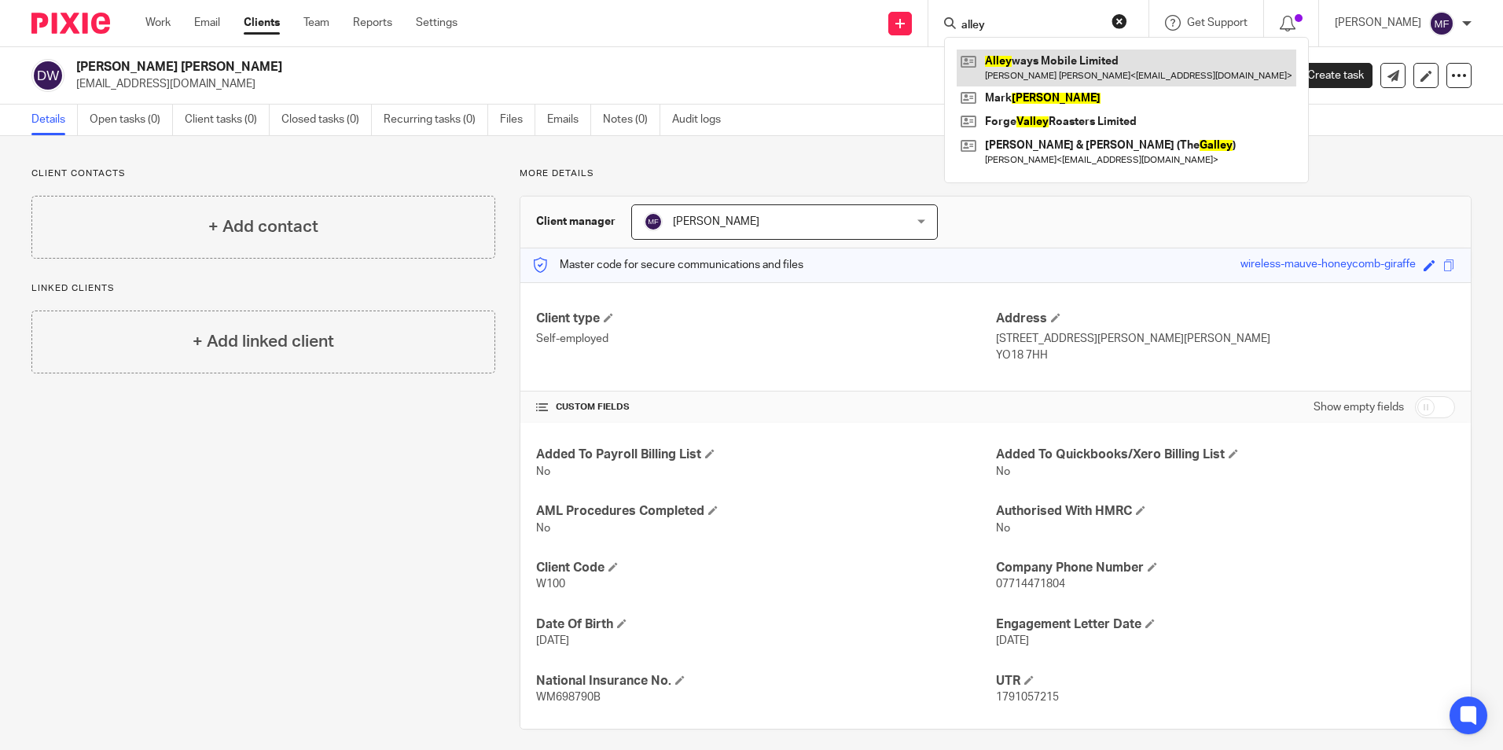
type input "alley"
click at [1078, 66] on link at bounding box center [1126, 68] width 340 height 36
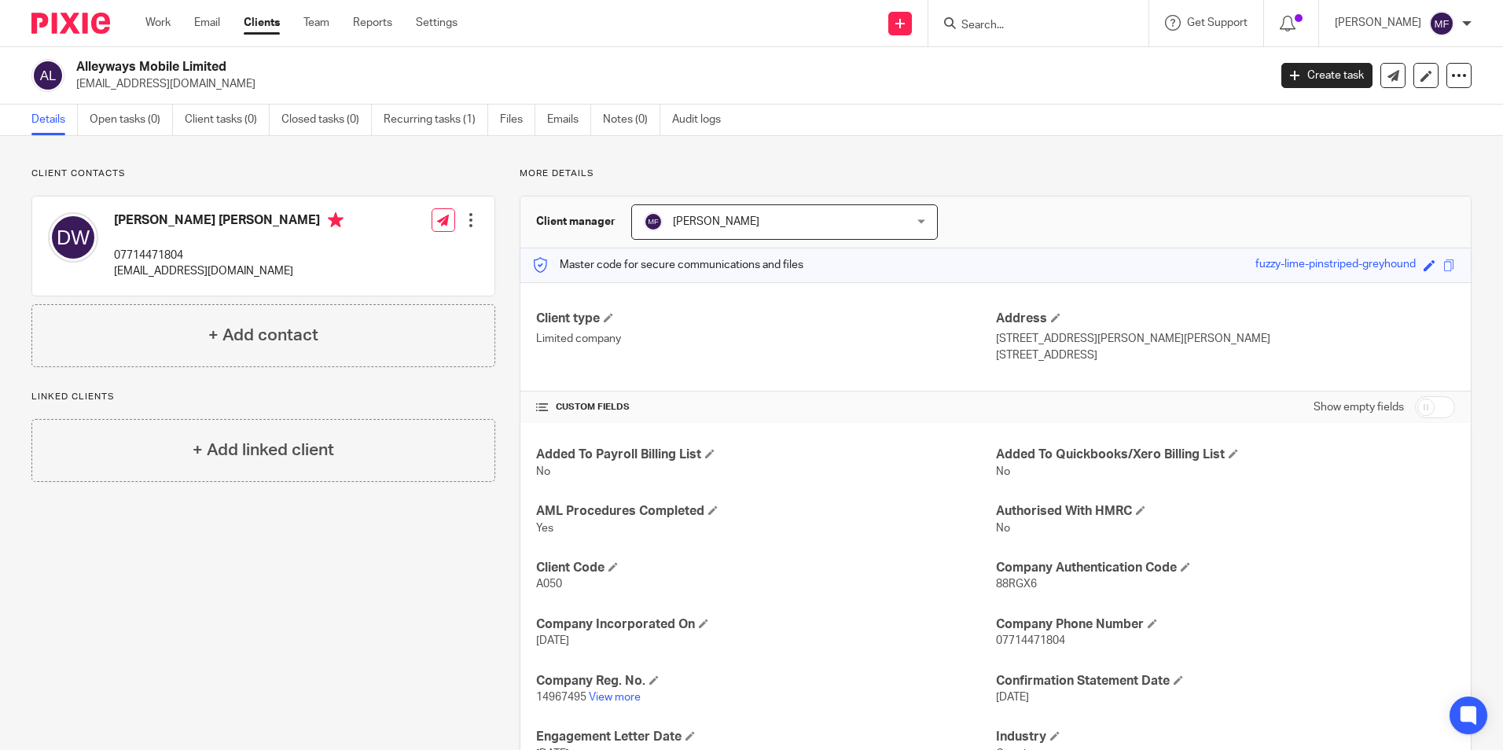
click at [1008, 24] on input "Search" at bounding box center [1030, 26] width 141 height 14
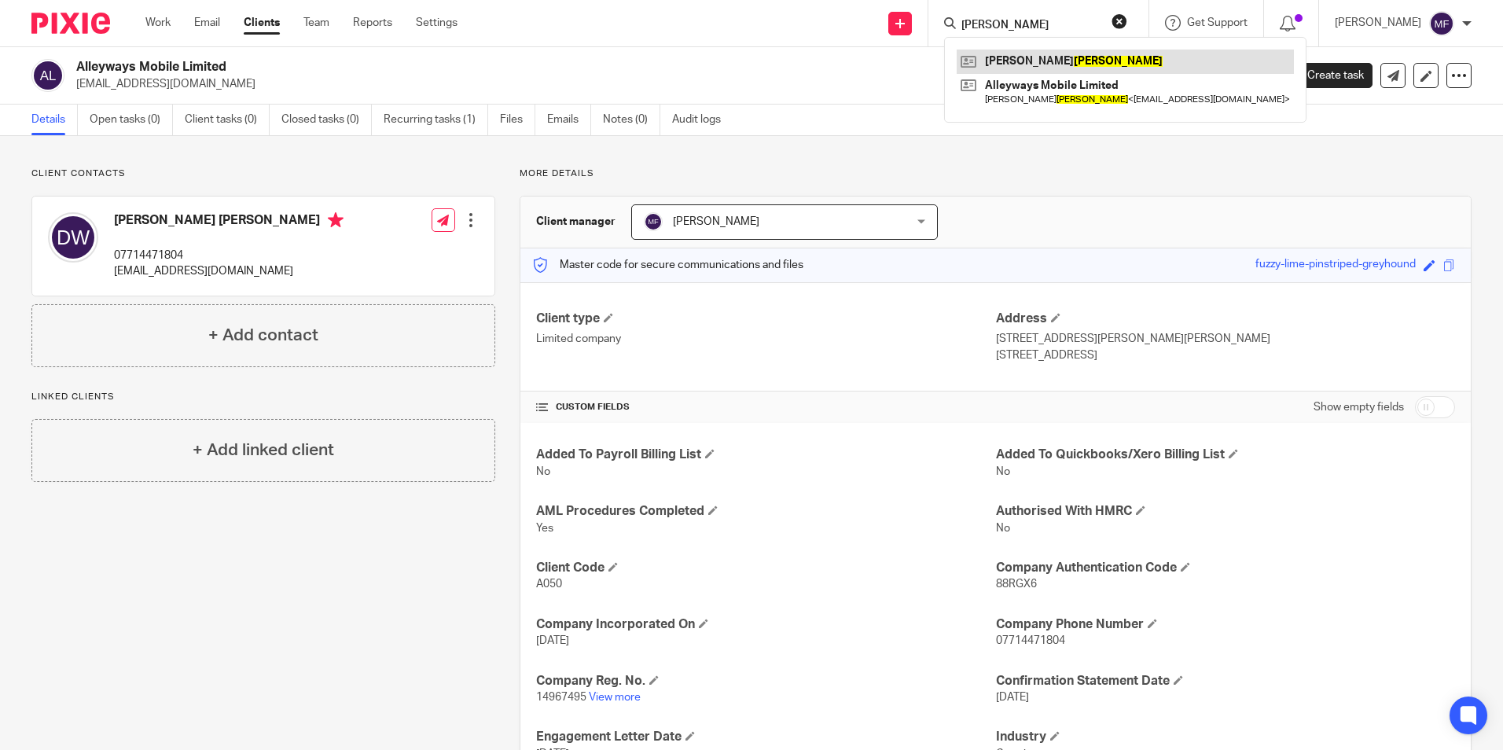
type input "[PERSON_NAME]"
click at [1043, 57] on link at bounding box center [1124, 62] width 337 height 24
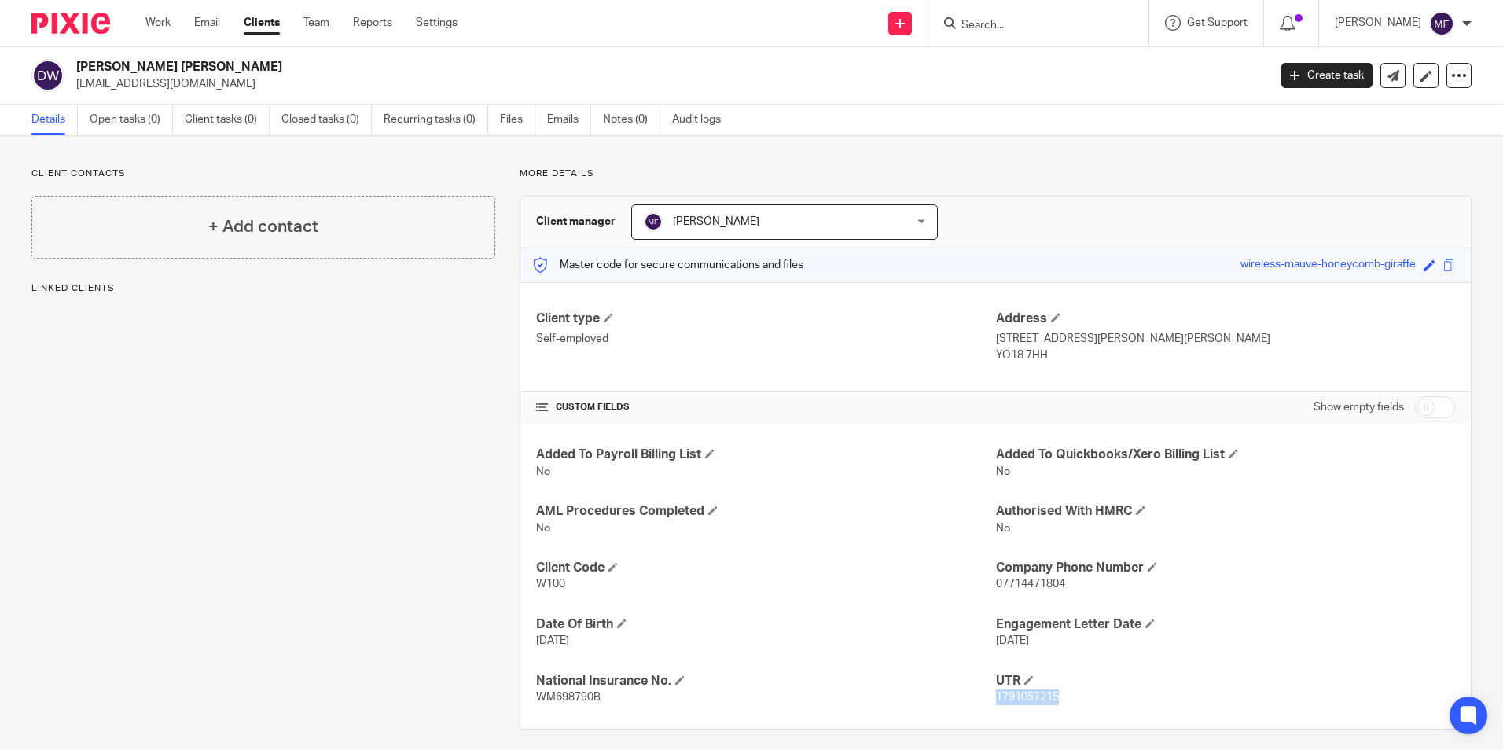
drag, startPoint x: 1058, startPoint y: 696, endPoint x: 988, endPoint y: 697, distance: 69.9
click at [996, 697] on p "1791057215" at bounding box center [1225, 697] width 459 height 16
drag, startPoint x: 988, startPoint y: 697, endPoint x: 999, endPoint y: 697, distance: 11.0
copy span "1791057215"
click at [1033, 26] on input "Search" at bounding box center [1030, 26] width 141 height 14
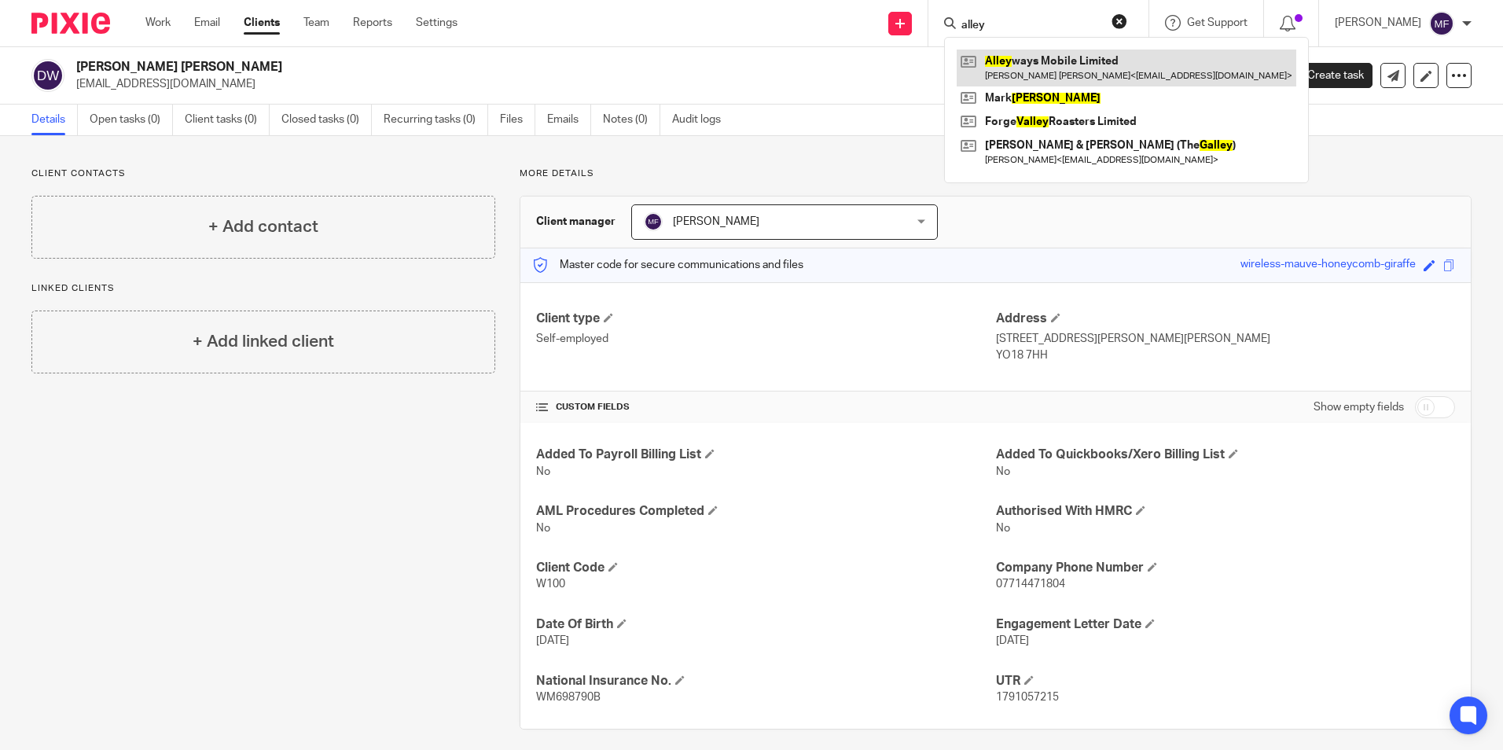
type input "alley"
click at [1094, 60] on link at bounding box center [1126, 68] width 340 height 36
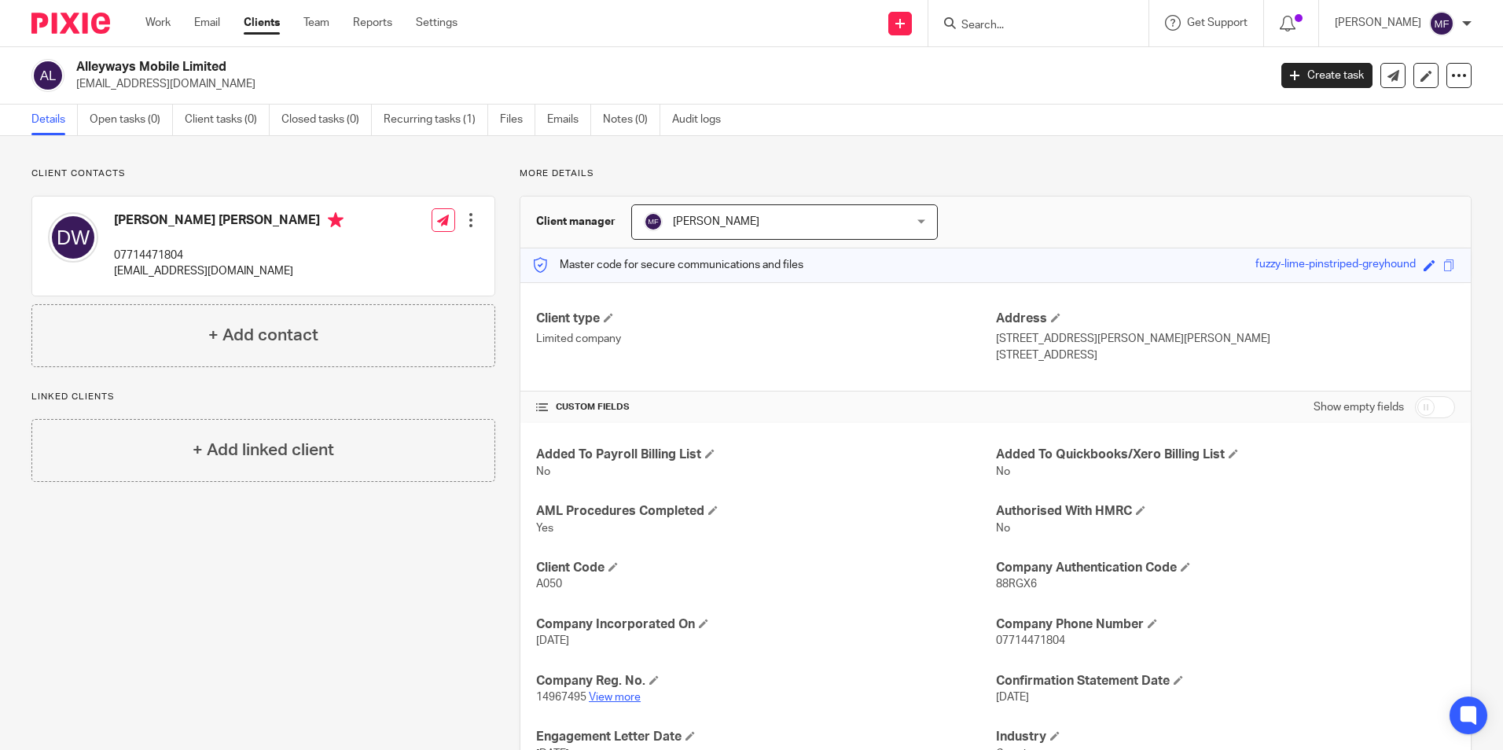
click at [618, 699] on link "View more" at bounding box center [615, 697] width 52 height 11
